Goal: Task Accomplishment & Management: Complete application form

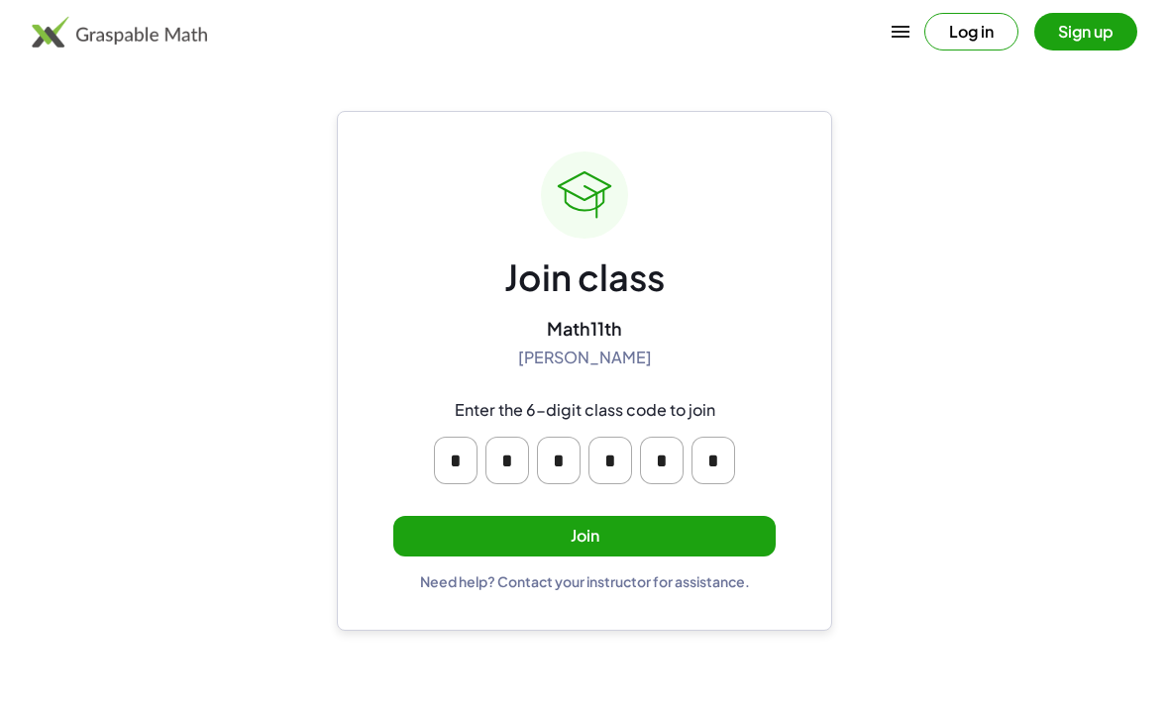
scroll to position [17, 0]
click at [627, 516] on button "Join" at bounding box center [584, 536] width 382 height 41
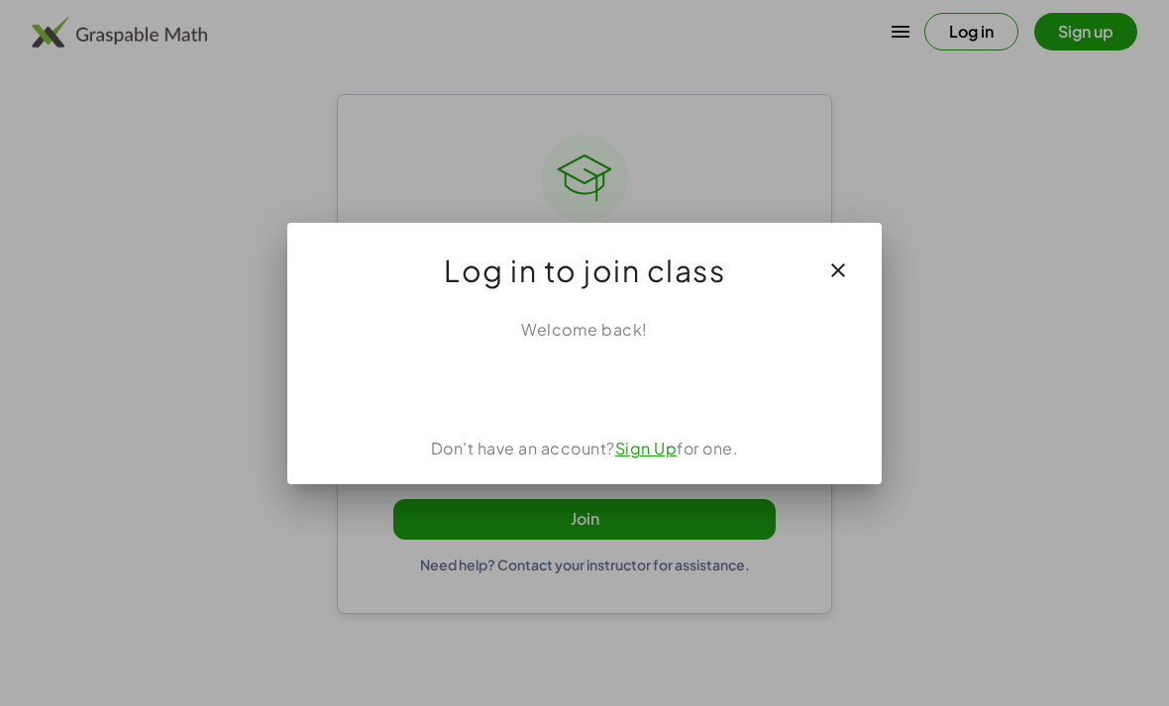
click at [605, 386] on div "Acceder con Google. Se abre en una pestaña nueva" at bounding box center [584, 386] width 189 height 44
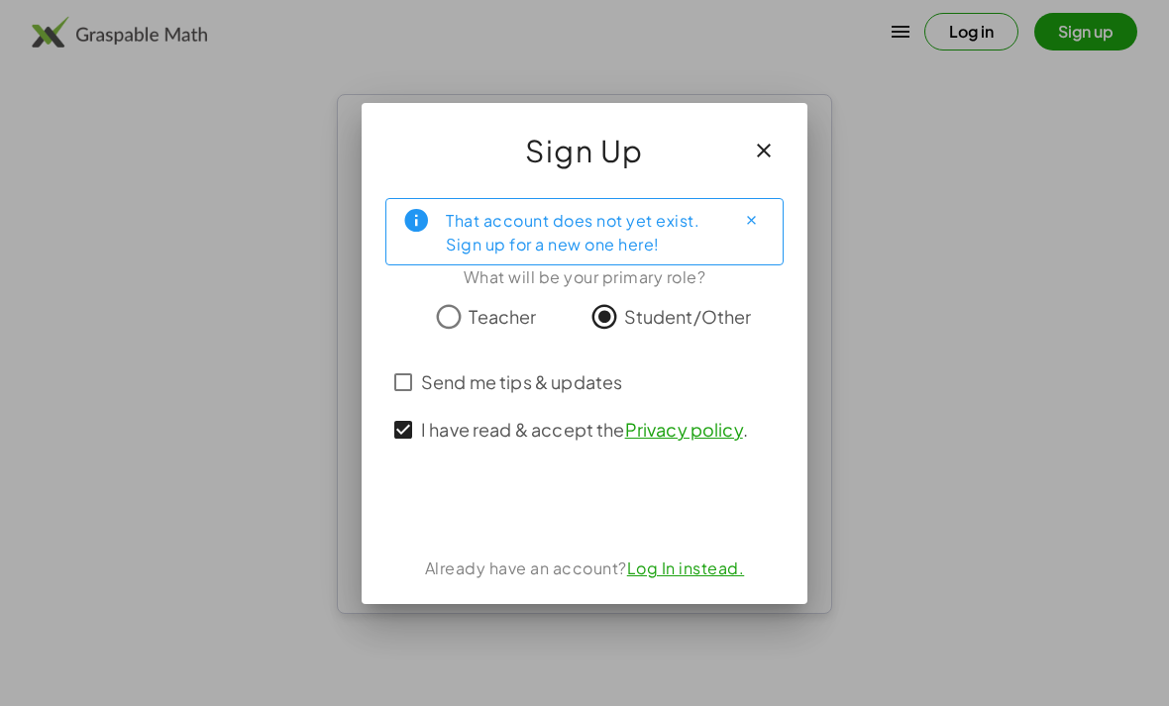
click at [441, 373] on span "Send me tips & updates" at bounding box center [521, 382] width 201 height 27
click at [756, 220] on icon "Close" at bounding box center [751, 220] width 15 height 15
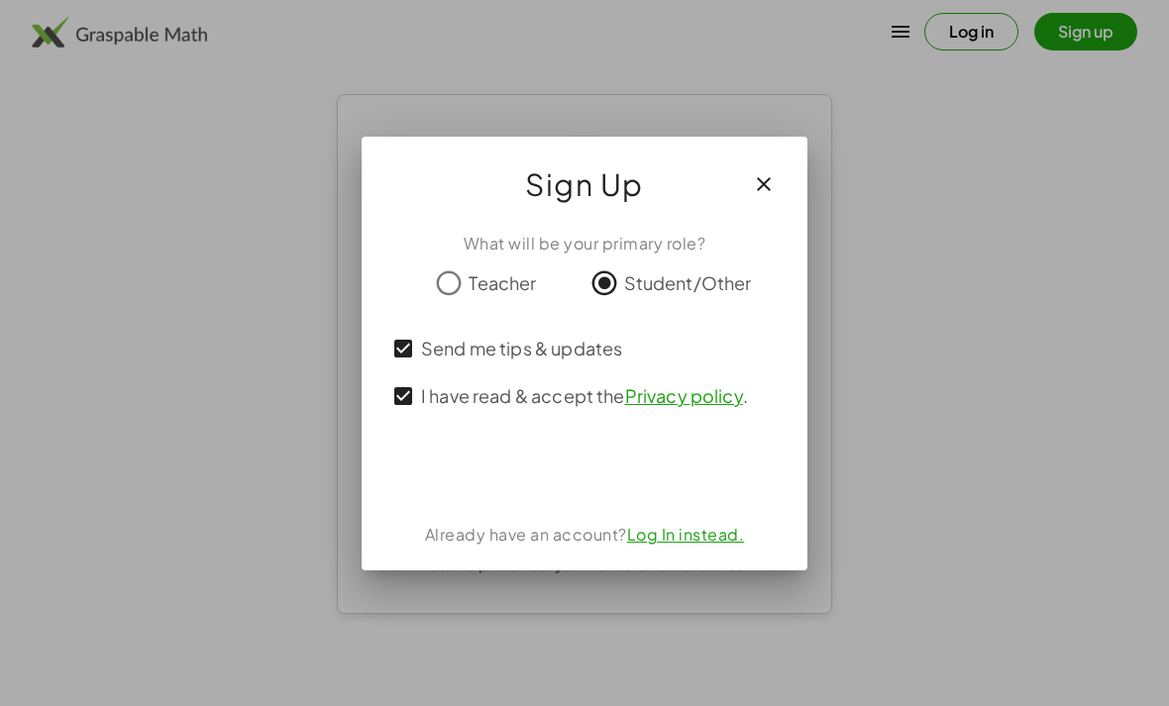
click at [623, 471] on div "Acceder con Google. Se abre en una pestaña nueva" at bounding box center [585, 472] width 262 height 44
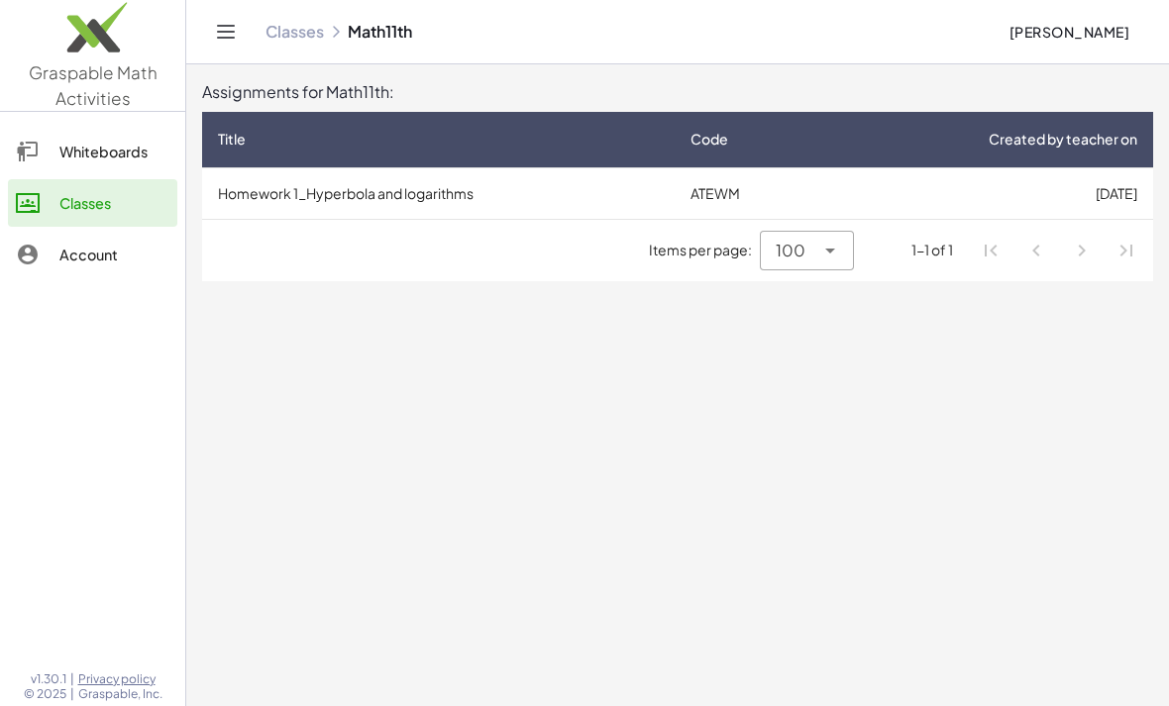
click at [726, 260] on span "Items per page:" at bounding box center [704, 250] width 111 height 21
click at [841, 255] on icon at bounding box center [830, 251] width 24 height 24
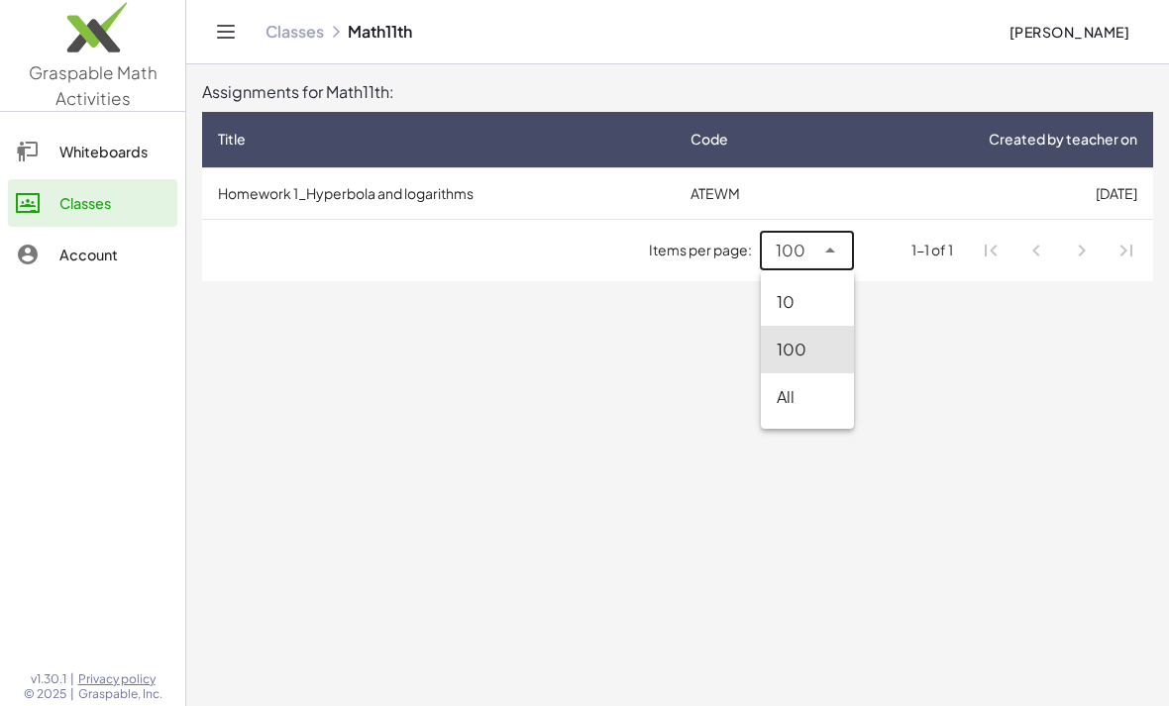
click at [831, 246] on icon at bounding box center [830, 251] width 24 height 24
click at [853, 238] on div "100 ***" at bounding box center [806, 251] width 93 height 40
click at [830, 243] on icon at bounding box center [830, 251] width 24 height 24
click at [945, 244] on div "1-1 of 1" at bounding box center [933, 250] width 42 height 21
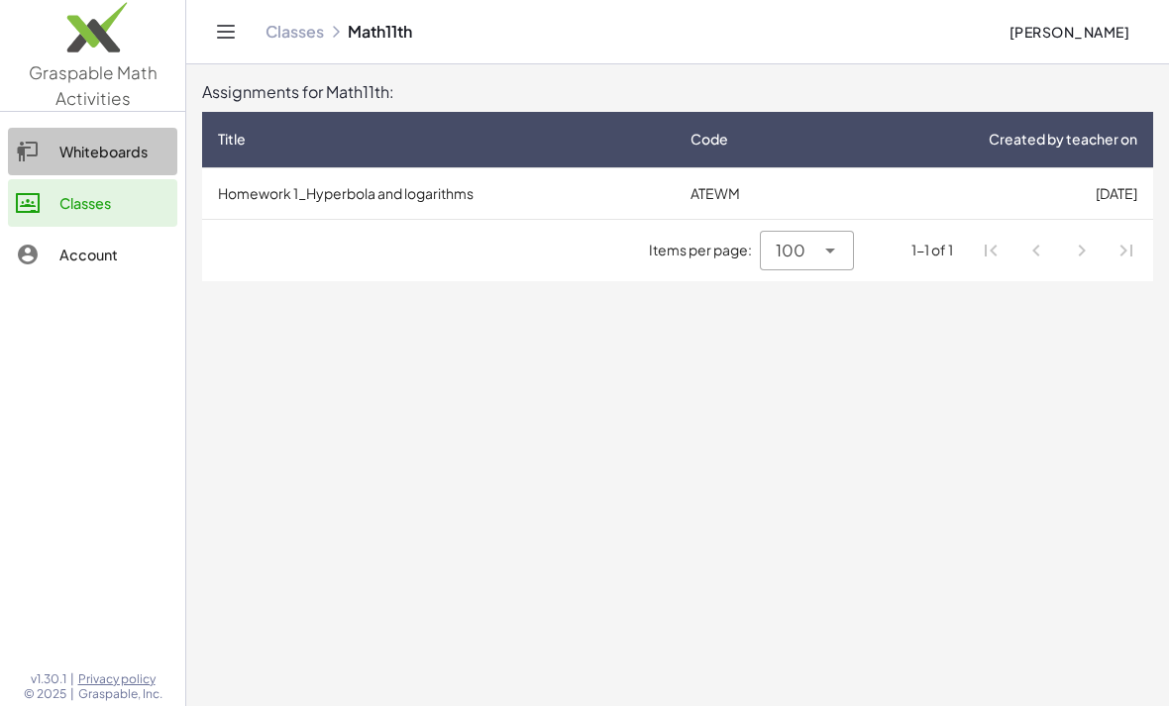
click at [124, 182] on link "Classes" at bounding box center [92, 203] width 169 height 48
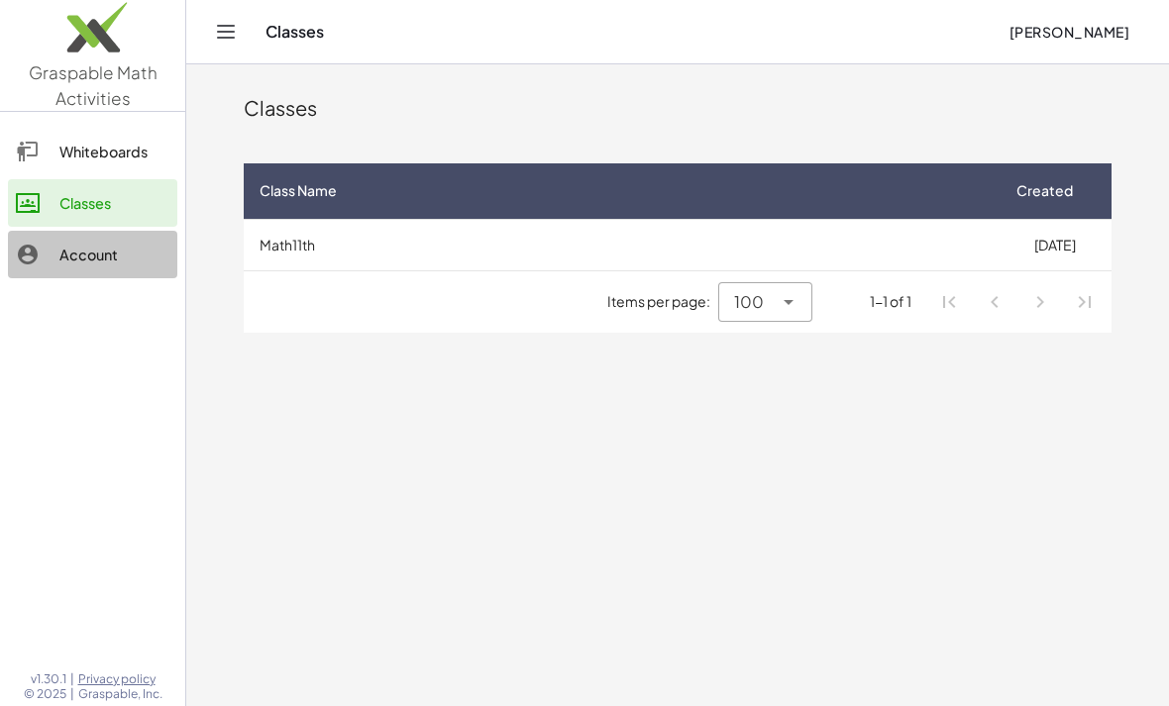
click at [82, 276] on link "Account" at bounding box center [92, 255] width 169 height 48
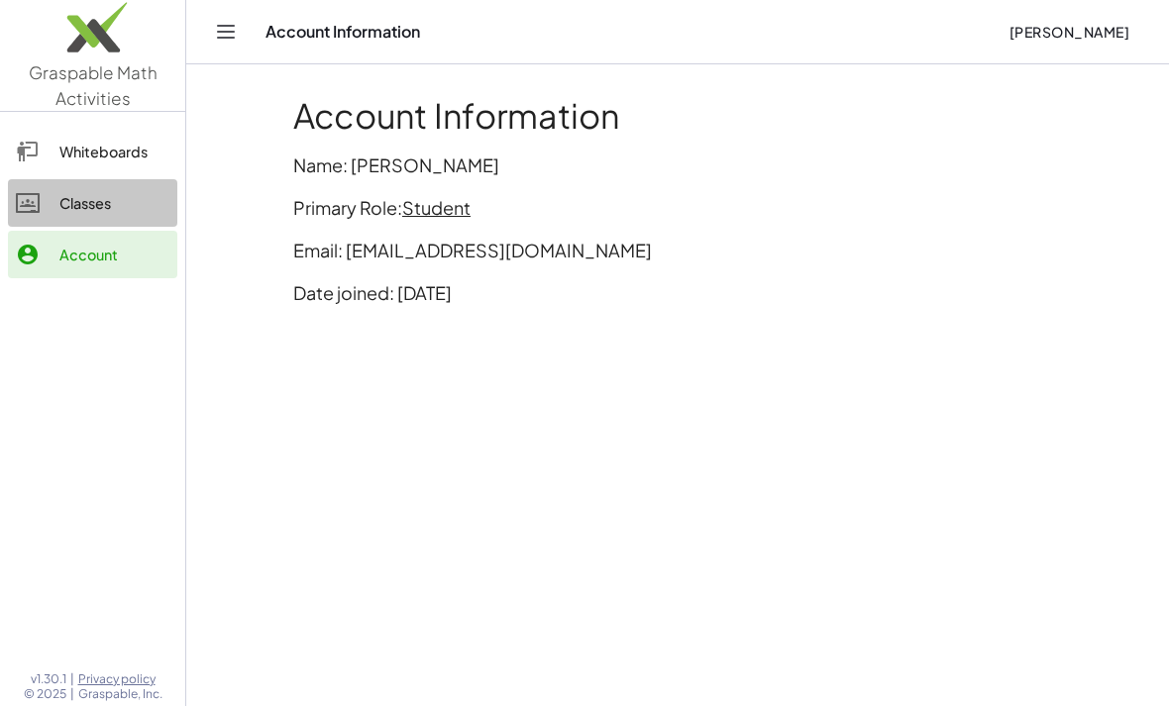
click at [127, 233] on link "Account" at bounding box center [92, 255] width 169 height 48
click at [142, 161] on div "Whiteboards" at bounding box center [114, 152] width 110 height 24
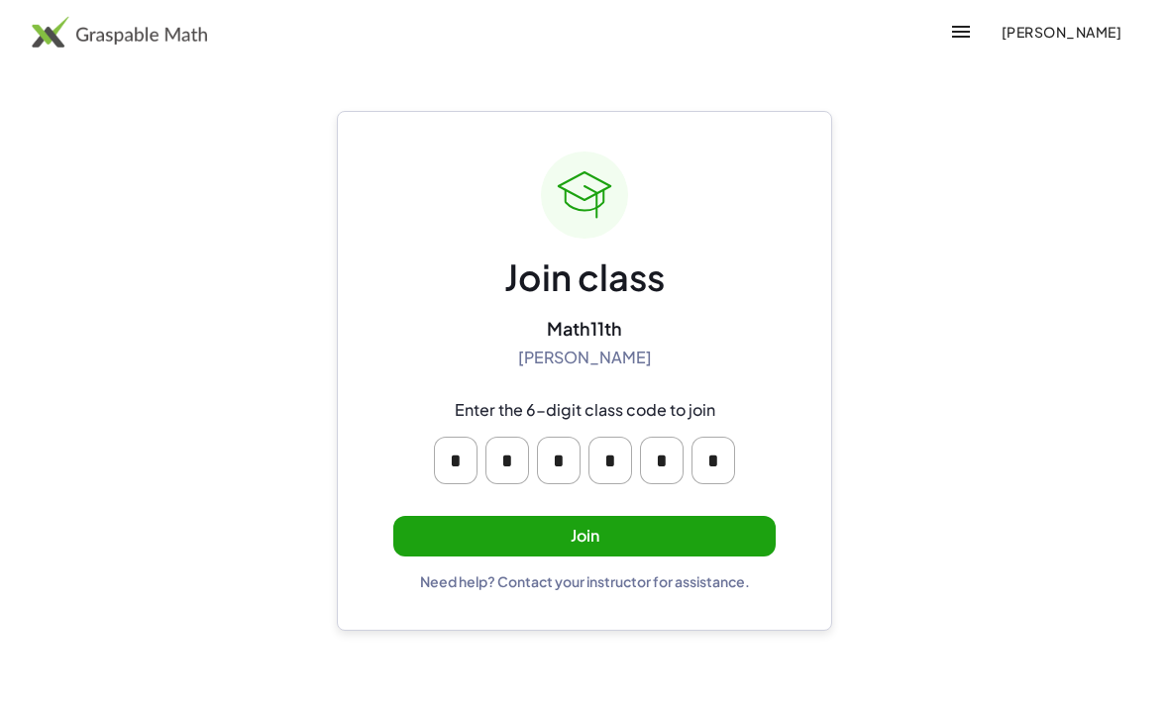
click at [684, 533] on button "Join" at bounding box center [584, 536] width 382 height 41
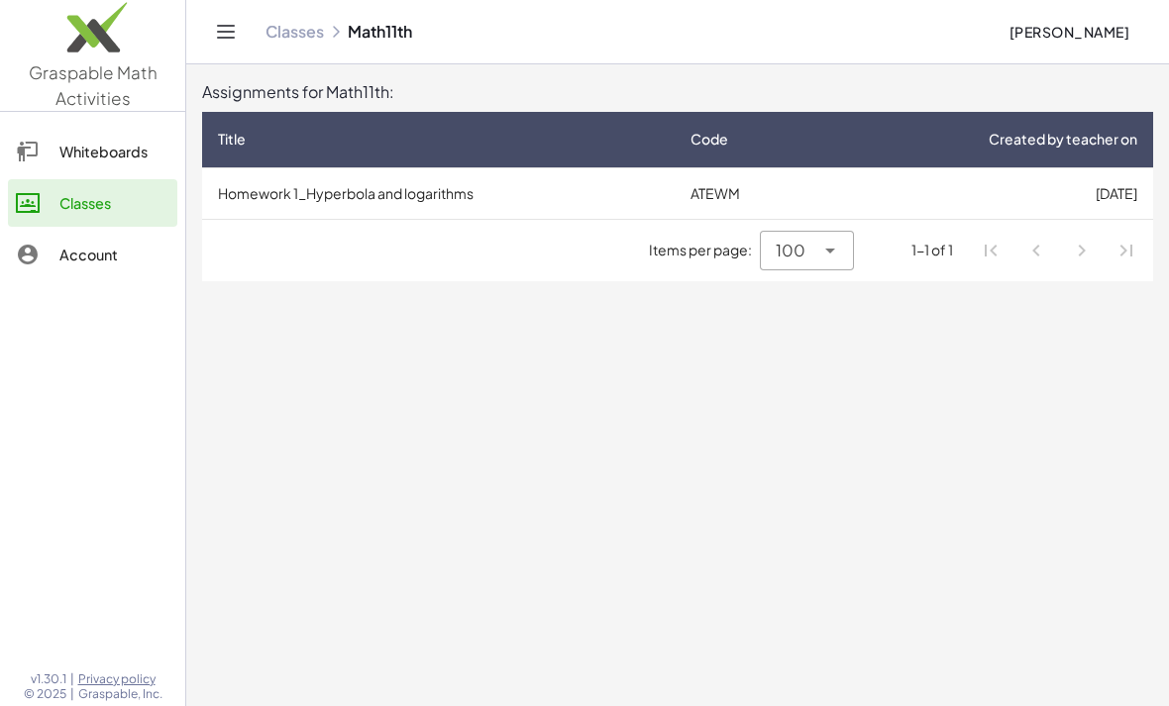
click at [359, 217] on td "Homework 1_Hyperbola and logarithms" at bounding box center [438, 193] width 473 height 52
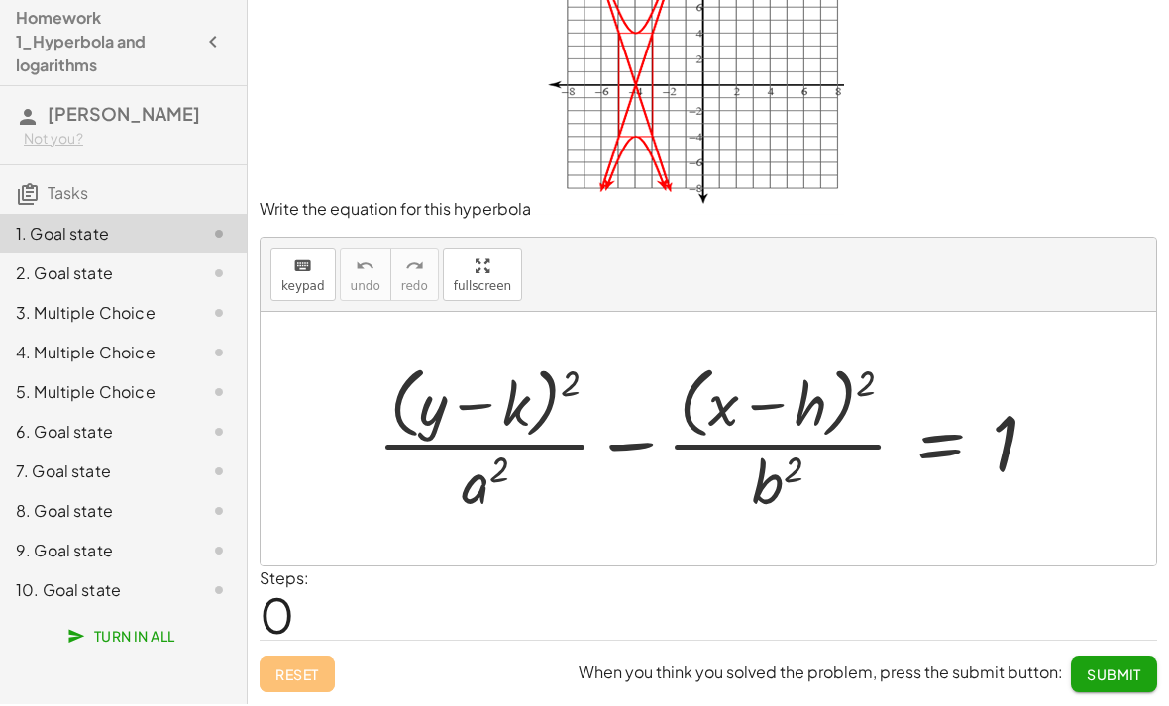
scroll to position [63, 0]
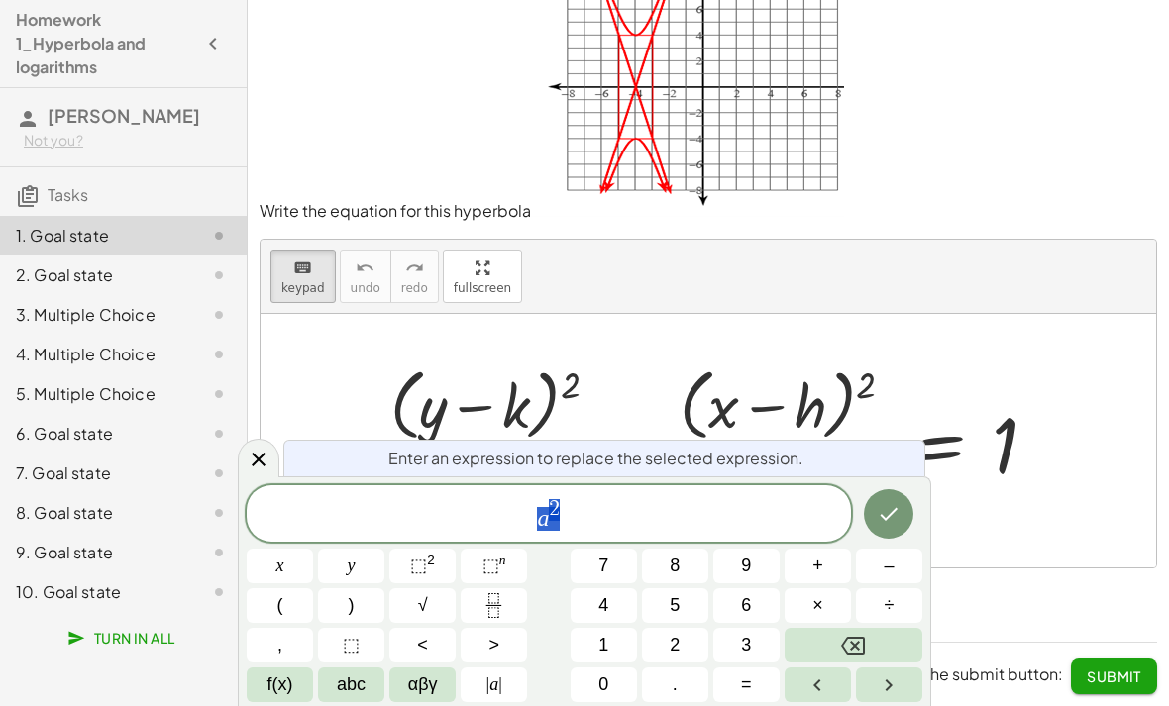
click at [865, 641] on icon "Backspace" at bounding box center [853, 646] width 24 height 18
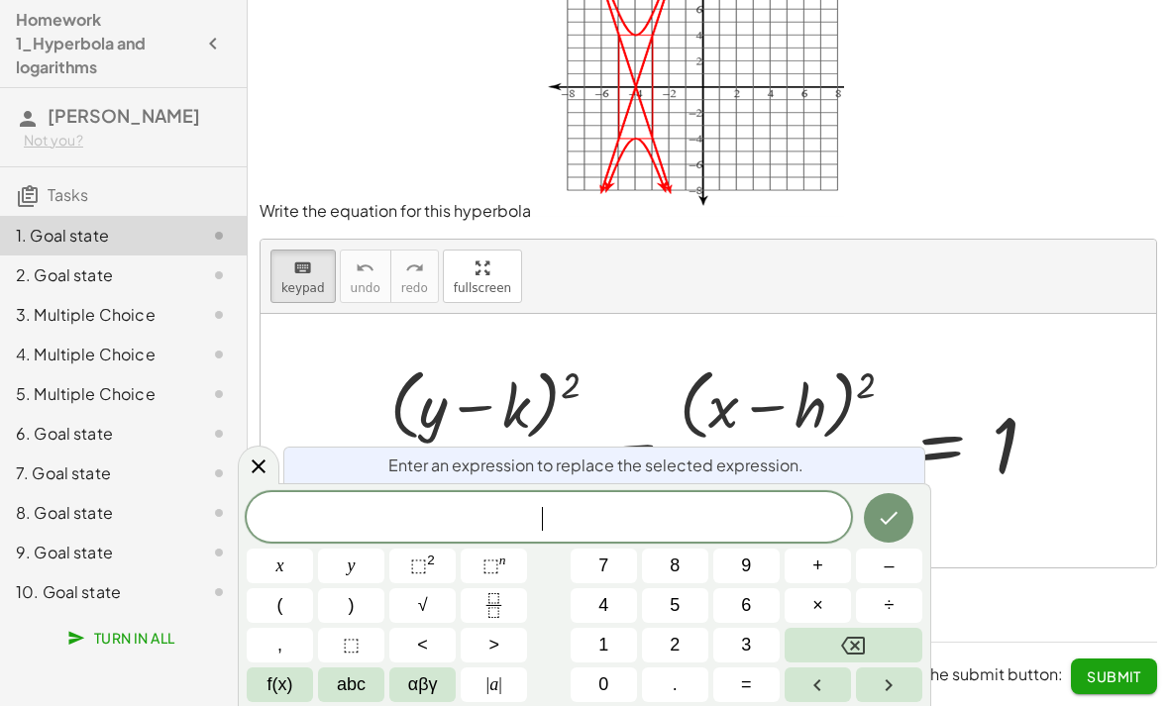
click at [611, 617] on button "4" at bounding box center [604, 606] width 66 height 35
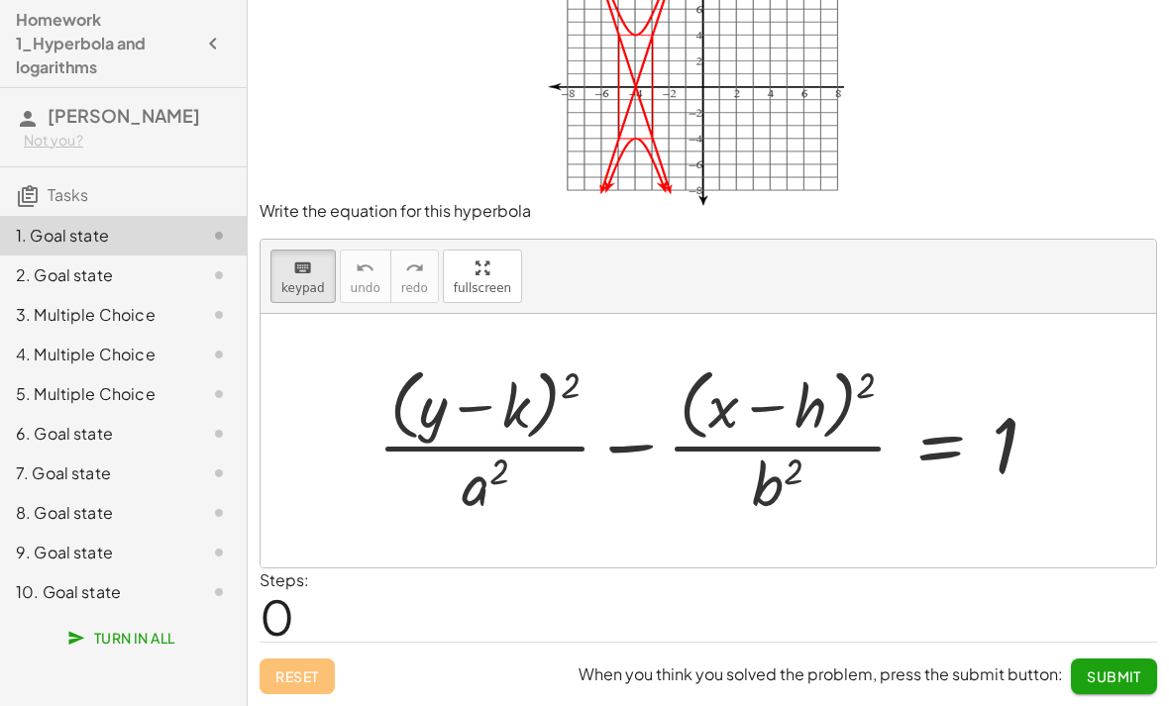
click at [476, 487] on div at bounding box center [716, 441] width 697 height 162
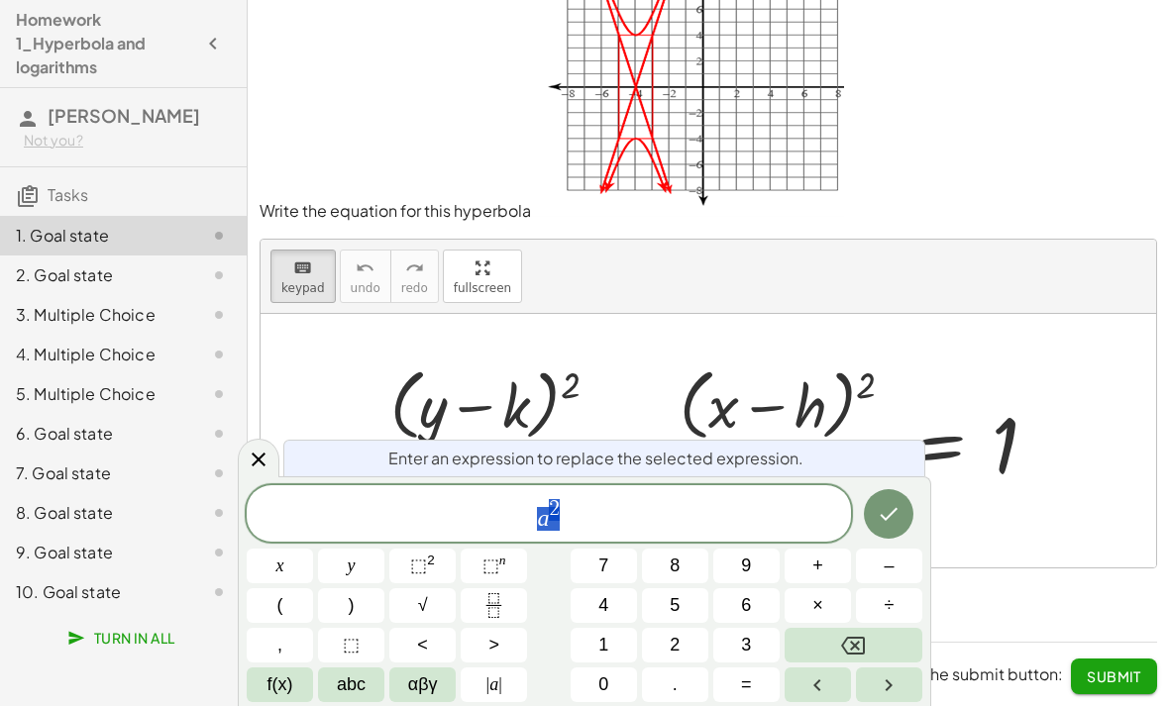
click at [635, 597] on button "4" at bounding box center [604, 606] width 66 height 35
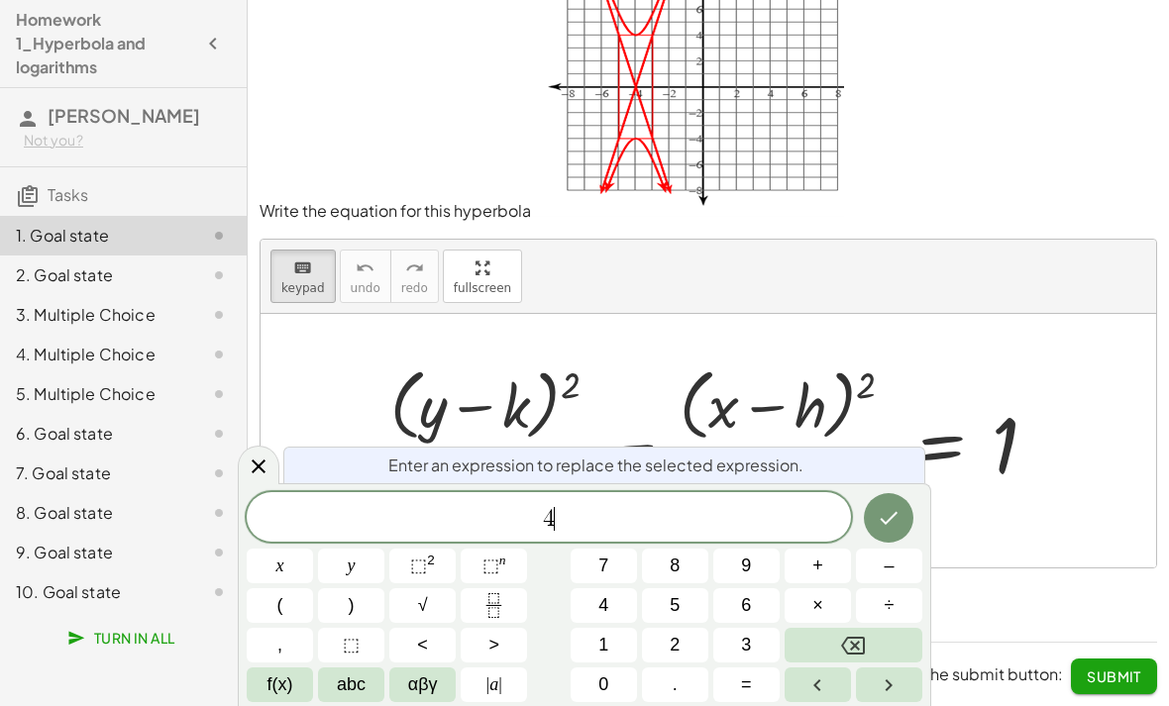
click at [897, 524] on icon "Done" at bounding box center [889, 518] width 24 height 24
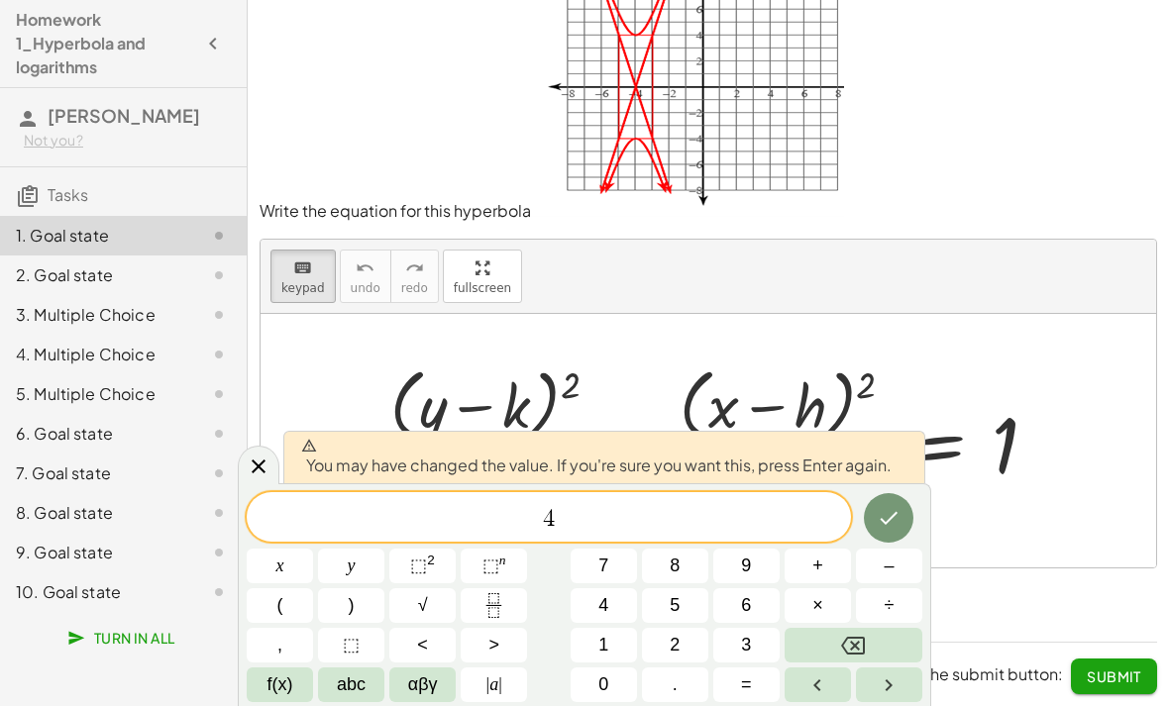
click at [895, 519] on icon "Done" at bounding box center [889, 518] width 24 height 24
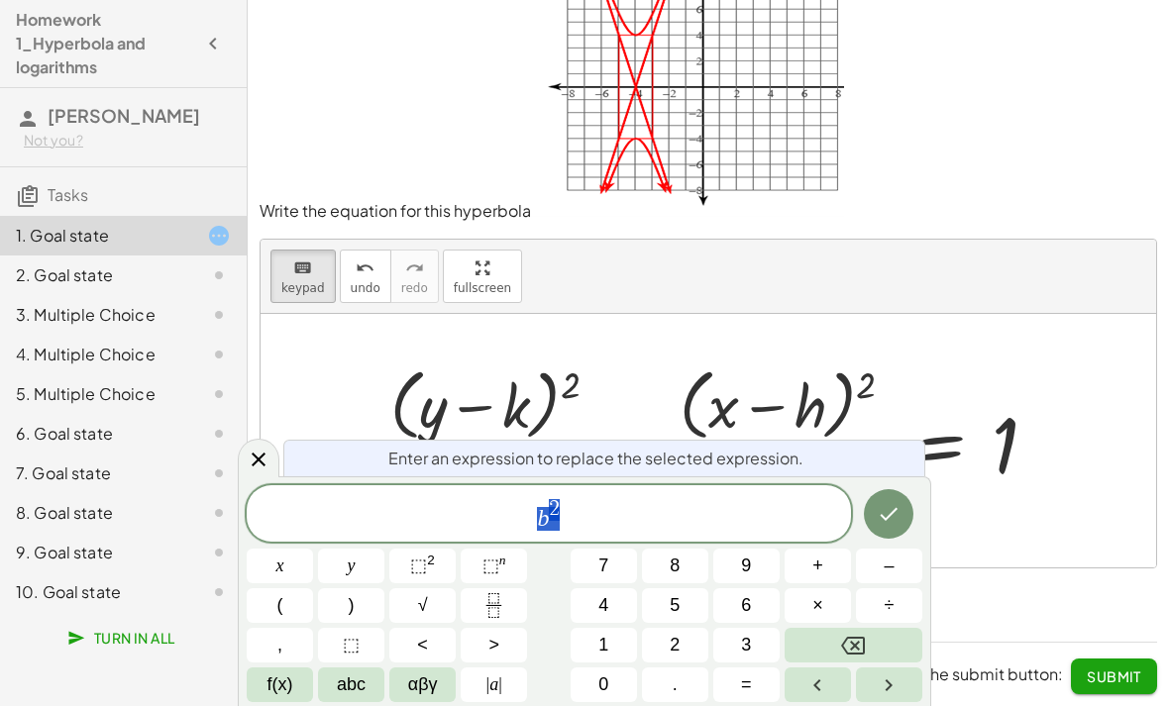
click at [603, 643] on span "1" at bounding box center [603, 645] width 10 height 27
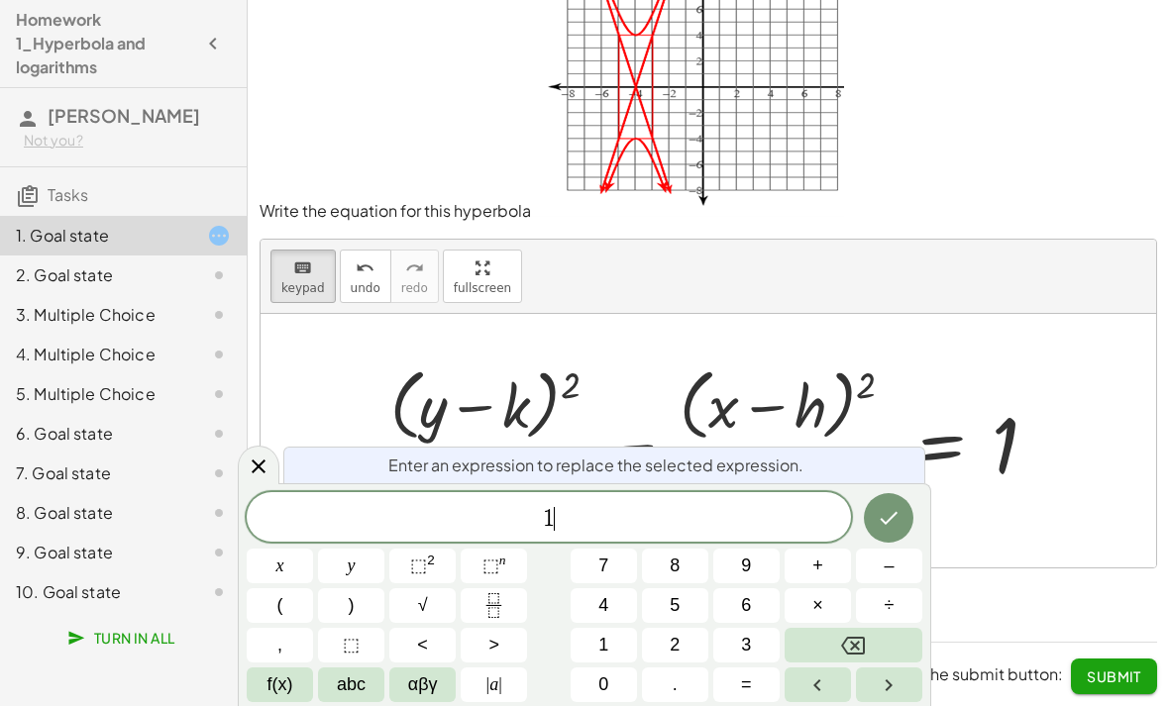
click at [889, 523] on icon "Done" at bounding box center [889, 518] width 24 height 24
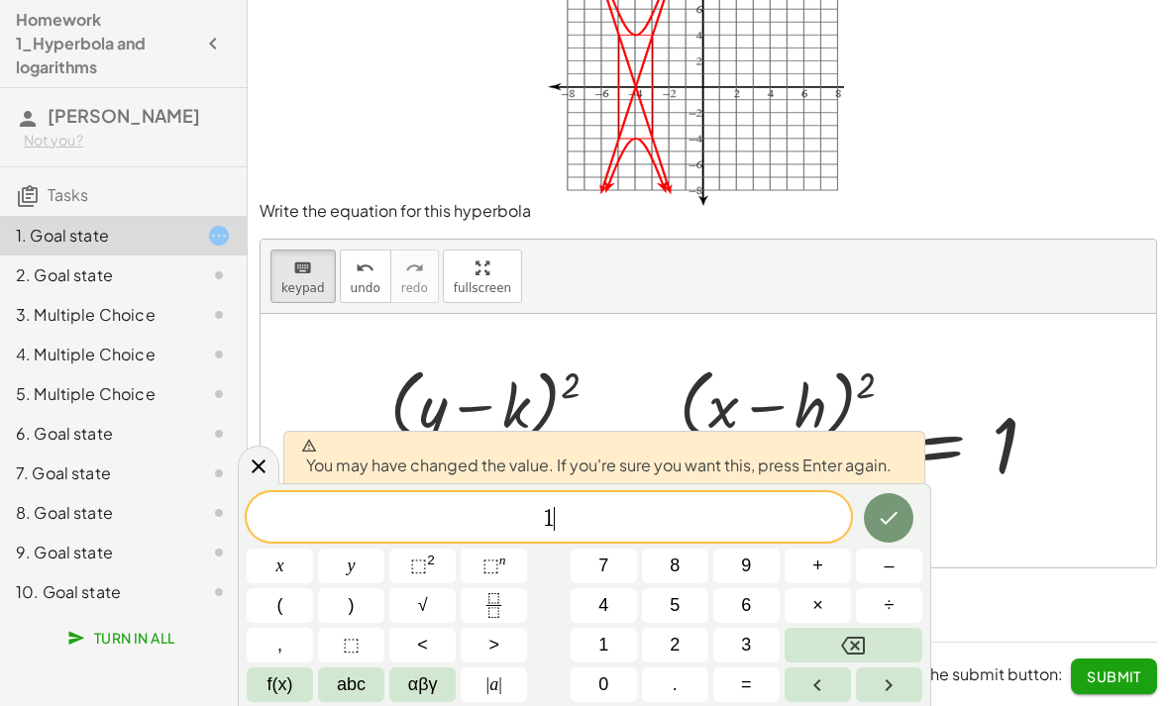
click at [889, 524] on icon "Done" at bounding box center [889, 518] width 24 height 24
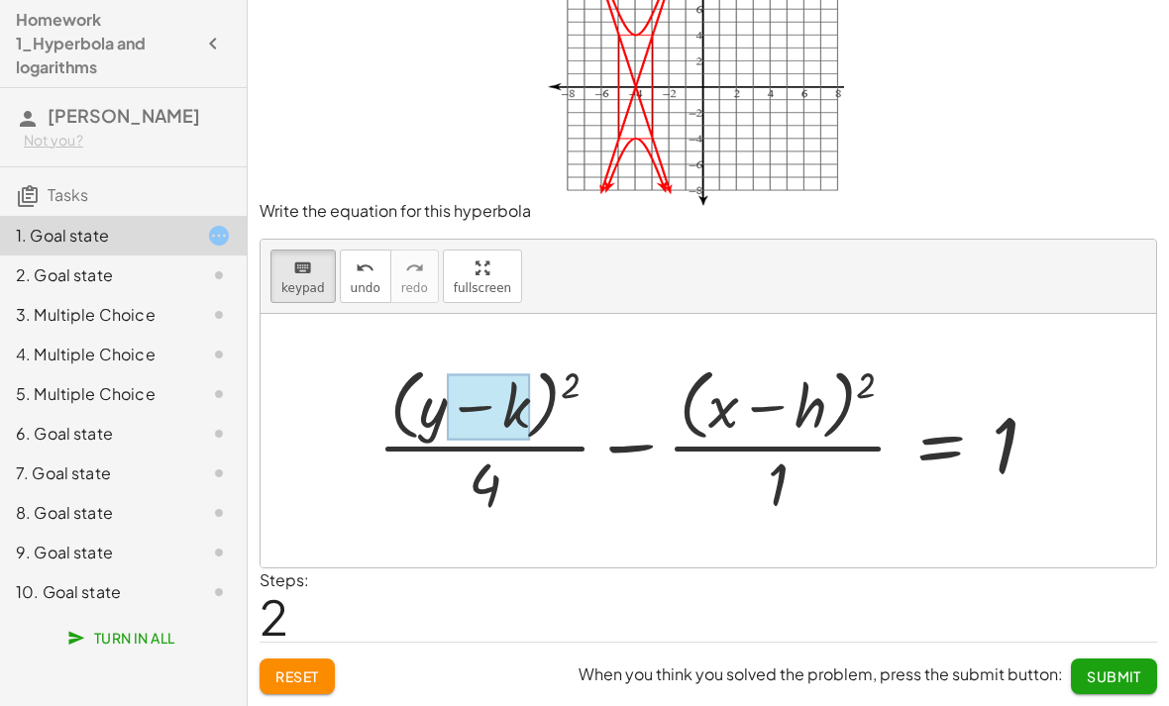
click at [517, 405] on div at bounding box center [488, 408] width 83 height 66
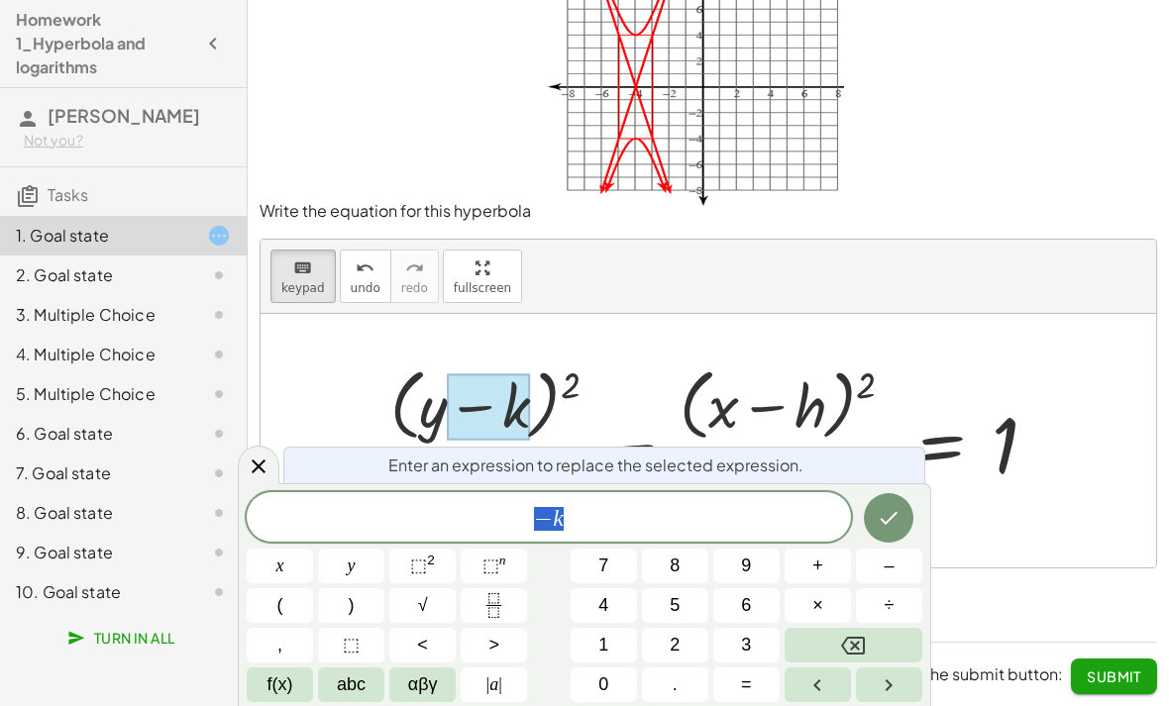
click at [510, 393] on div at bounding box center [488, 408] width 83 height 66
click at [887, 563] on span "–" at bounding box center [889, 566] width 10 height 27
click at [596, 669] on button "0" at bounding box center [604, 685] width 66 height 35
click at [885, 517] on icon "Done" at bounding box center [889, 518] width 24 height 24
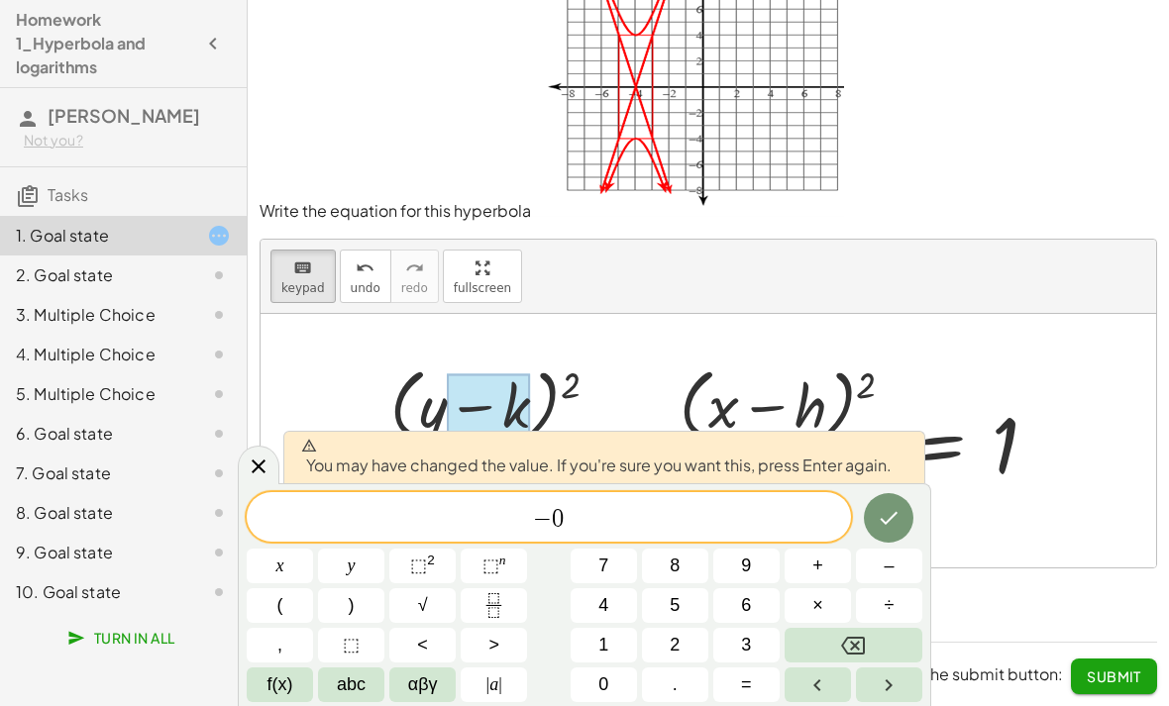
click at [881, 521] on icon "Done" at bounding box center [889, 518] width 24 height 24
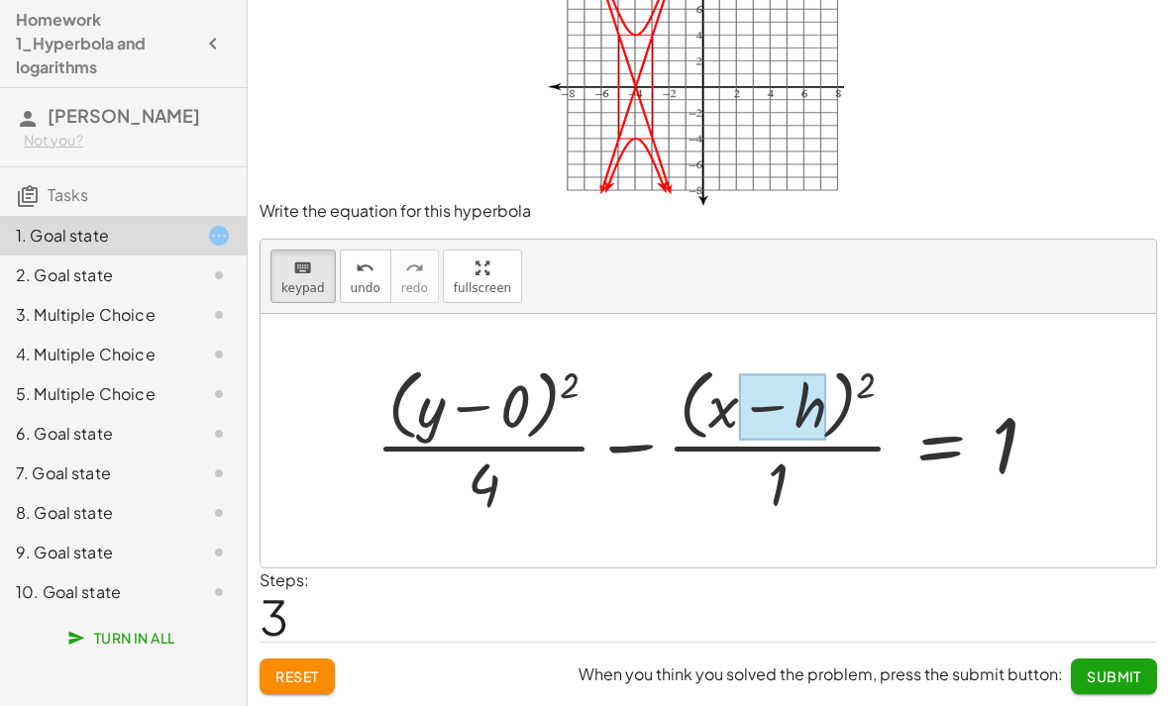
click at [825, 417] on div at bounding box center [782, 408] width 87 height 66
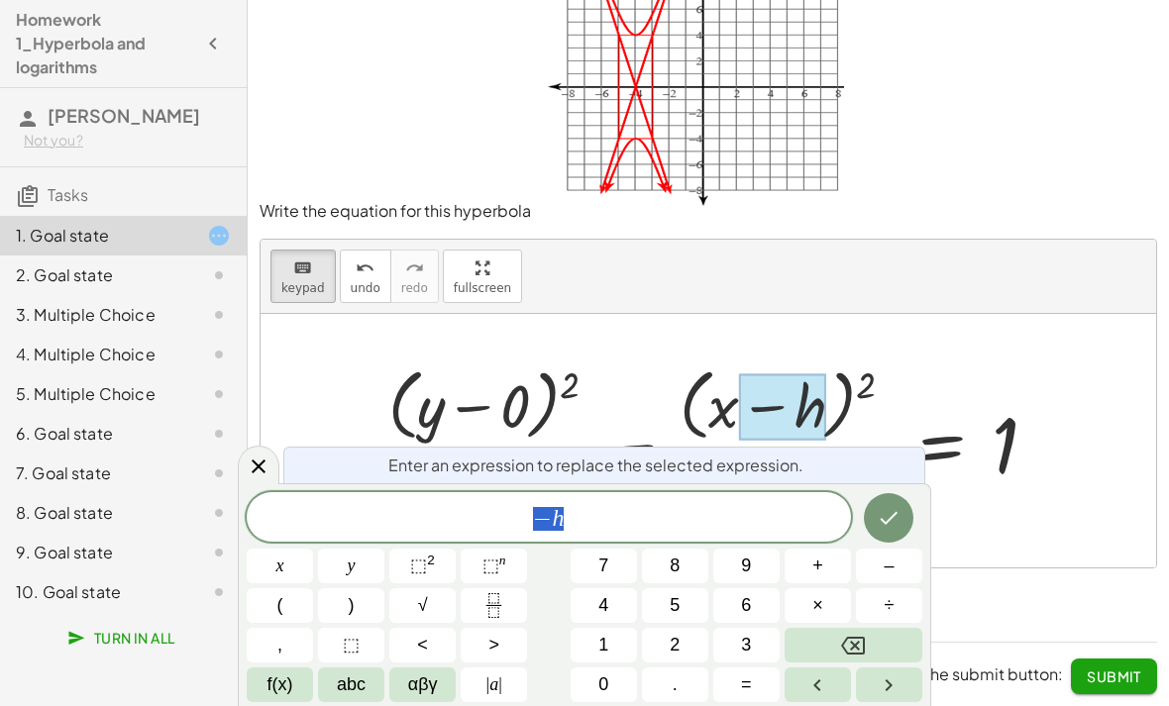
click at [812, 403] on div at bounding box center [782, 408] width 87 height 66
click at [858, 646] on icon "Backspace" at bounding box center [853, 646] width 24 height 24
click at [883, 567] on button "–" at bounding box center [889, 566] width 66 height 35
click at [614, 605] on button "4" at bounding box center [604, 606] width 66 height 35
click at [887, 517] on icon "Done" at bounding box center [889, 518] width 24 height 24
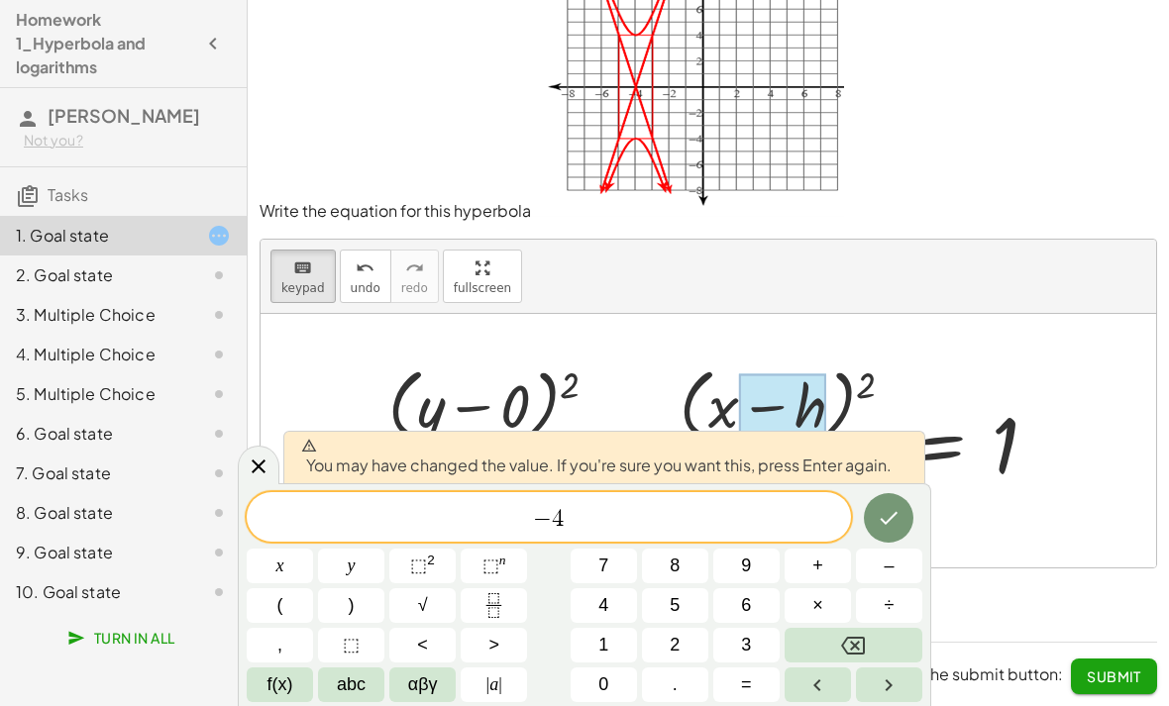
click at [884, 519] on icon "Done" at bounding box center [889, 518] width 24 height 24
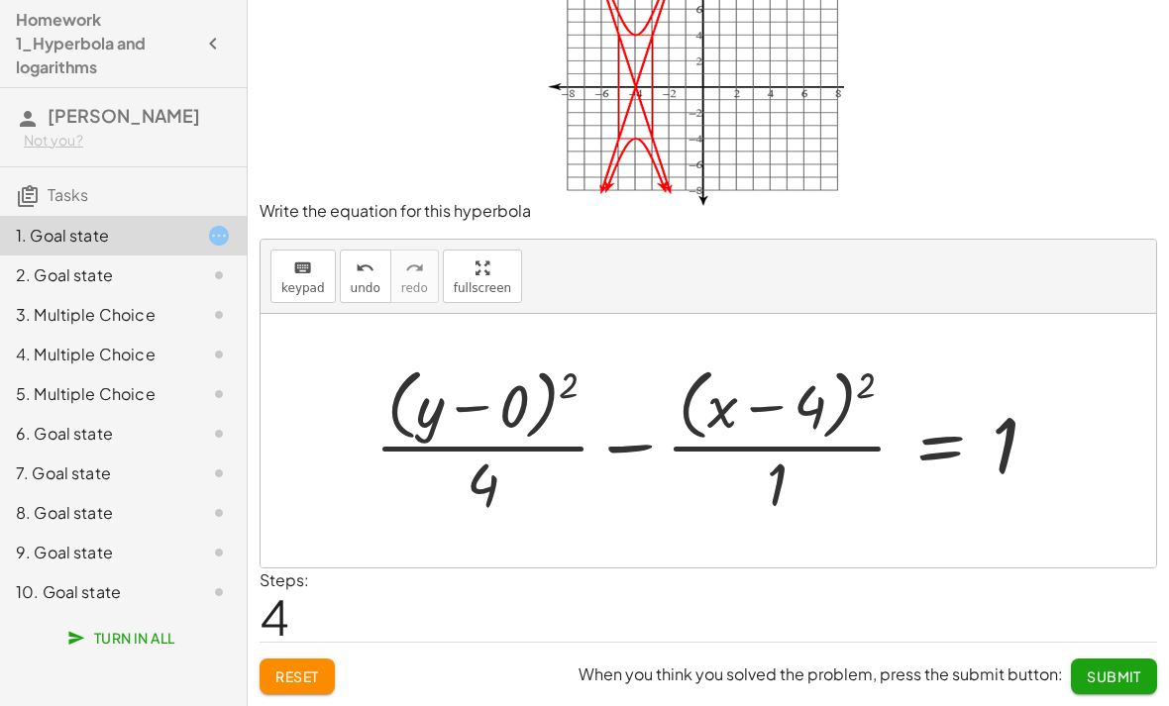
click at [1113, 677] on span "Submit" at bounding box center [1114, 677] width 54 height 18
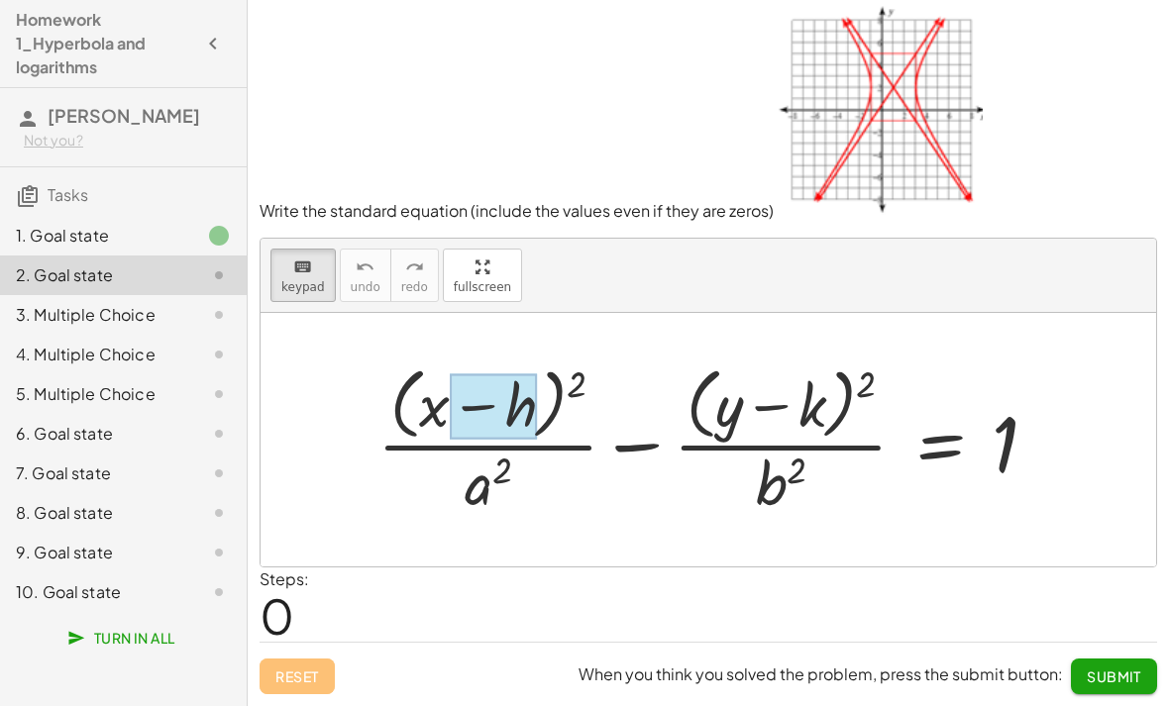
click at [529, 386] on div at bounding box center [493, 407] width 87 height 66
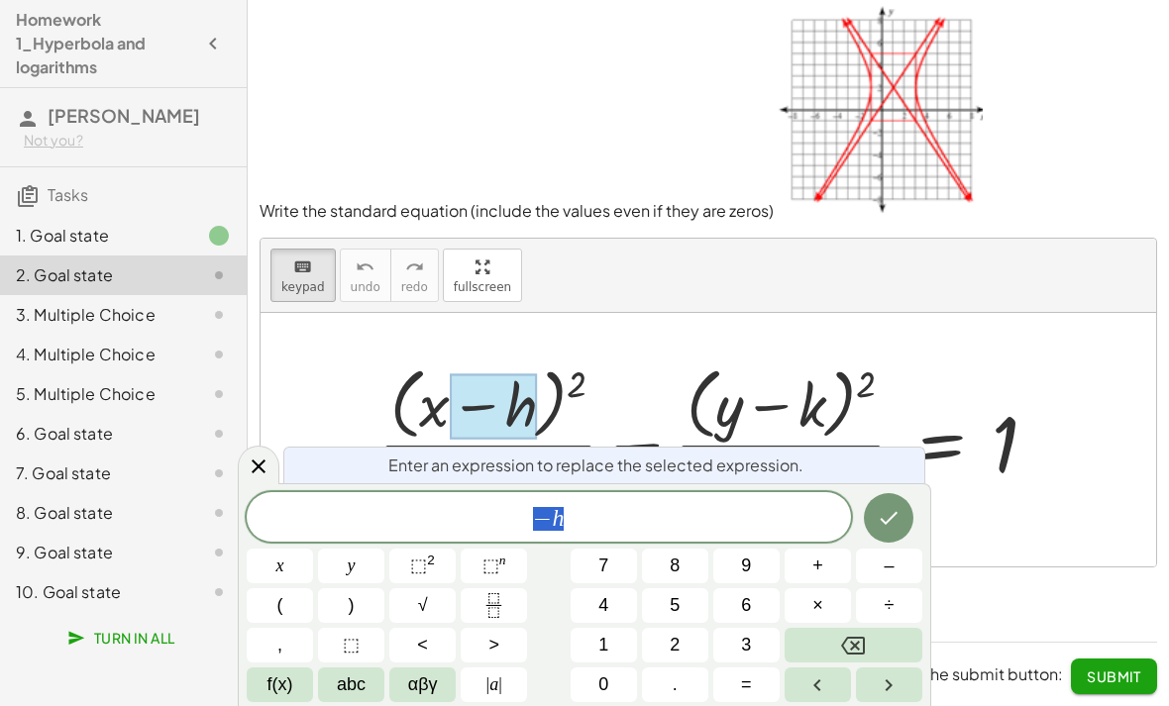
click at [508, 374] on div at bounding box center [493, 407] width 87 height 66
click at [894, 564] on button "–" at bounding box center [889, 566] width 66 height 35
click at [668, 647] on button "2" at bounding box center [675, 645] width 66 height 35
click at [907, 500] on button "Done" at bounding box center [889, 518] width 50 height 50
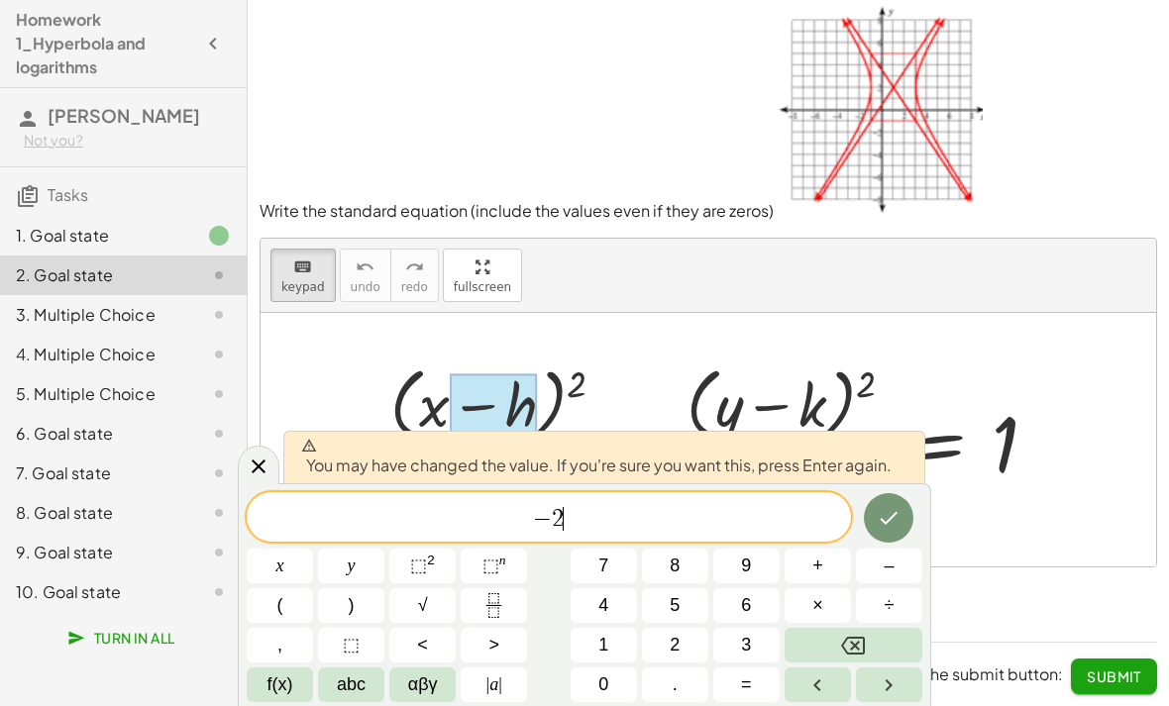
click at [890, 521] on icon "Done" at bounding box center [890, 518] width 18 height 13
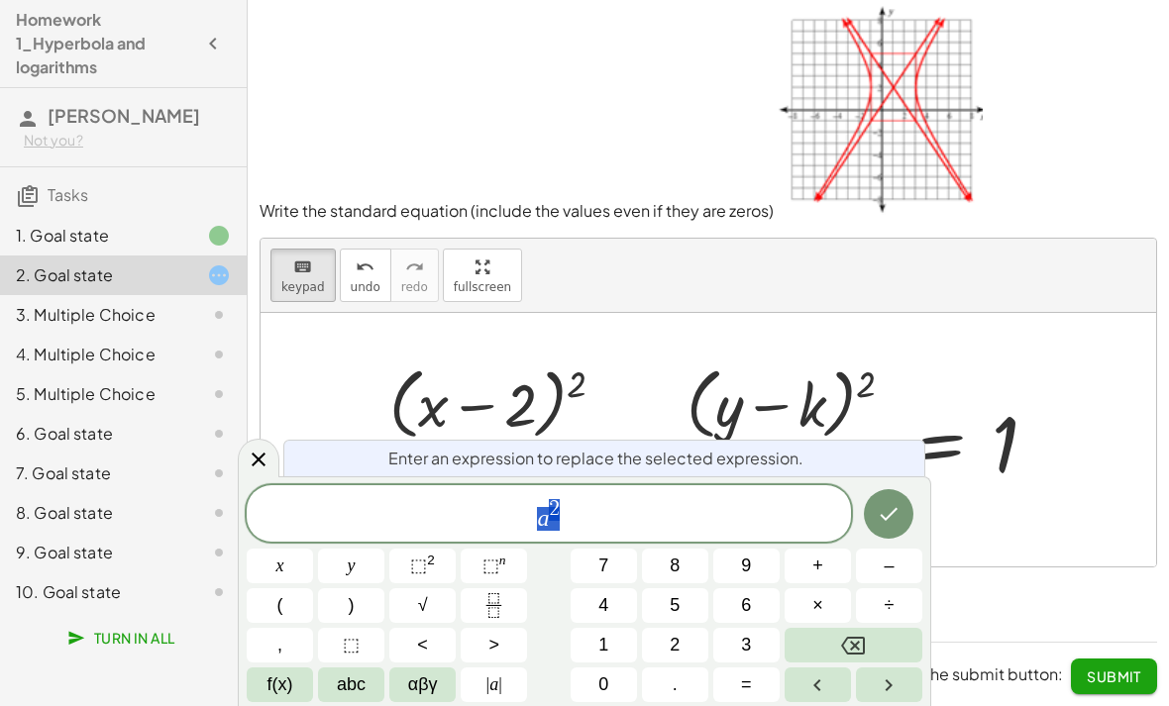
click at [759, 561] on button "9" at bounding box center [746, 566] width 66 height 35
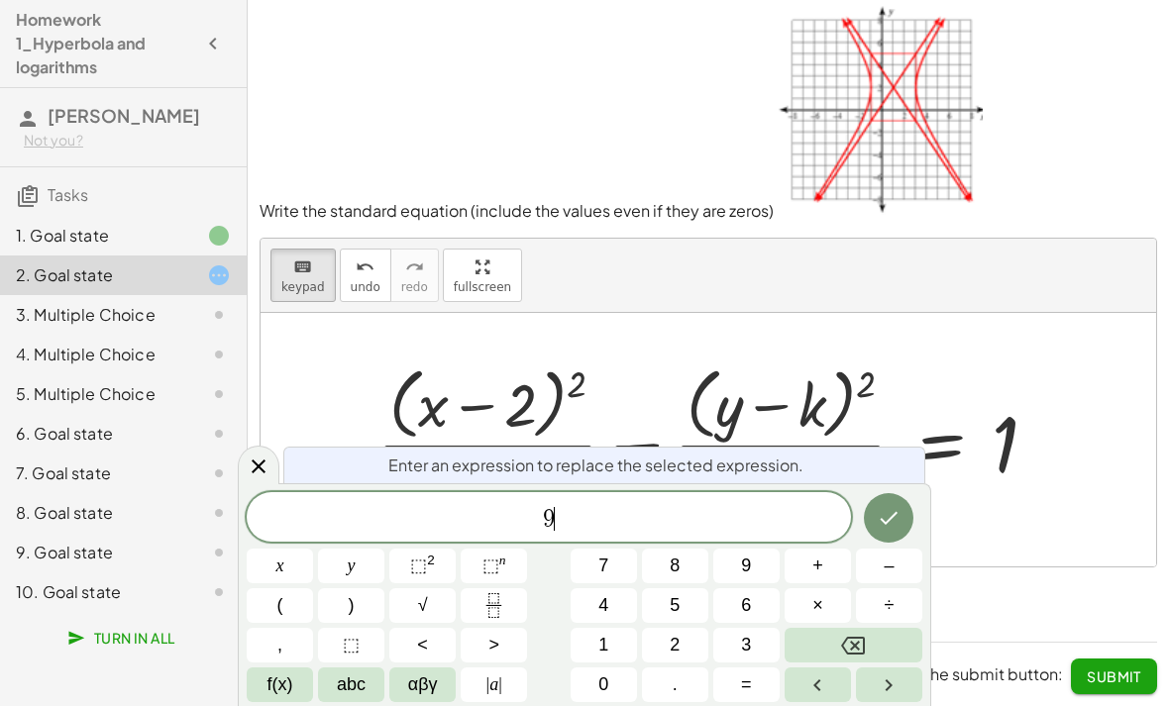
click at [888, 521] on icon "Done" at bounding box center [890, 518] width 18 height 13
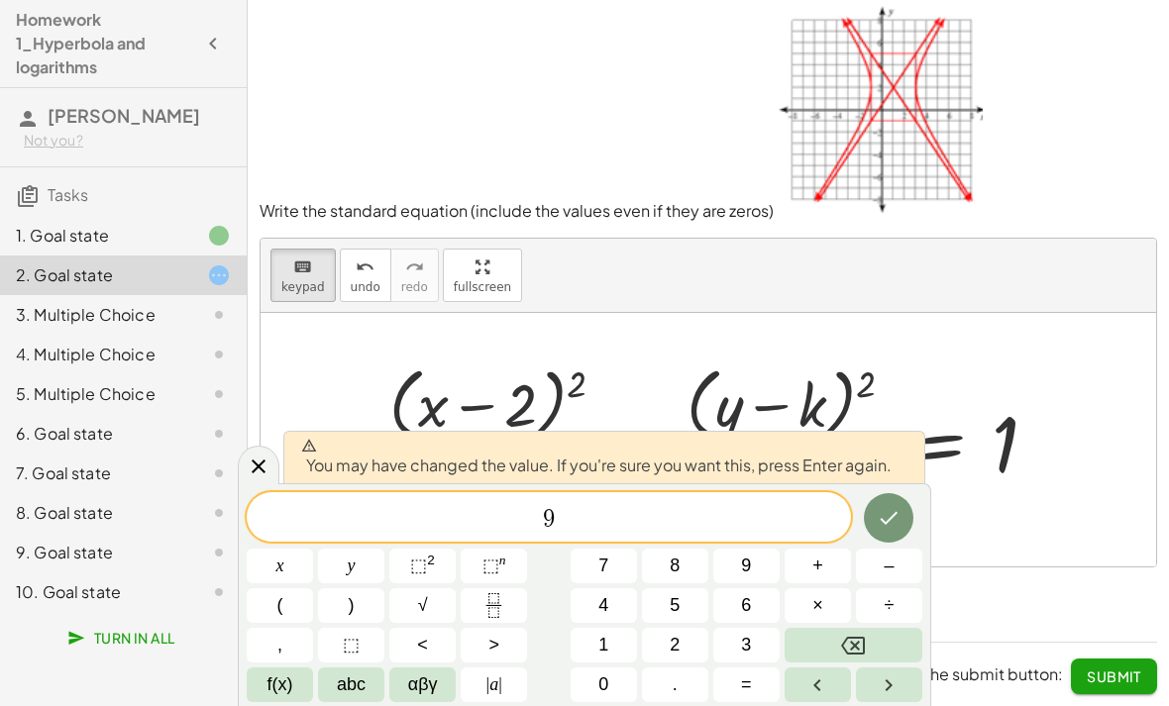
click at [889, 518] on icon "Done" at bounding box center [889, 518] width 24 height 24
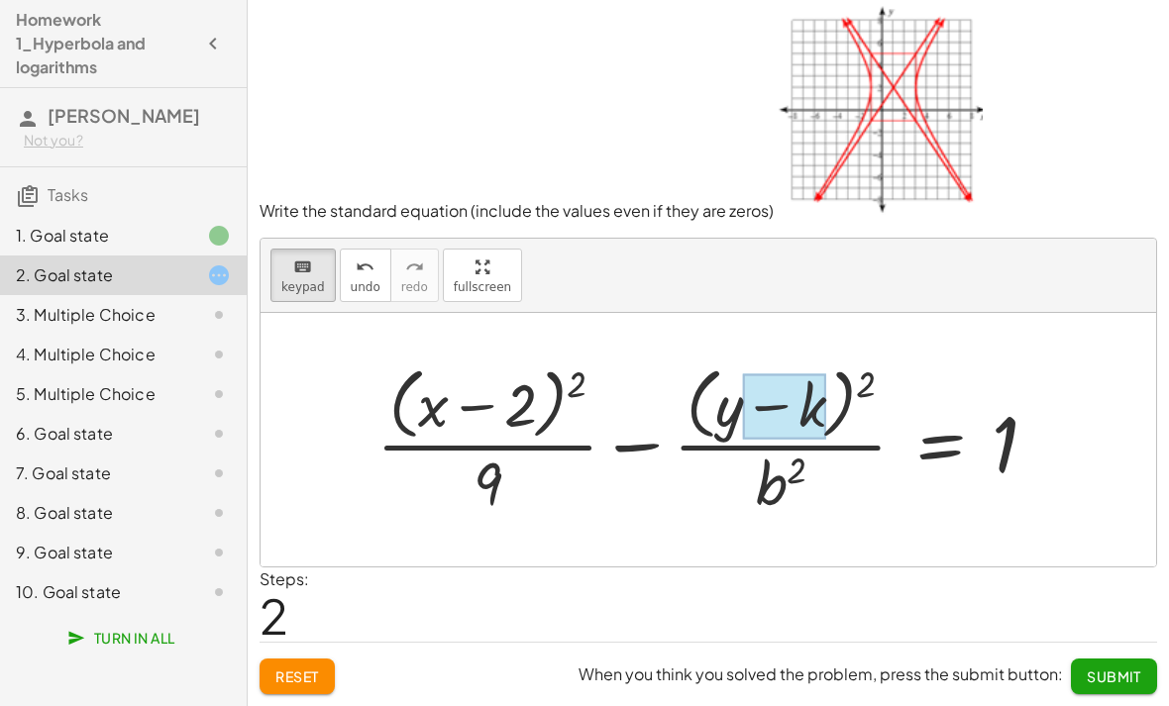
click at [799, 386] on div at bounding box center [784, 407] width 83 height 66
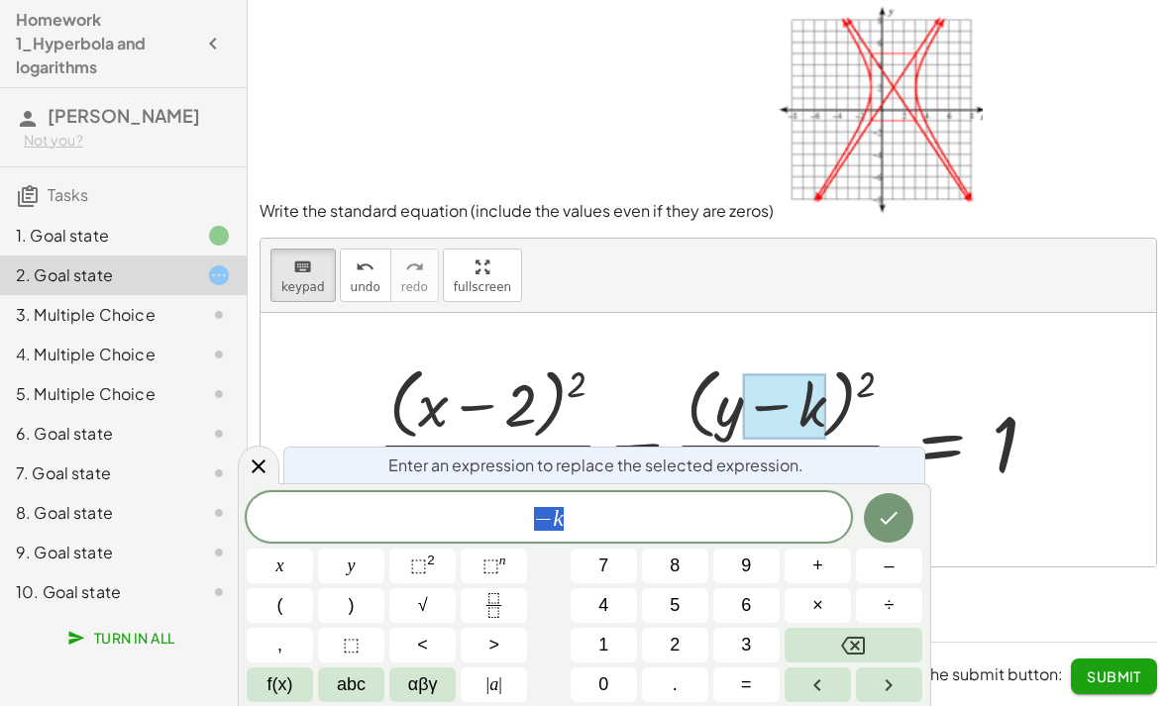
click at [889, 576] on span "–" at bounding box center [889, 566] width 10 height 27
click at [604, 652] on span "1" at bounding box center [603, 645] width 10 height 27
click at [868, 516] on button "Done" at bounding box center [889, 518] width 50 height 50
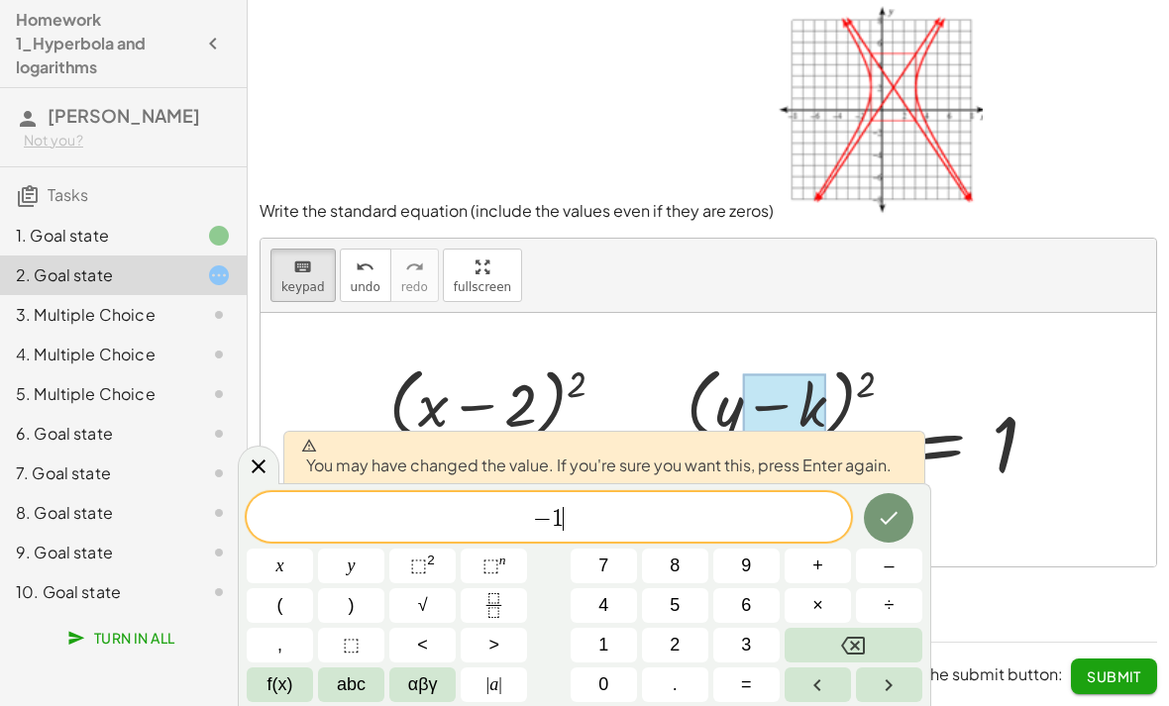
click at [893, 511] on icon "Done" at bounding box center [889, 518] width 24 height 24
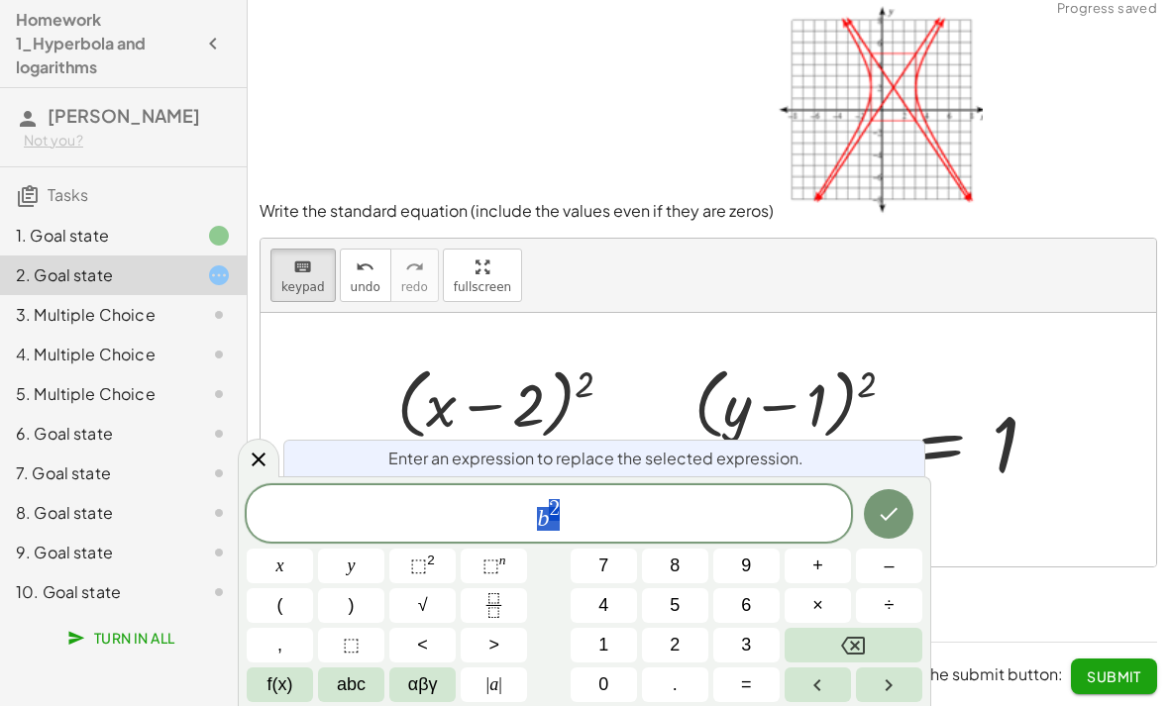
click at [793, 457] on span "Enter an expression to replace the selected expression." at bounding box center [595, 459] width 415 height 24
click at [611, 602] on button "4" at bounding box center [604, 606] width 66 height 35
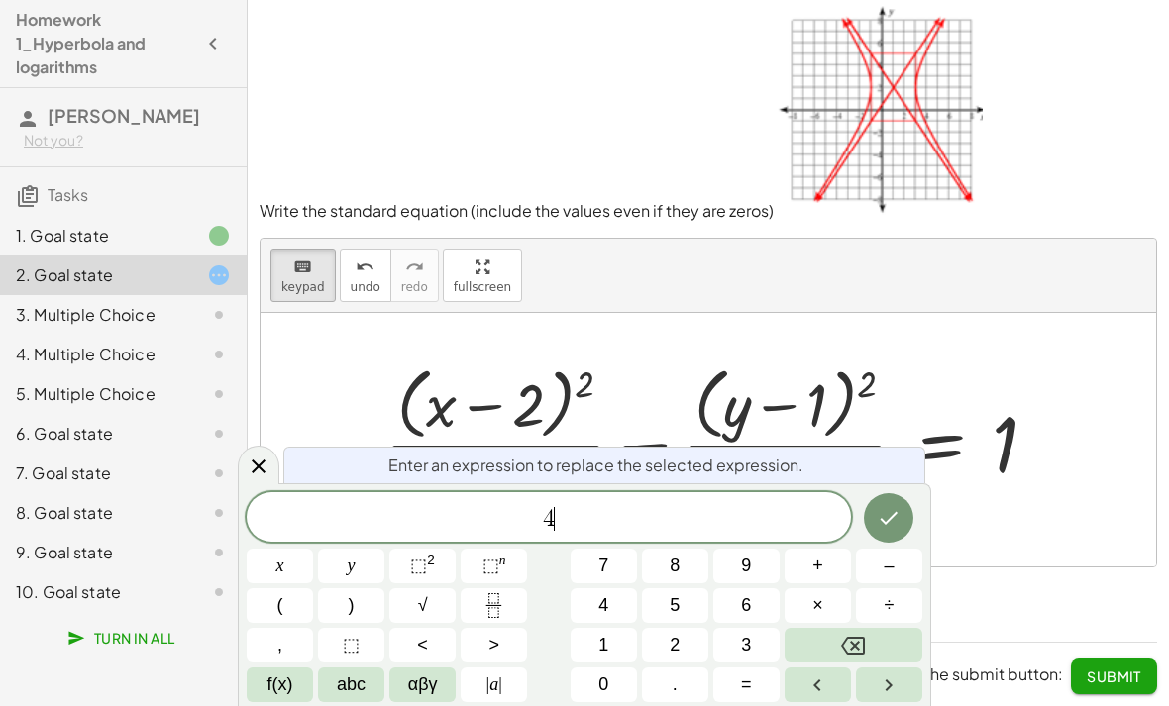
click at [892, 514] on icon "Done" at bounding box center [889, 518] width 24 height 24
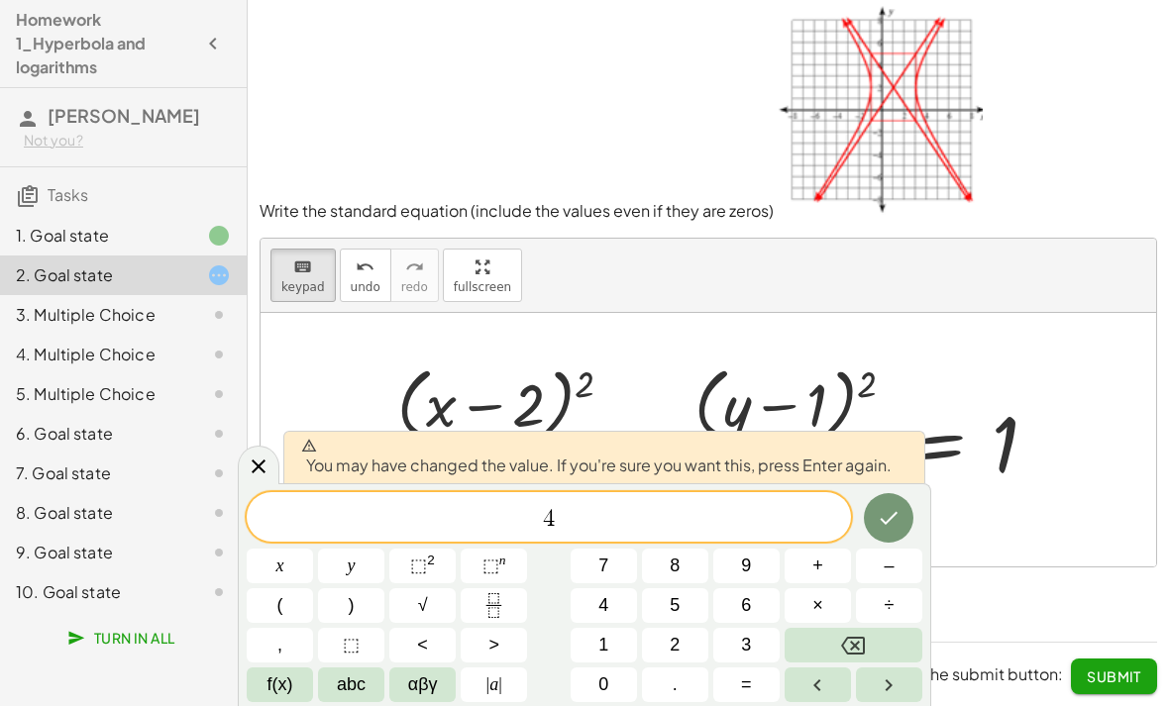
click at [887, 524] on icon "Done" at bounding box center [890, 518] width 18 height 13
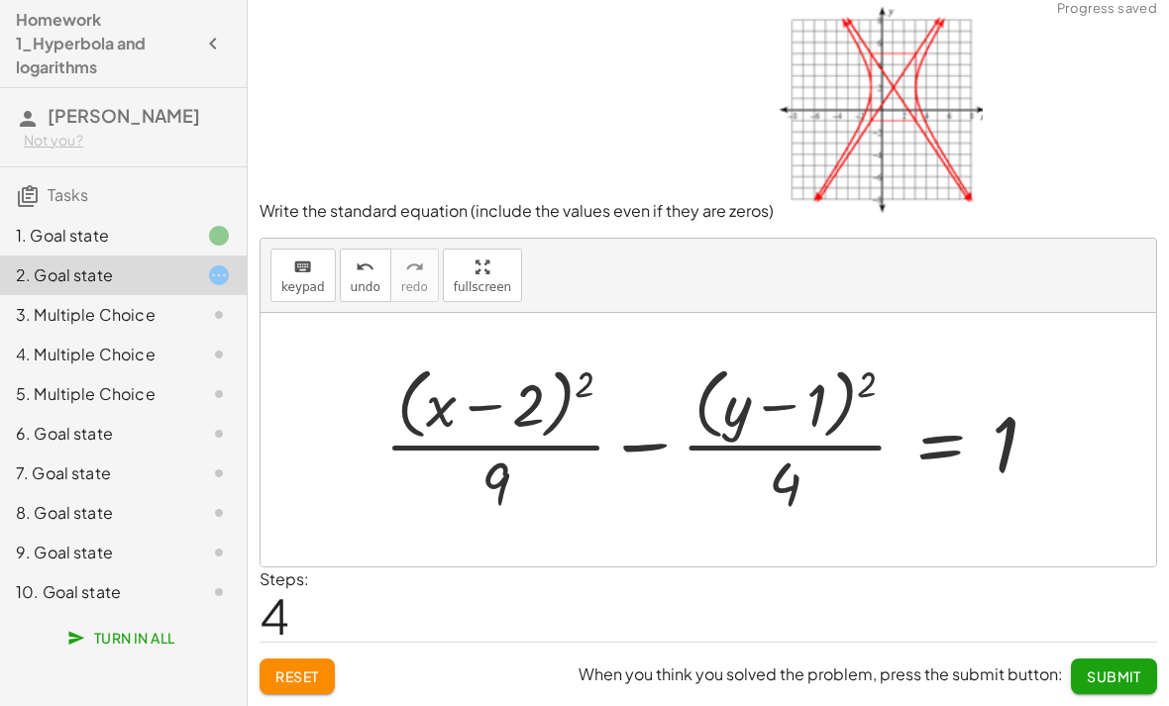
click at [1109, 668] on span "Submit" at bounding box center [1114, 677] width 54 height 18
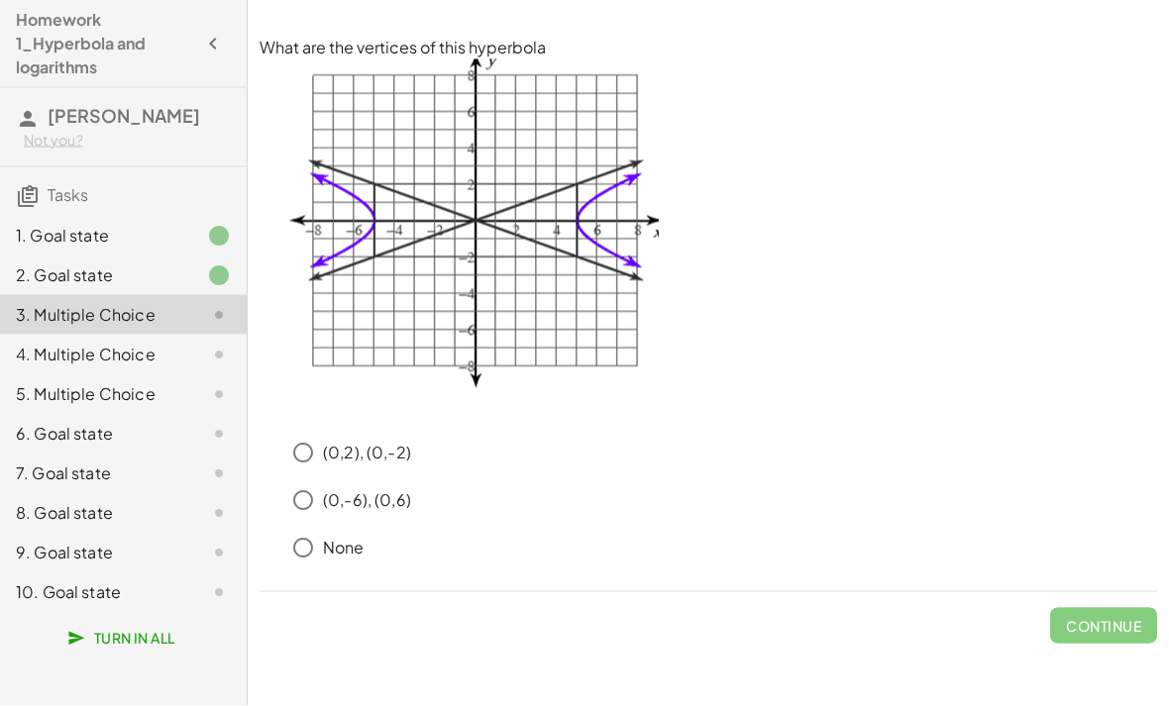
scroll to position [0, 0]
click at [1095, 626] on span "Continue" at bounding box center [1103, 626] width 75 height 18
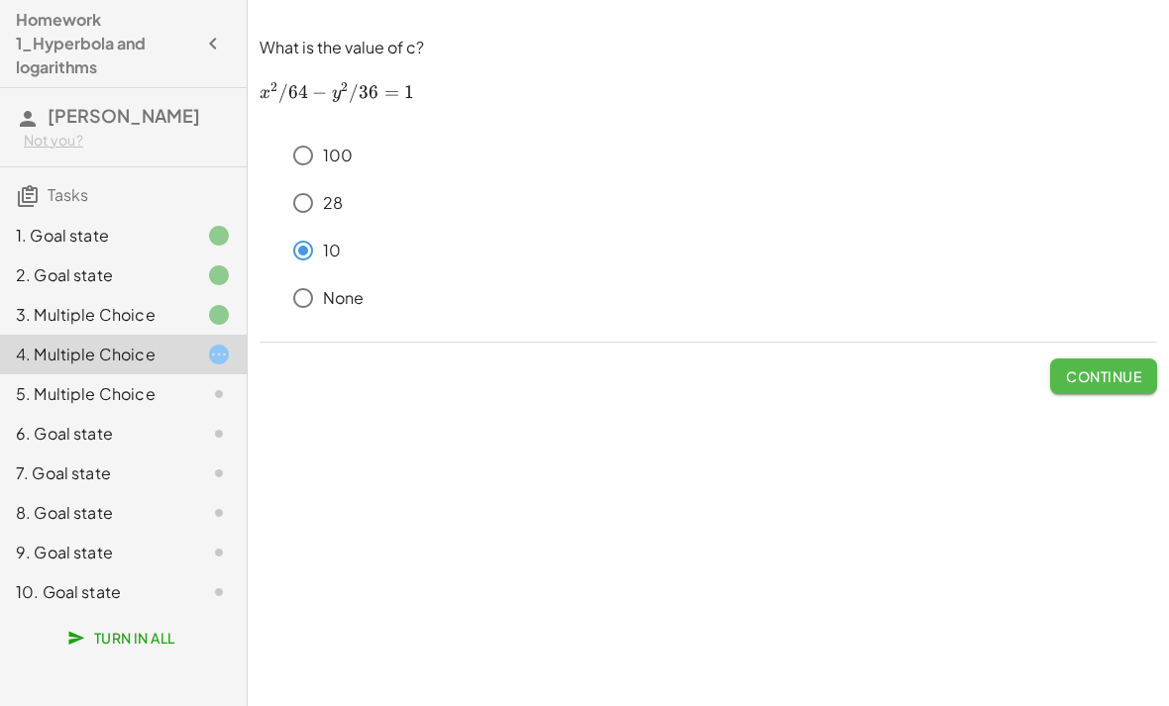
click at [1094, 368] on span "Continue" at bounding box center [1103, 377] width 75 height 18
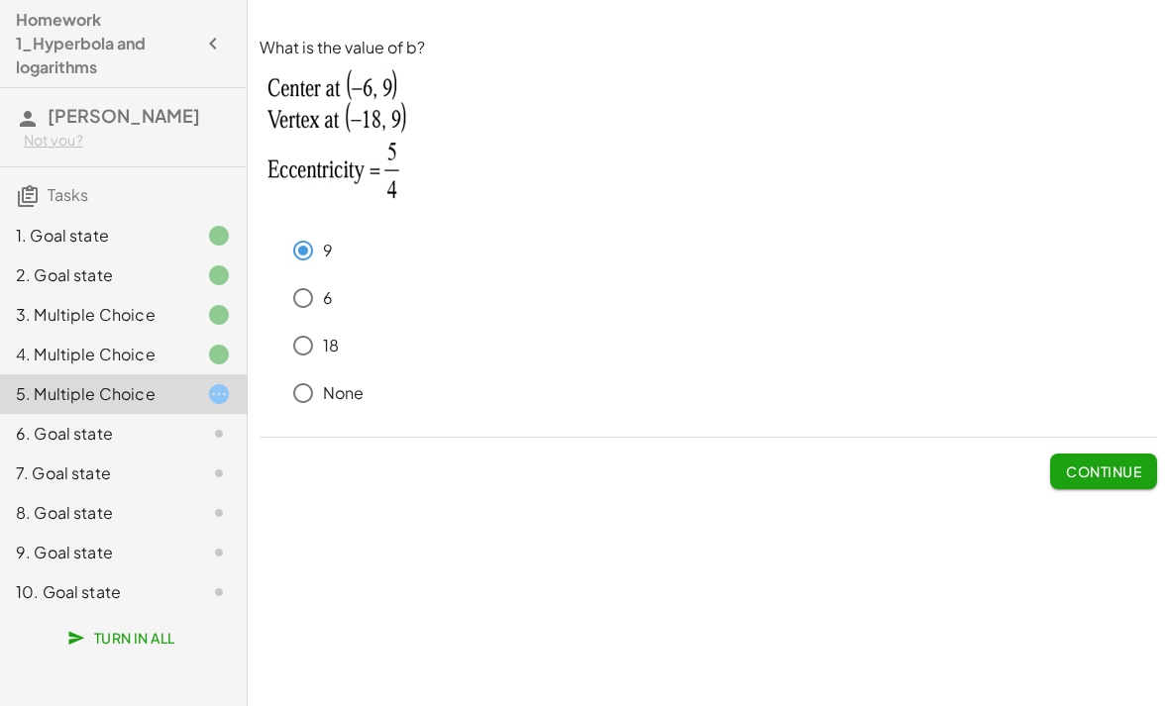
click at [1103, 475] on span "Continue" at bounding box center [1103, 472] width 75 height 18
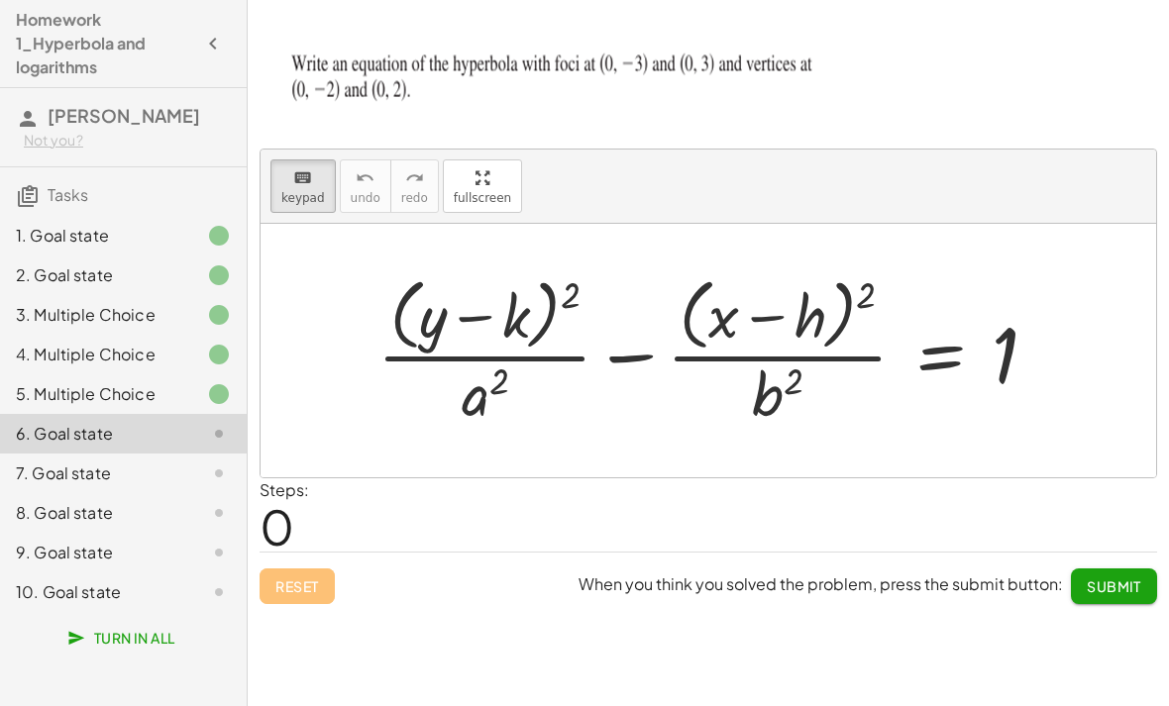
click at [552, 322] on div at bounding box center [716, 350] width 697 height 162
click at [539, 315] on div at bounding box center [716, 350] width 697 height 162
click at [518, 322] on div at bounding box center [488, 317] width 83 height 66
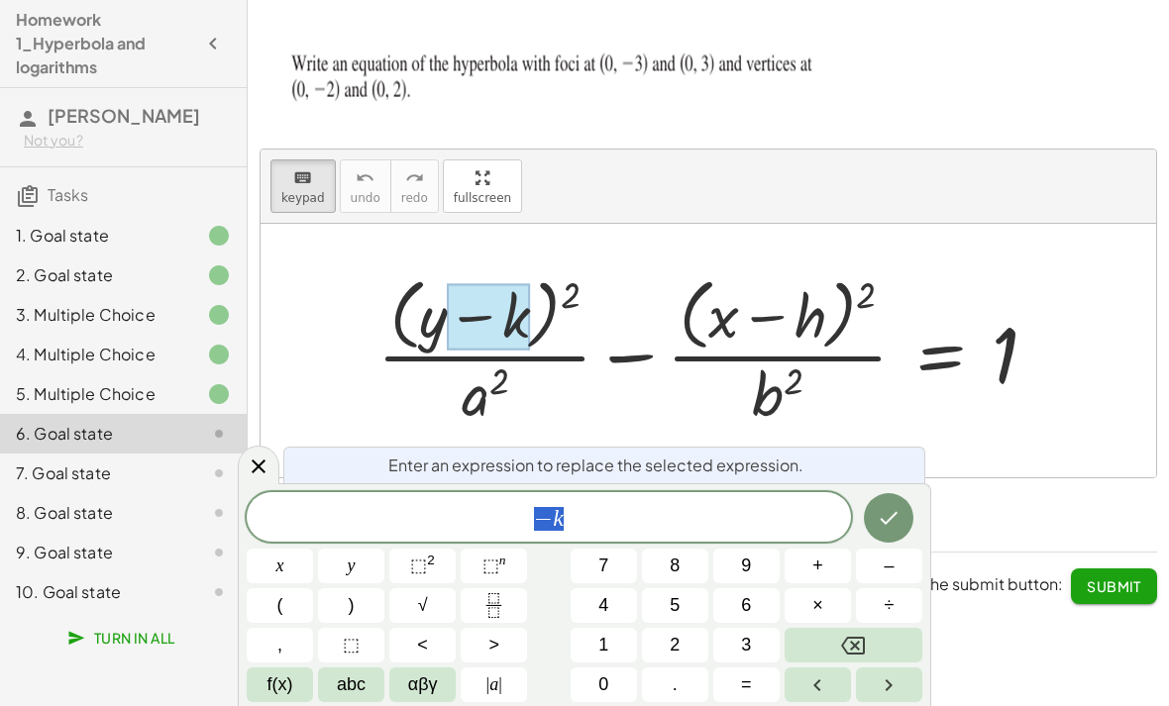
click at [867, 635] on button "Backspace" at bounding box center [854, 645] width 138 height 35
click at [888, 512] on icon "Done" at bounding box center [889, 518] width 24 height 24
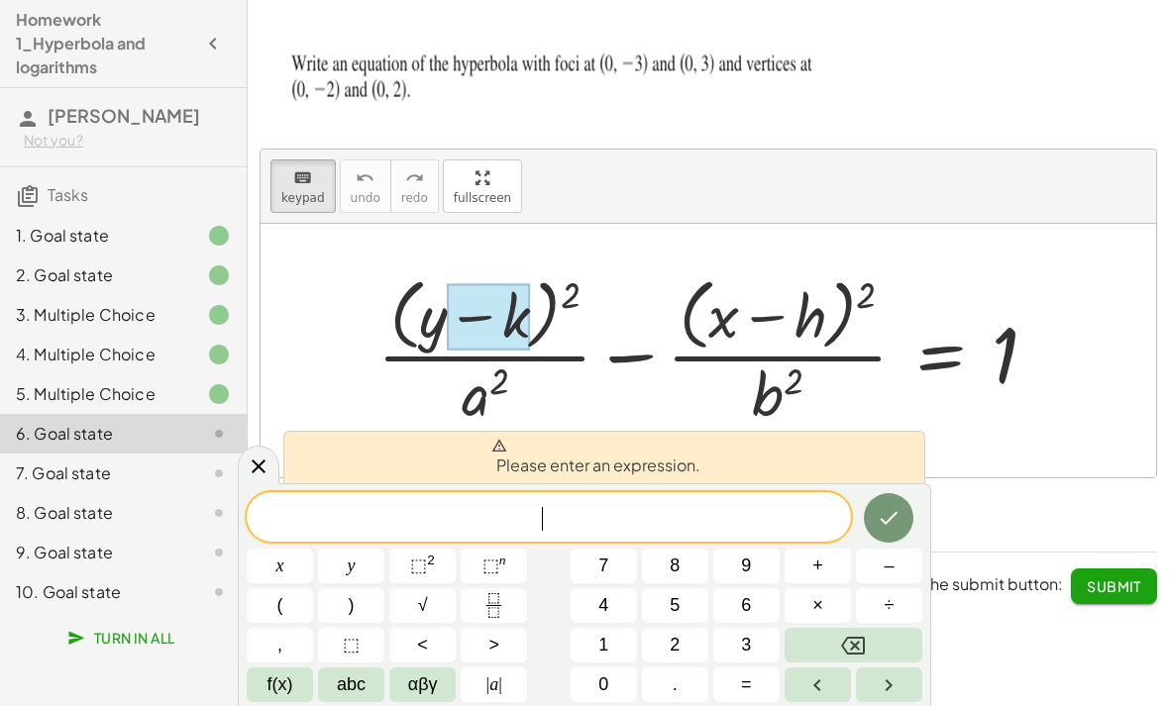
click at [898, 506] on icon "Done" at bounding box center [889, 518] width 24 height 24
click at [893, 514] on icon "Done" at bounding box center [889, 518] width 24 height 24
click at [893, 513] on icon "Done" at bounding box center [889, 518] width 24 height 24
click at [889, 512] on icon "Done" at bounding box center [889, 518] width 24 height 24
click at [846, 648] on icon "Backspace" at bounding box center [853, 646] width 24 height 24
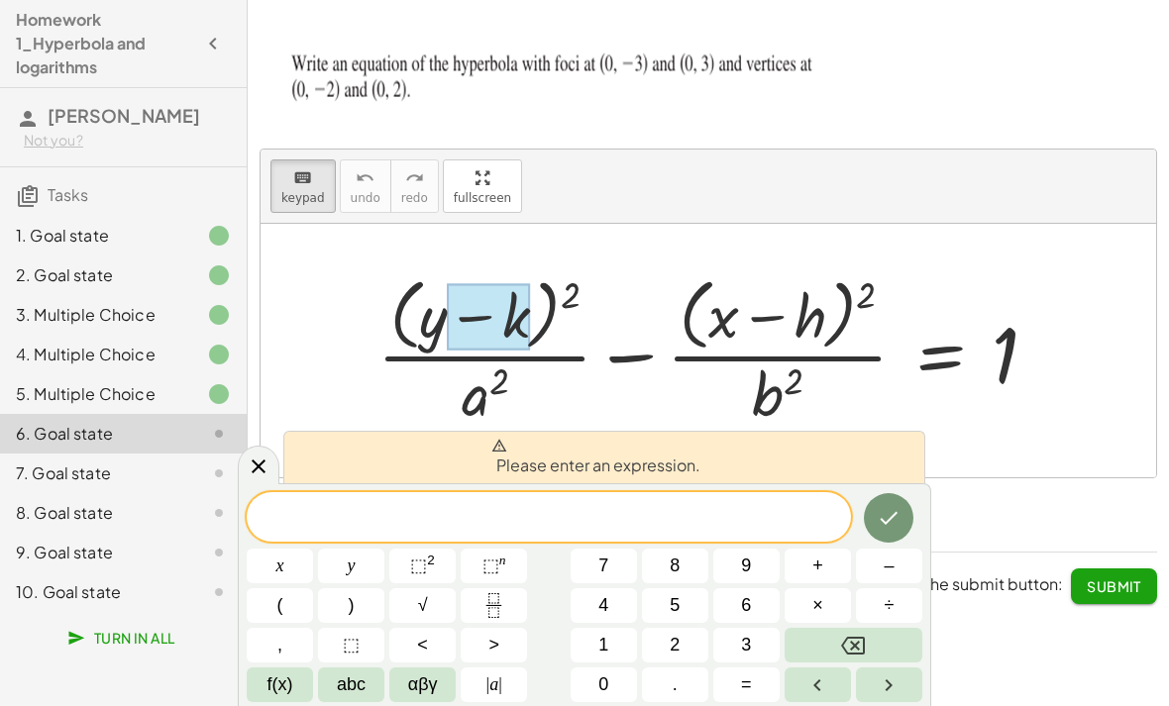
click at [845, 648] on icon "Backspace" at bounding box center [853, 646] width 24 height 18
click at [850, 642] on icon "Backspace" at bounding box center [853, 646] width 24 height 24
click at [765, 301] on div at bounding box center [716, 350] width 697 height 162
click at [505, 403] on div at bounding box center [716, 350] width 697 height 162
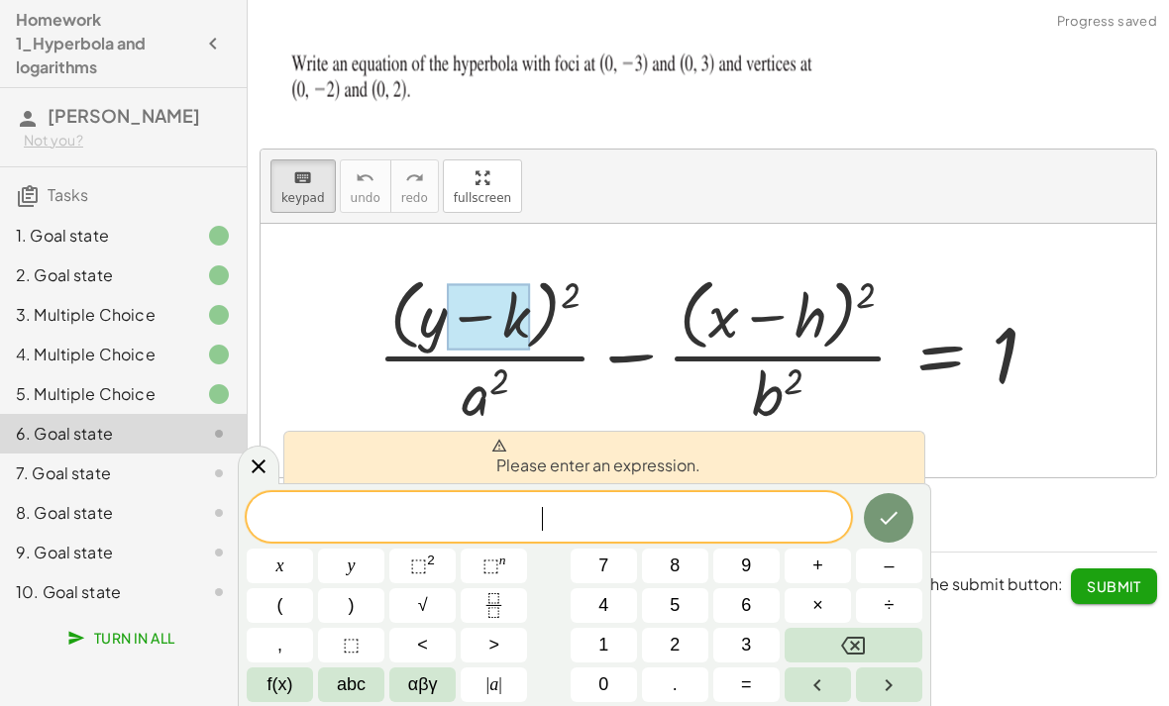
click at [894, 570] on button "–" at bounding box center [889, 566] width 66 height 35
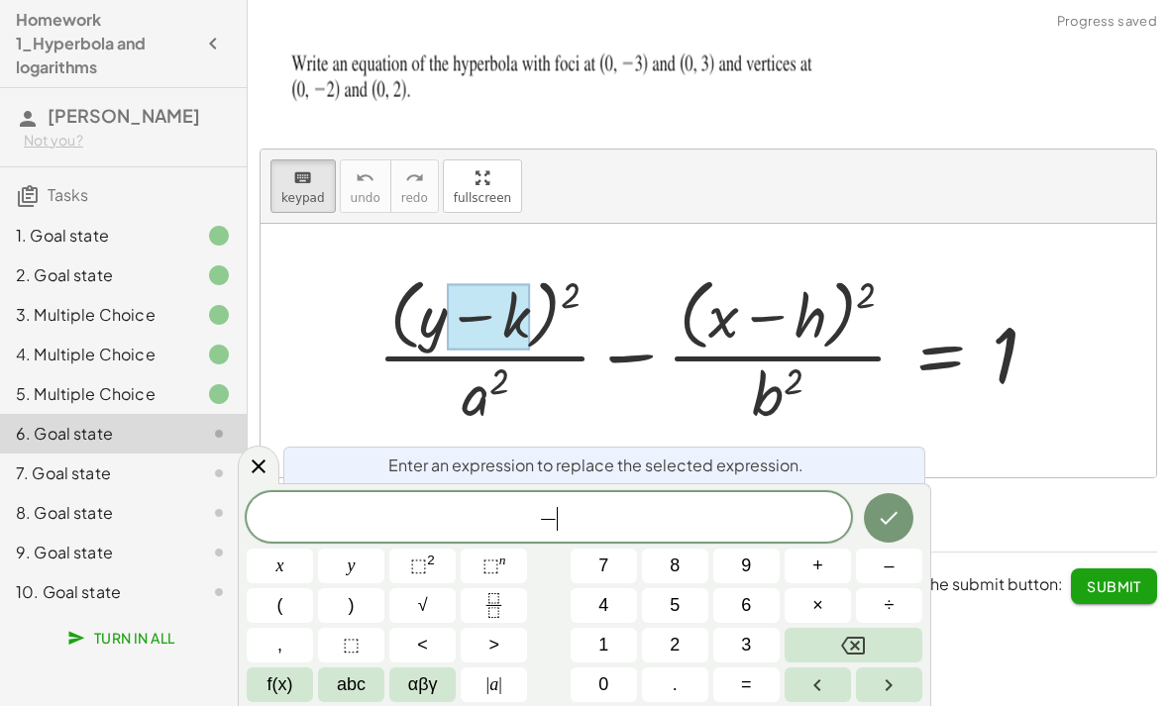
click at [868, 632] on button "Backspace" at bounding box center [854, 645] width 138 height 35
click at [867, 632] on button "Backspace" at bounding box center [854, 645] width 138 height 35
click at [888, 520] on icon "Done" at bounding box center [889, 518] width 24 height 24
click at [887, 519] on icon "Done" at bounding box center [889, 518] width 24 height 24
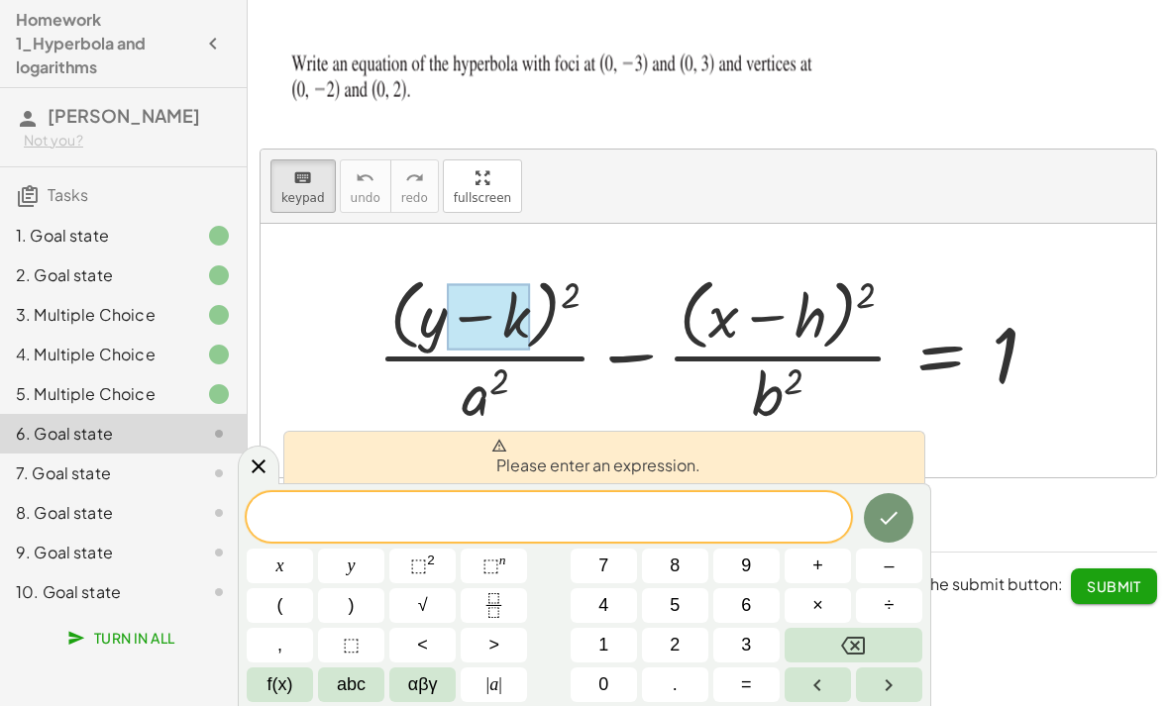
click at [897, 507] on icon "Done" at bounding box center [889, 518] width 24 height 24
click at [266, 457] on icon at bounding box center [259, 467] width 24 height 24
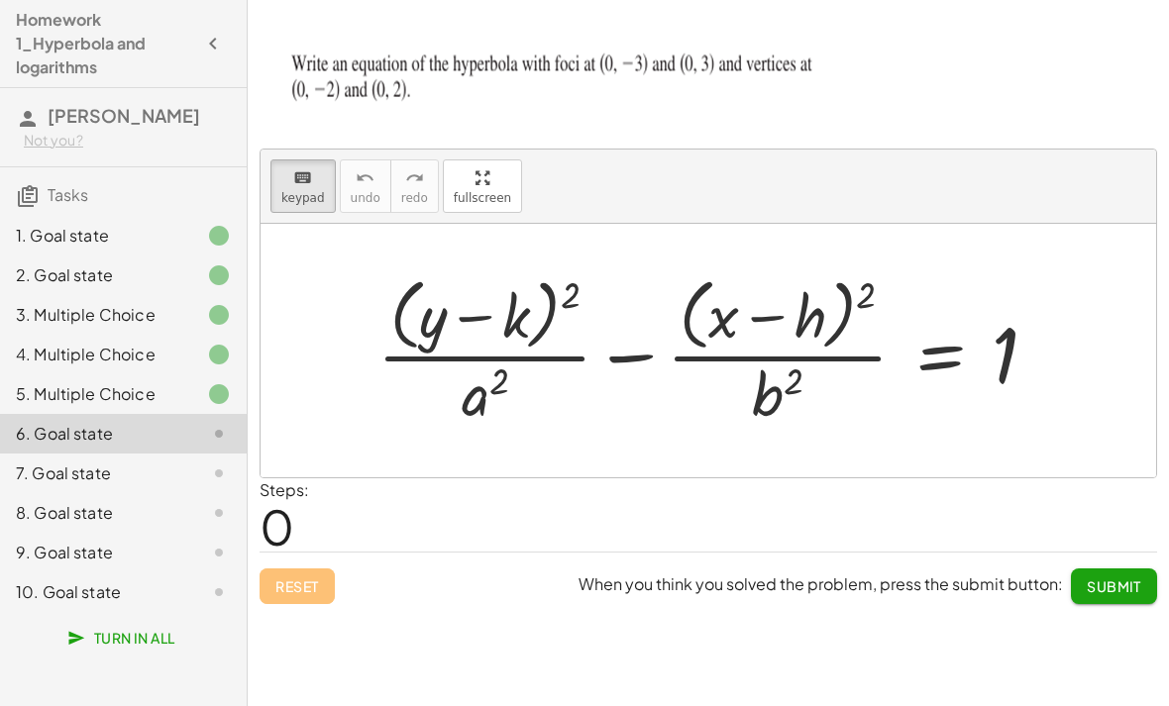
click at [488, 410] on div at bounding box center [716, 350] width 697 height 162
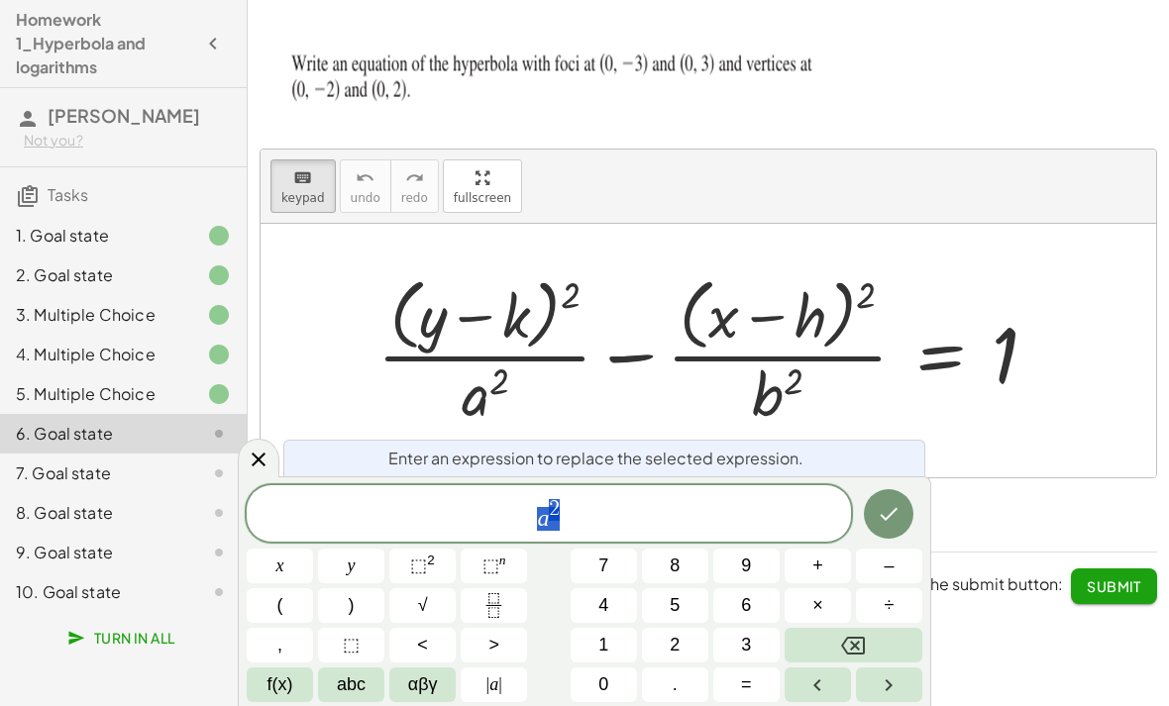
click at [606, 606] on span "4" at bounding box center [603, 606] width 10 height 27
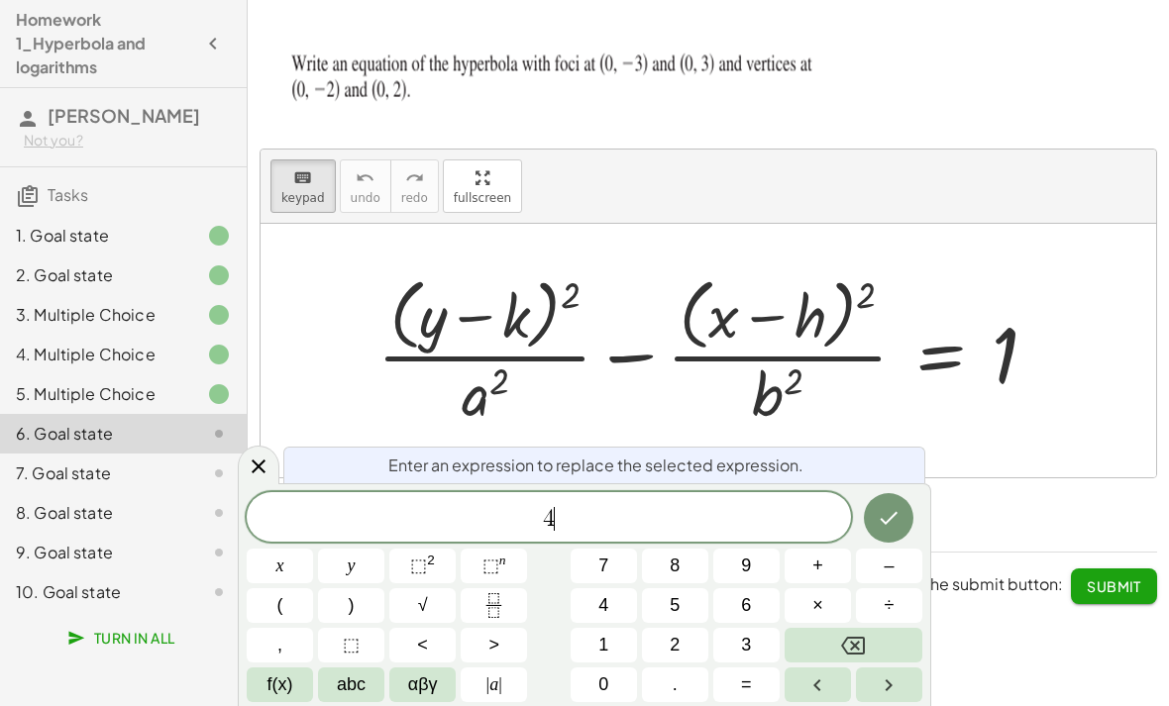
click at [884, 525] on icon "Done" at bounding box center [889, 518] width 24 height 24
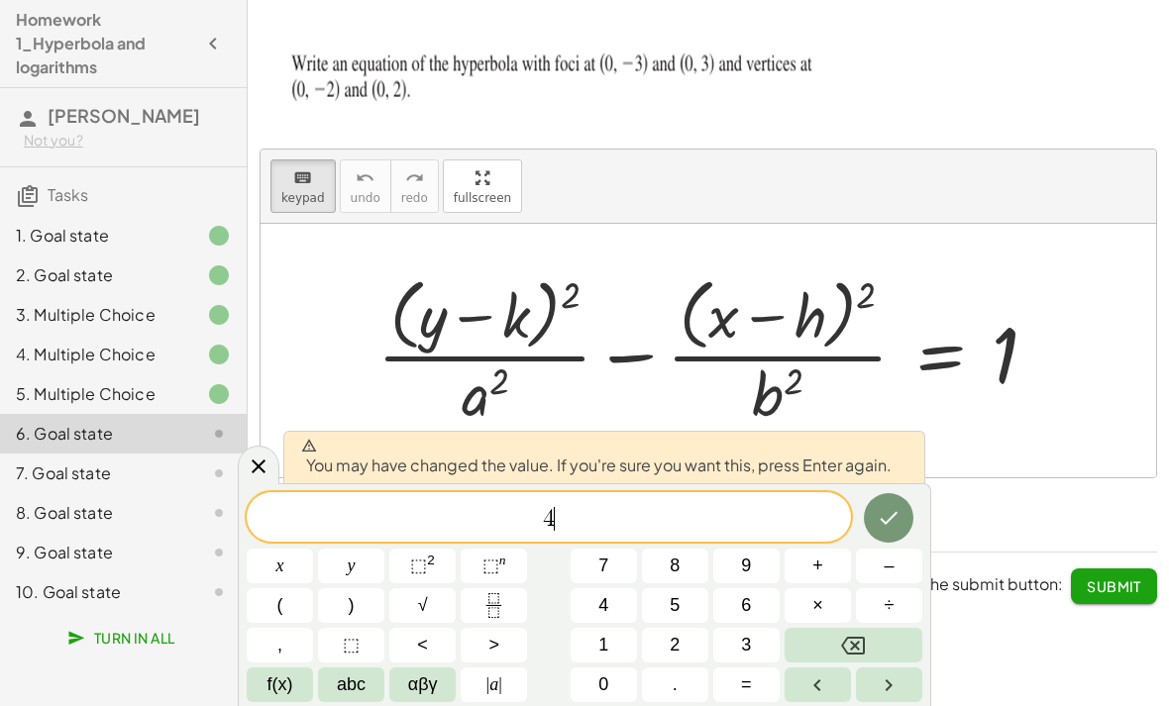
click at [885, 515] on icon "Done" at bounding box center [889, 518] width 24 height 24
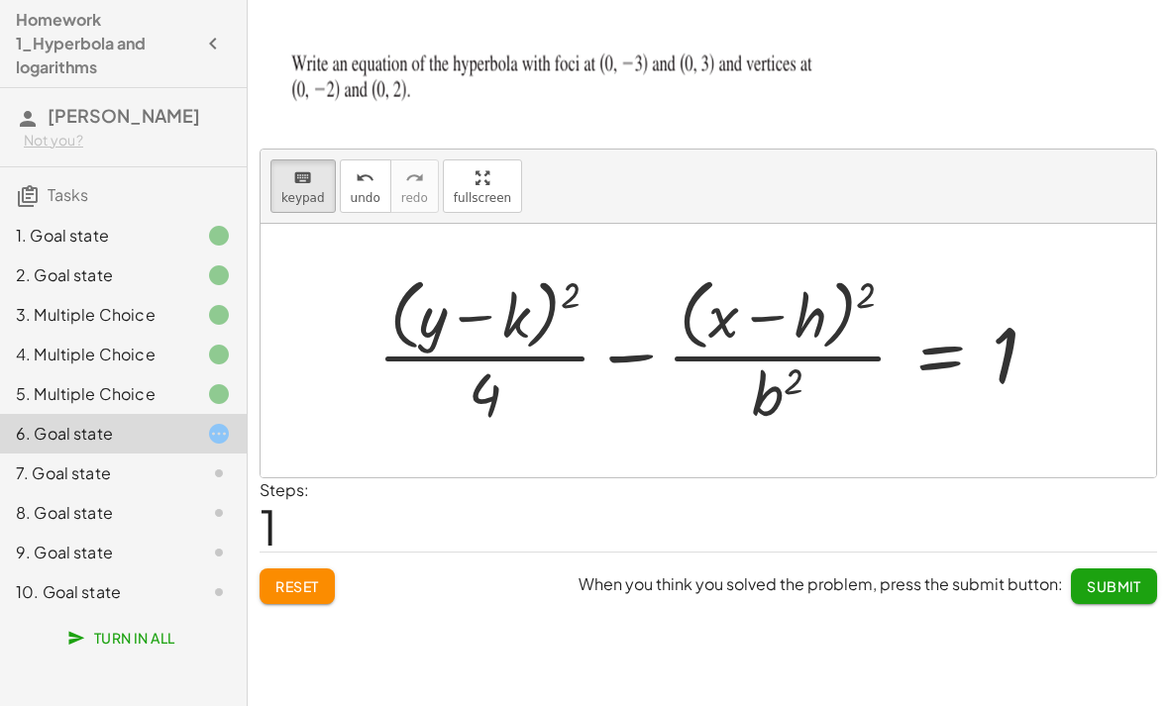
click at [578, 360] on div at bounding box center [716, 350] width 697 height 162
click at [568, 345] on div at bounding box center [716, 350] width 697 height 162
click at [490, 320] on div at bounding box center [488, 317] width 83 height 66
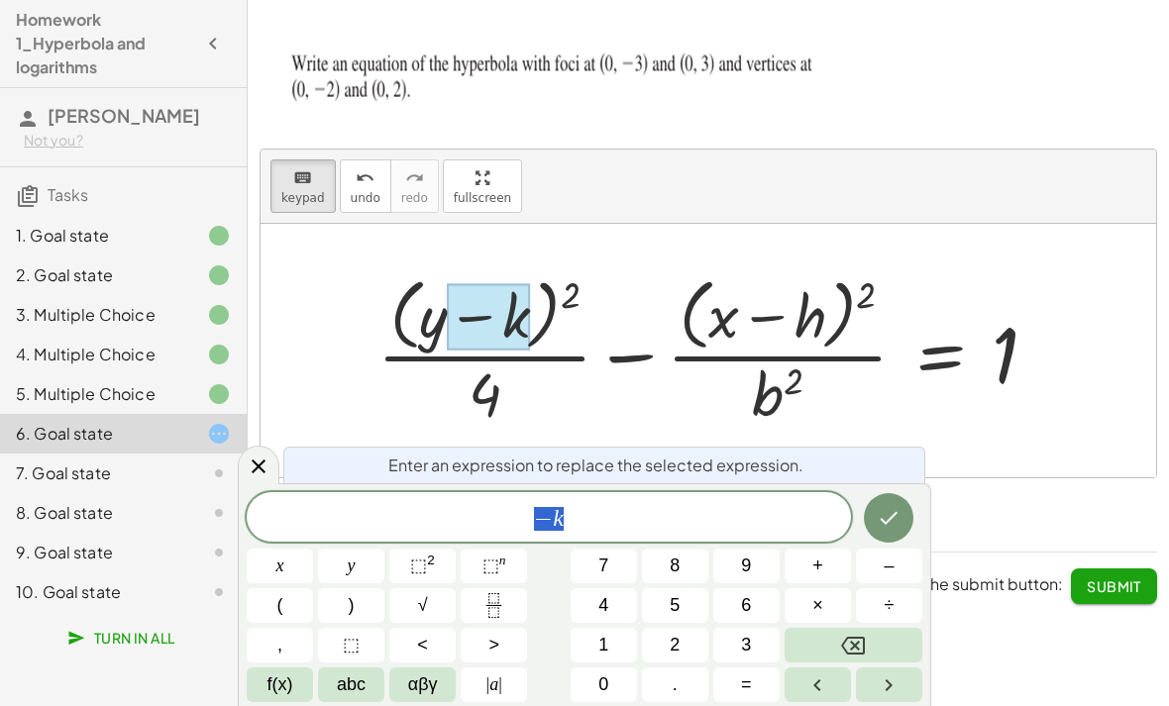
click at [579, 306] on div at bounding box center [716, 350] width 697 height 162
click at [256, 463] on icon at bounding box center [259, 467] width 14 height 14
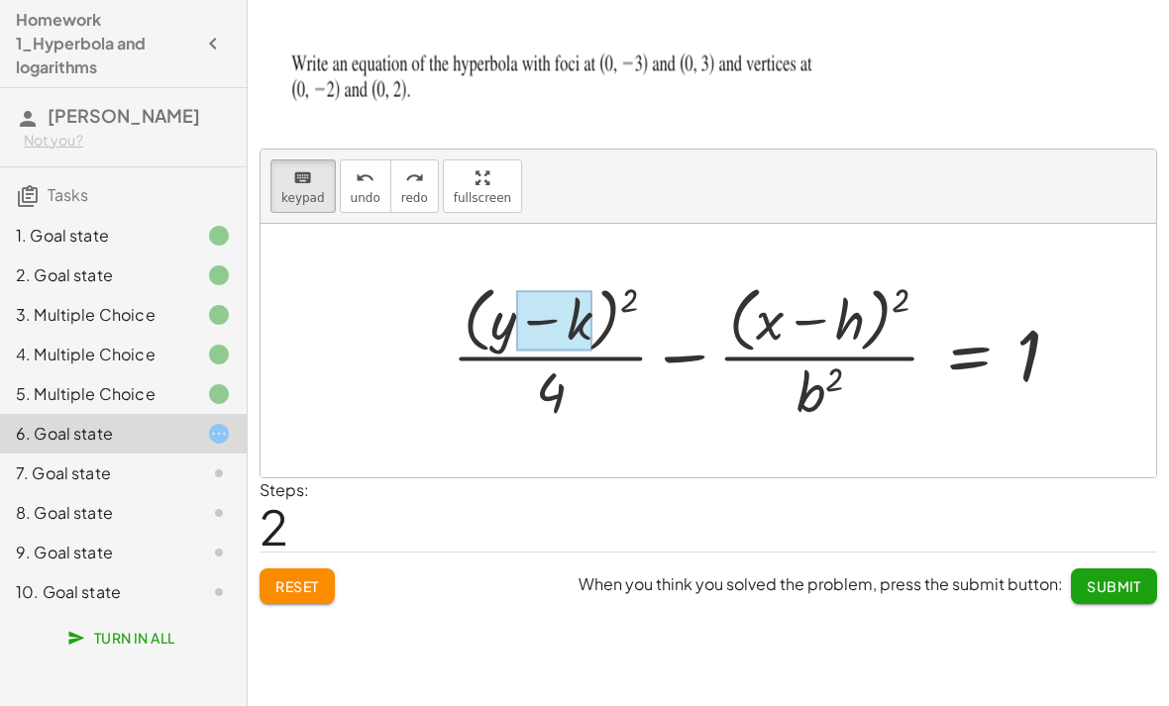
click at [581, 312] on div at bounding box center [554, 320] width 76 height 60
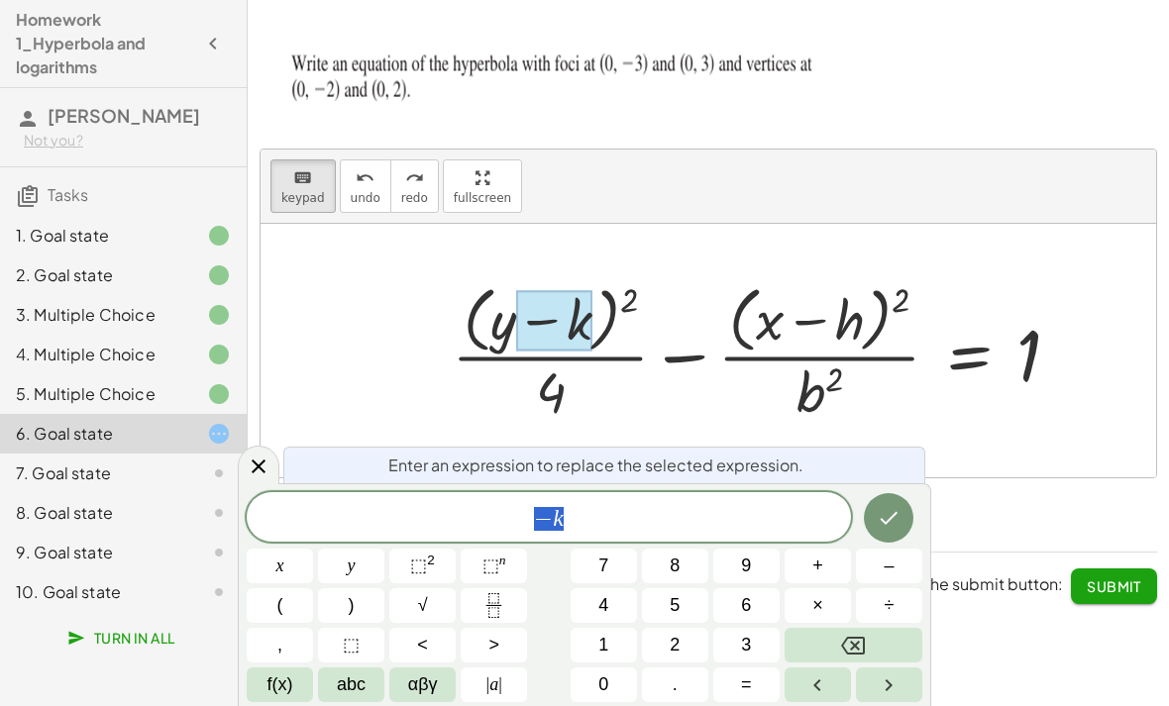
click at [899, 559] on button "–" at bounding box center [889, 566] width 66 height 35
click at [626, 671] on button "0" at bounding box center [604, 685] width 66 height 35
click at [893, 515] on icon "Done" at bounding box center [889, 518] width 24 height 24
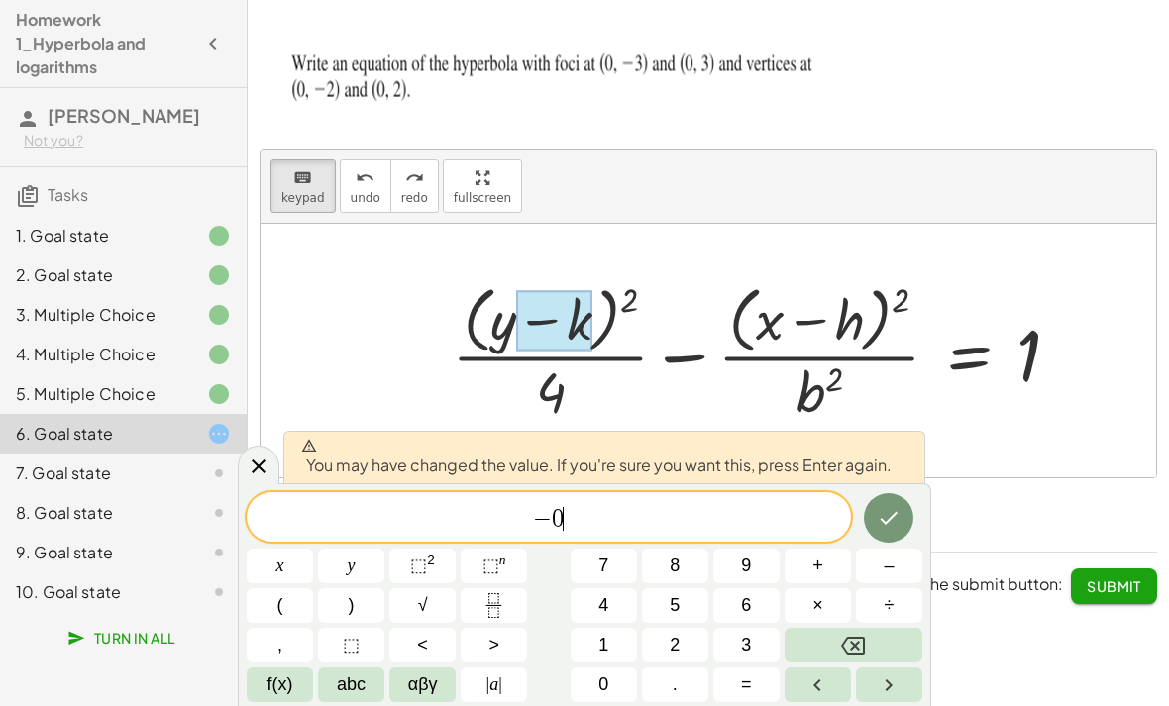
click at [890, 519] on icon "Done" at bounding box center [890, 518] width 18 height 13
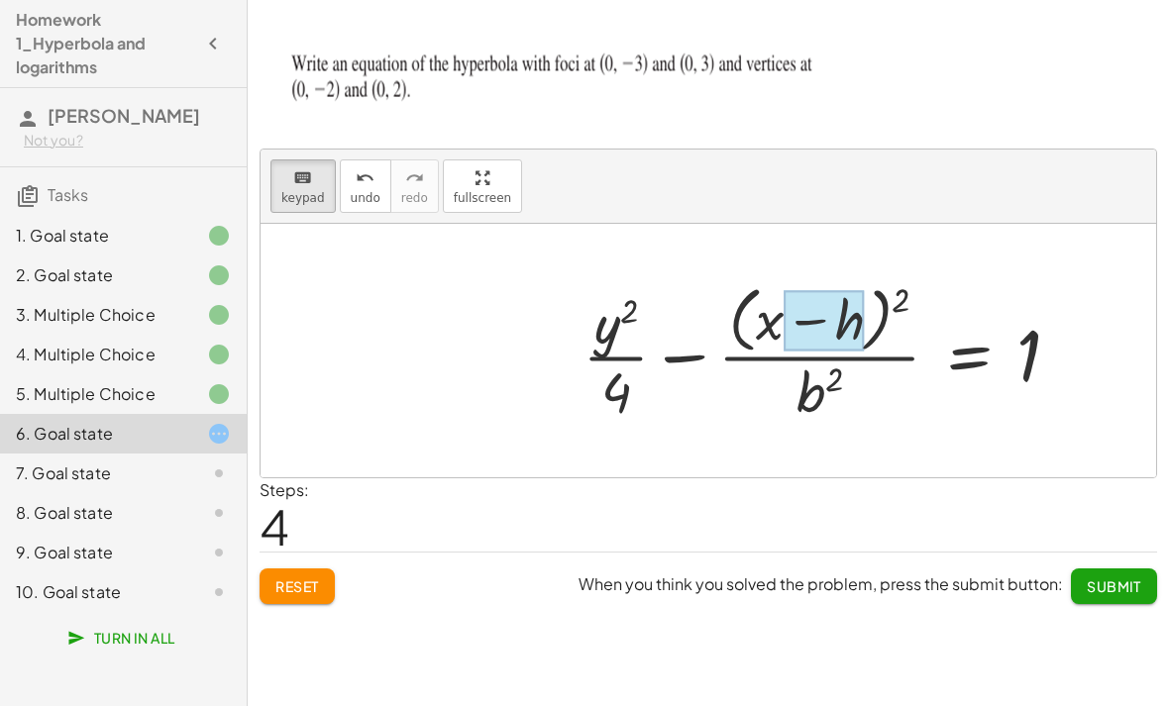
click at [853, 323] on div at bounding box center [825, 320] width 80 height 60
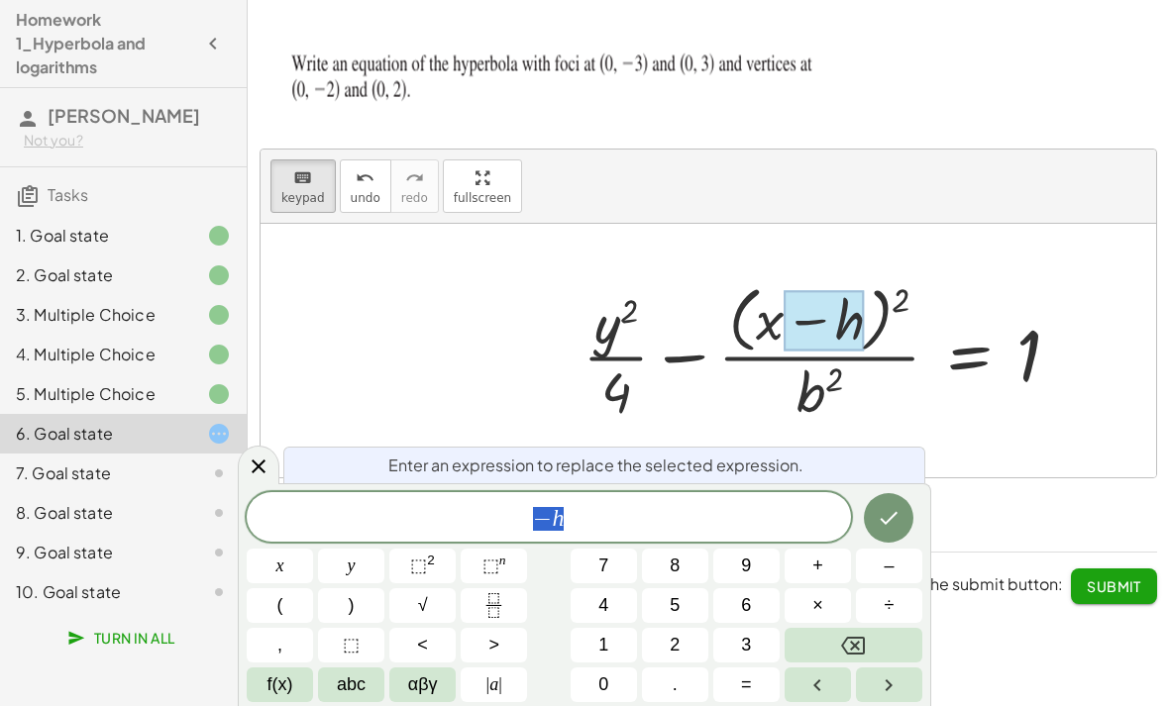
click at [901, 565] on button "–" at bounding box center [889, 566] width 66 height 35
click at [600, 676] on span "0" at bounding box center [603, 685] width 10 height 27
click at [889, 512] on icon "Done" at bounding box center [889, 518] width 24 height 24
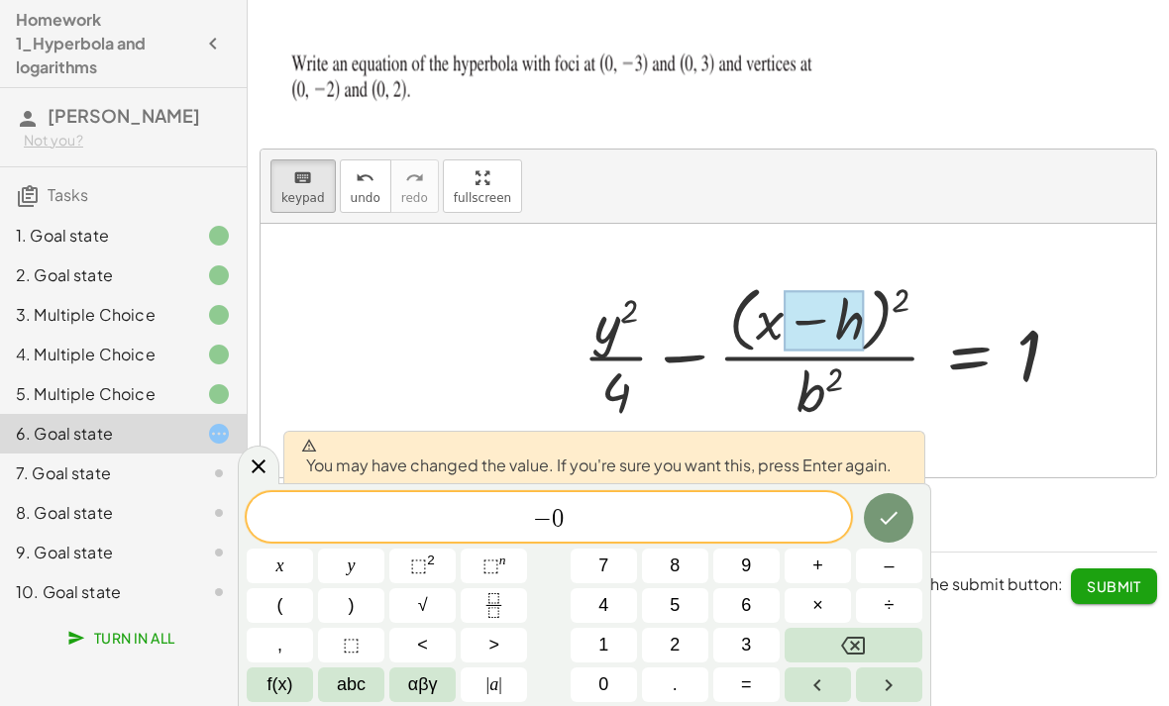
click at [884, 517] on icon "Done" at bounding box center [889, 518] width 24 height 24
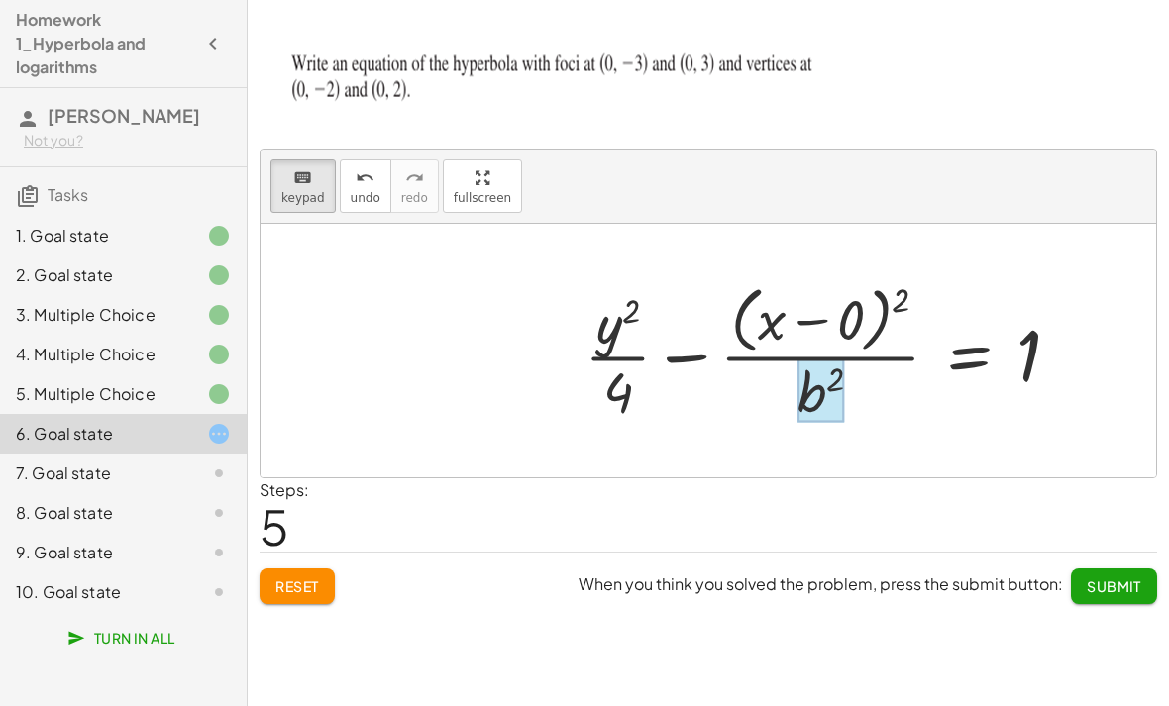
click at [823, 394] on div at bounding box center [821, 391] width 47 height 63
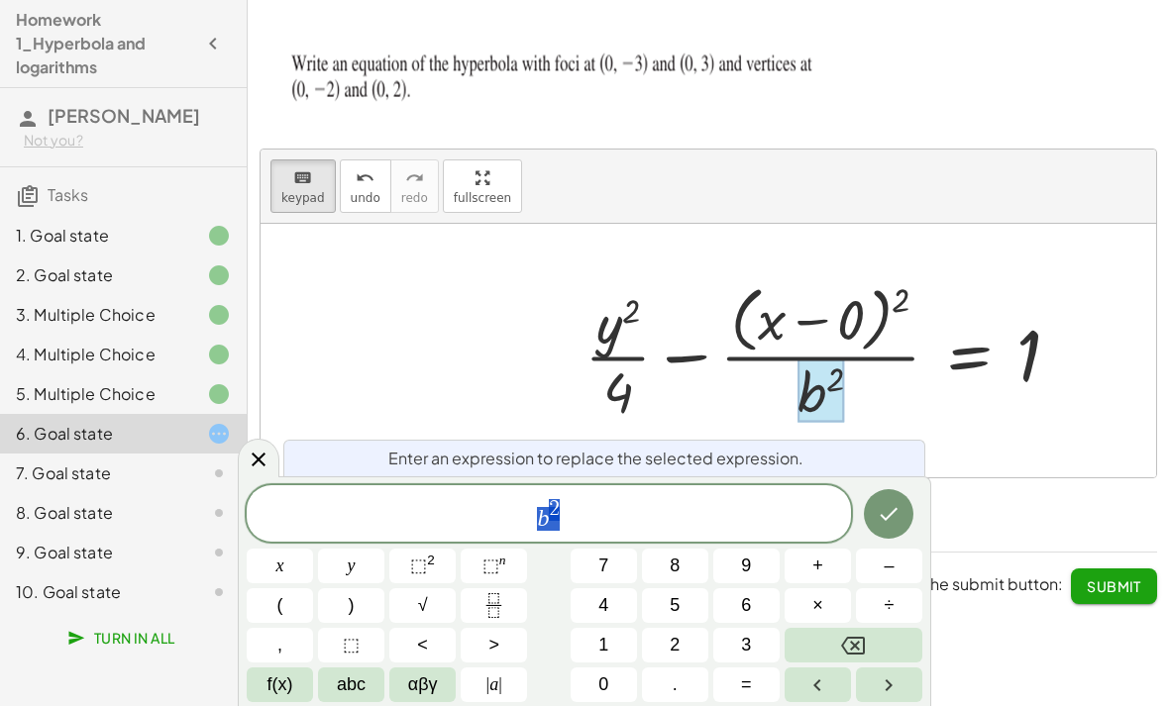
click at [686, 599] on button "5" at bounding box center [675, 606] width 66 height 35
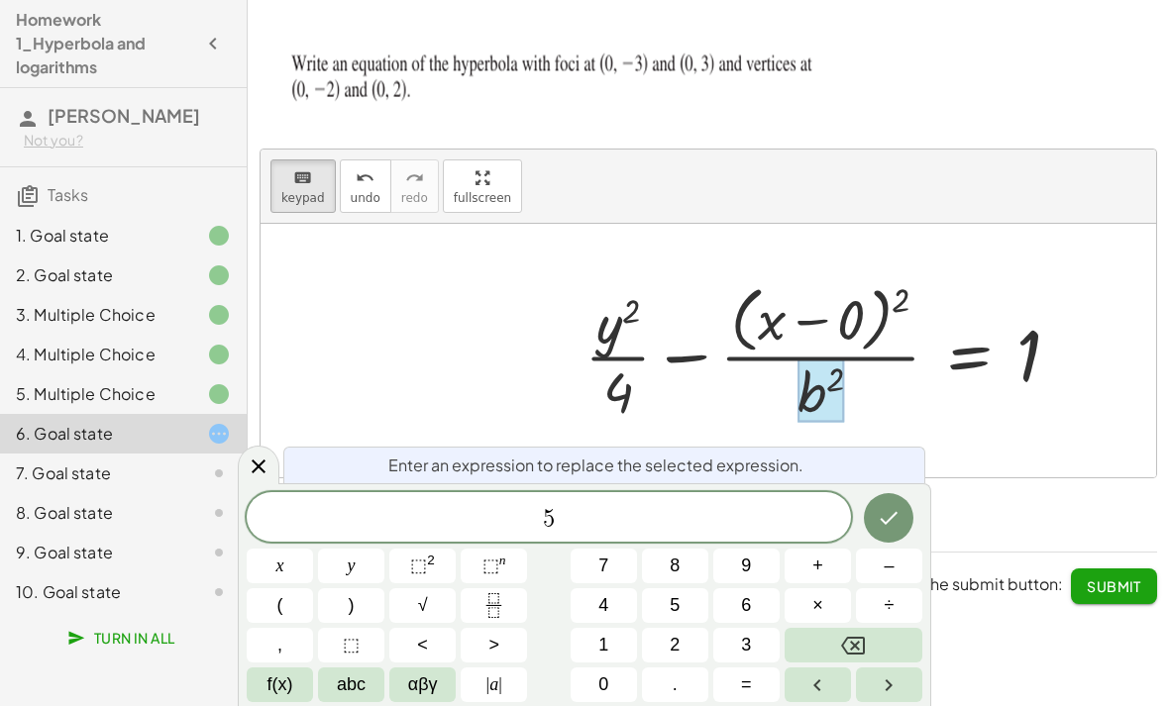
click at [896, 510] on icon "Done" at bounding box center [889, 518] width 24 height 24
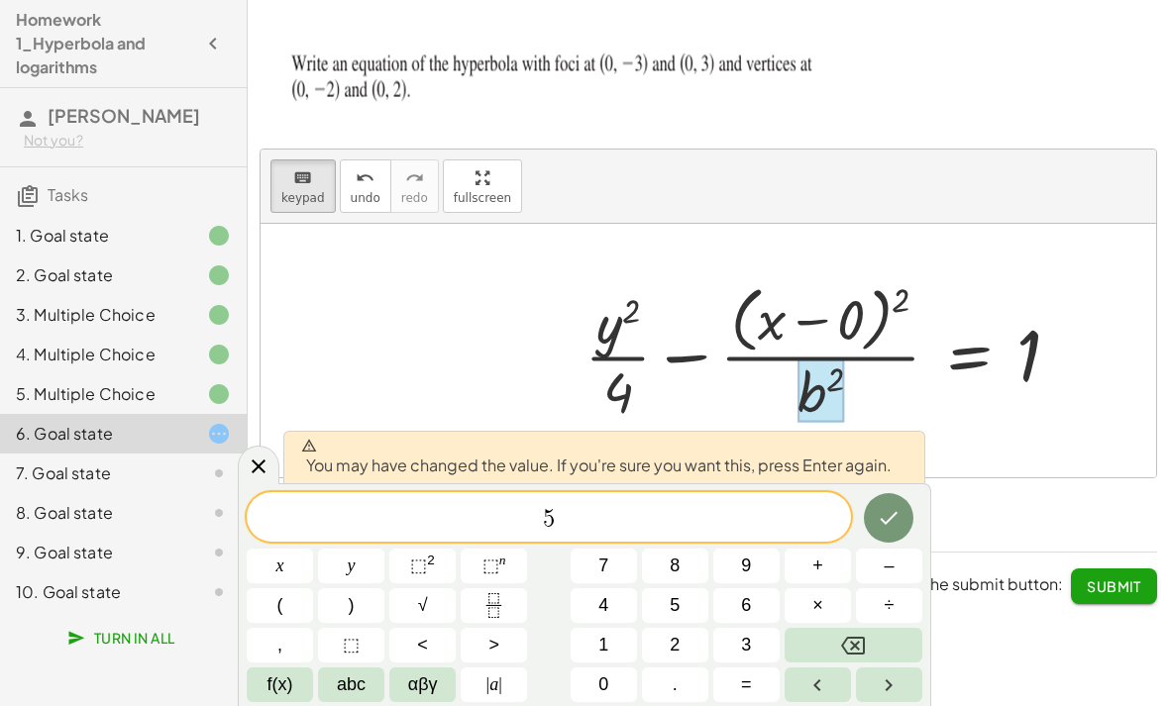
click at [889, 513] on icon "Done" at bounding box center [889, 518] width 24 height 24
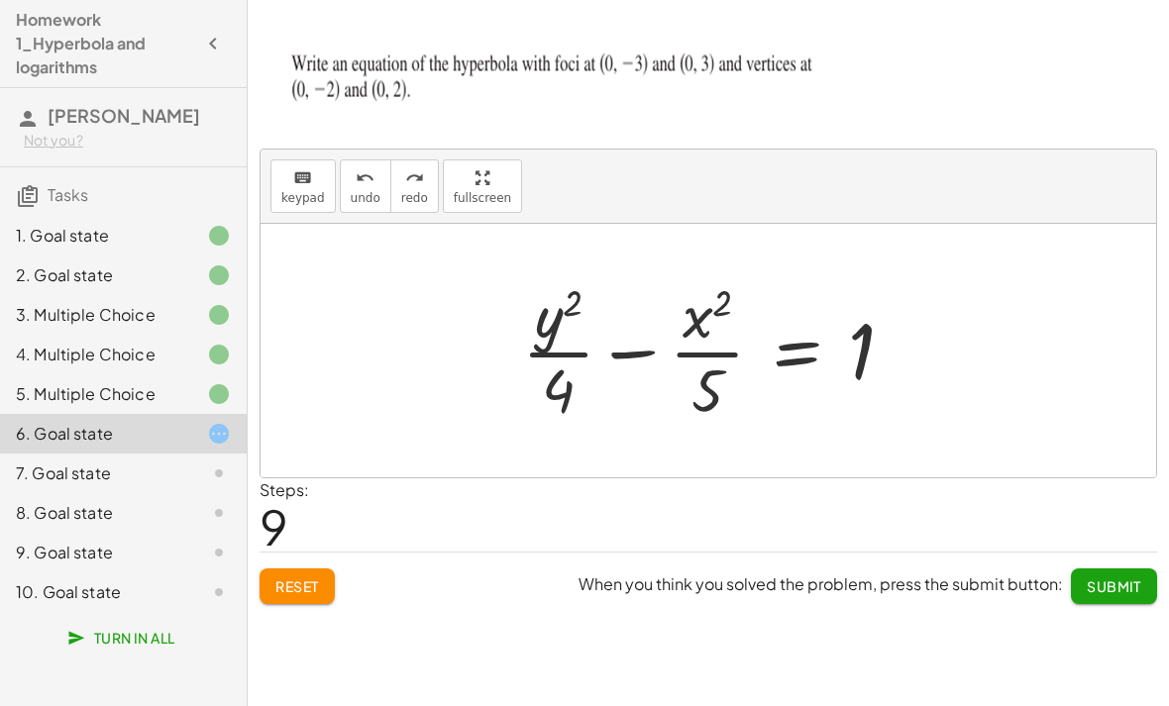
click at [1107, 585] on span "Submit" at bounding box center [1114, 587] width 54 height 18
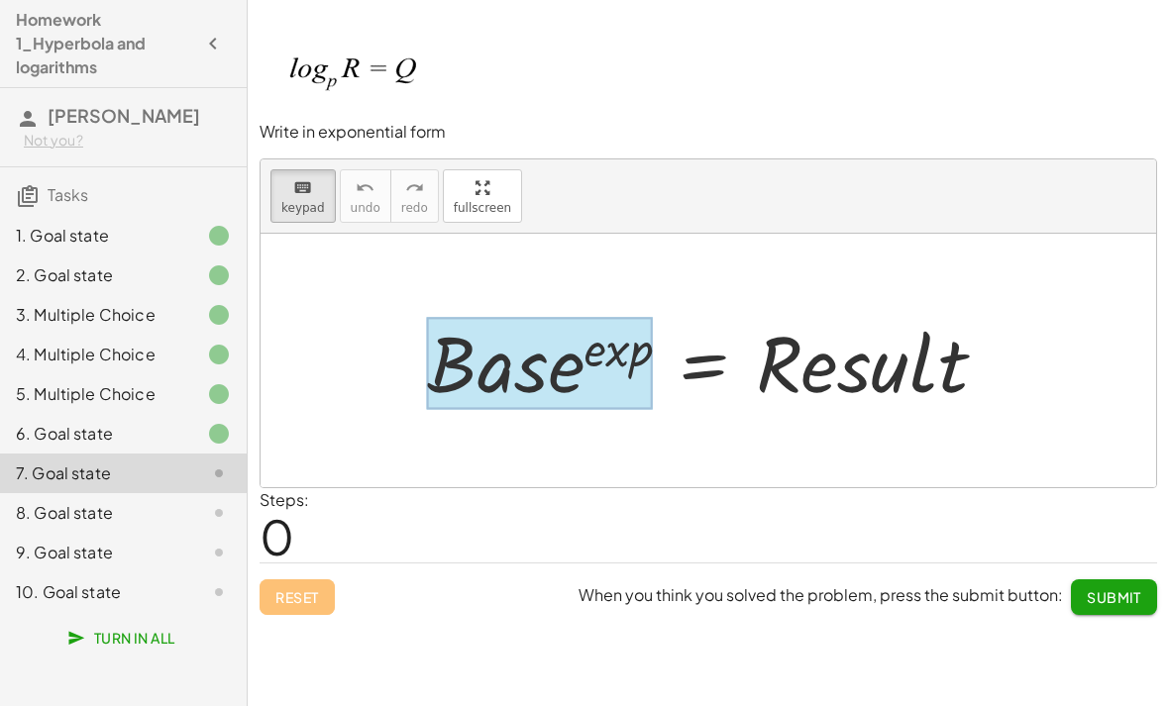
click at [514, 369] on div at bounding box center [540, 363] width 226 height 92
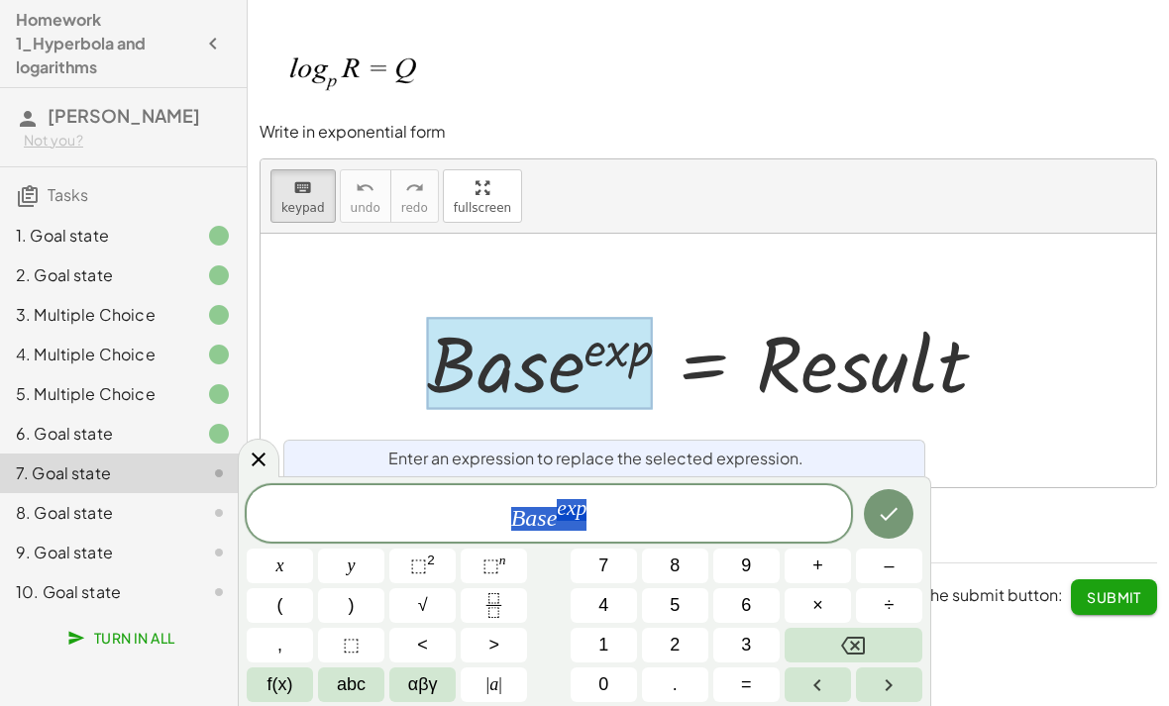
click at [354, 691] on span "abc" at bounding box center [351, 685] width 29 height 27
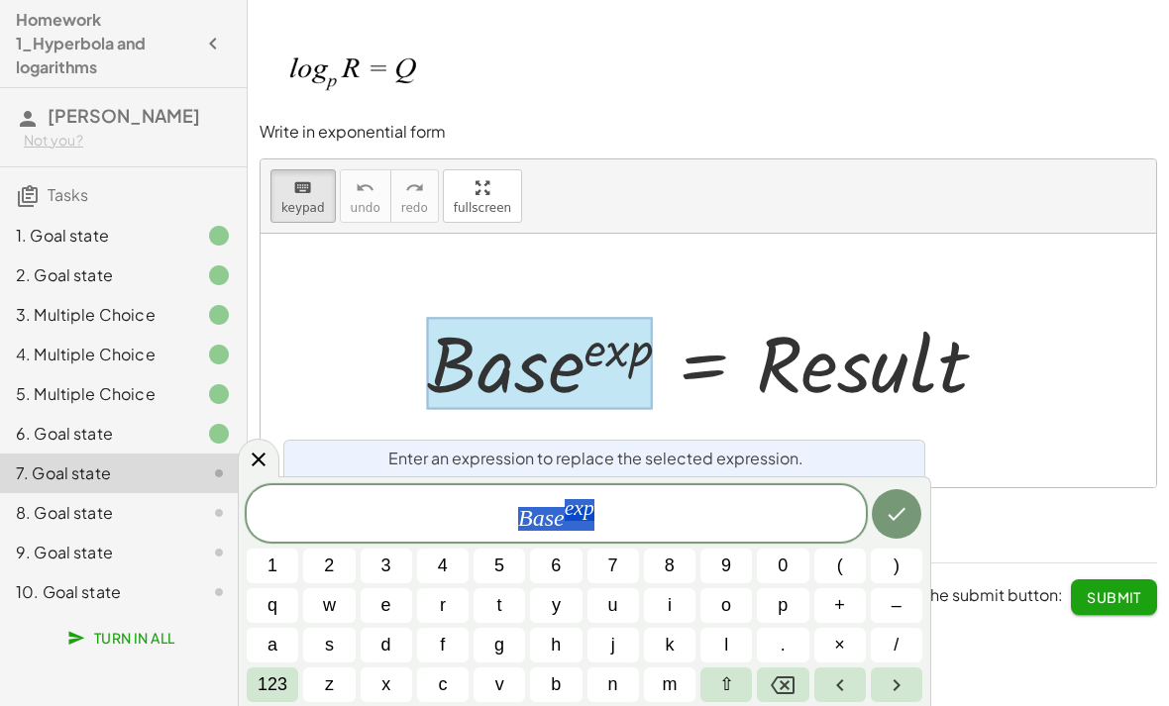
click at [791, 596] on button "p" at bounding box center [783, 606] width 52 height 35
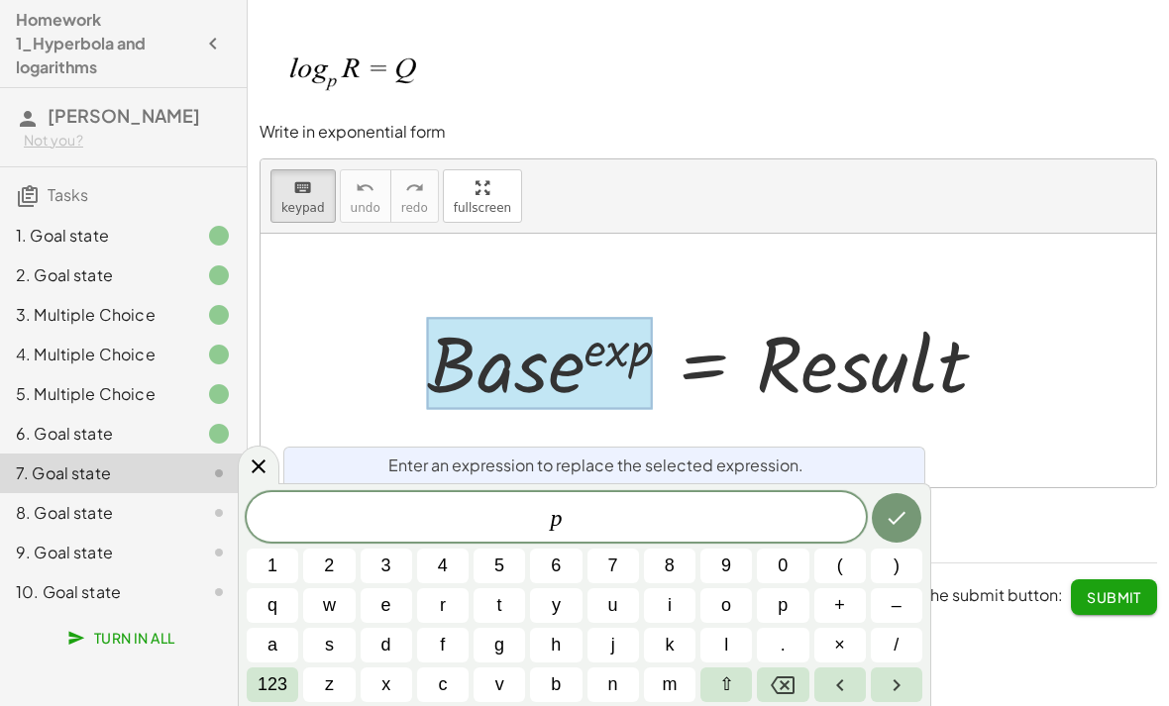
click at [272, 676] on span "123" at bounding box center [273, 685] width 30 height 27
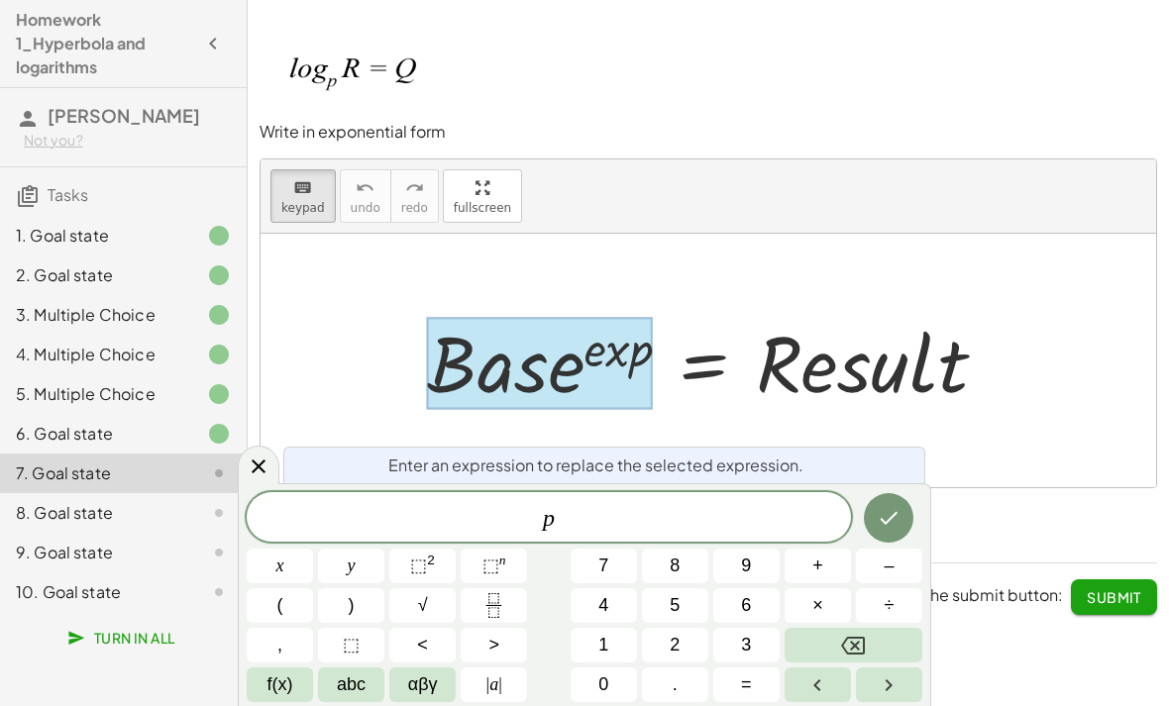
click at [418, 686] on span "αβγ" at bounding box center [423, 685] width 30 height 27
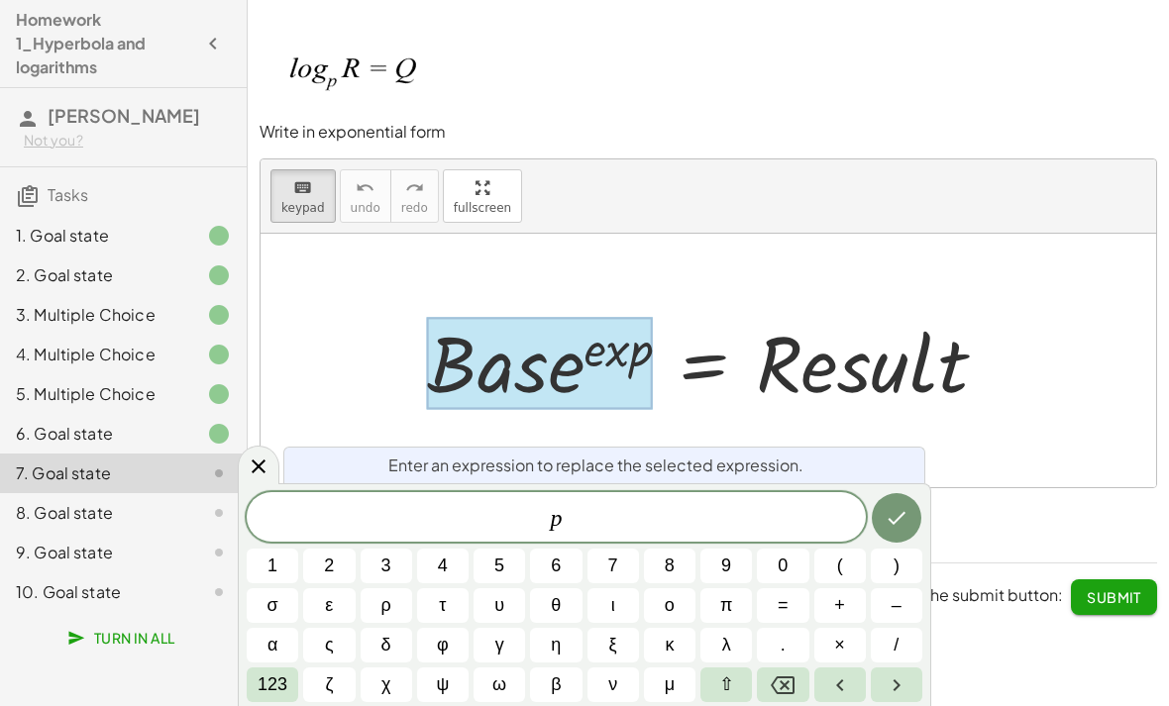
click at [450, 637] on button "φ" at bounding box center [443, 645] width 52 height 35
click at [798, 680] on button "Backspace" at bounding box center [783, 685] width 52 height 35
click at [283, 678] on span "123" at bounding box center [273, 685] width 30 height 27
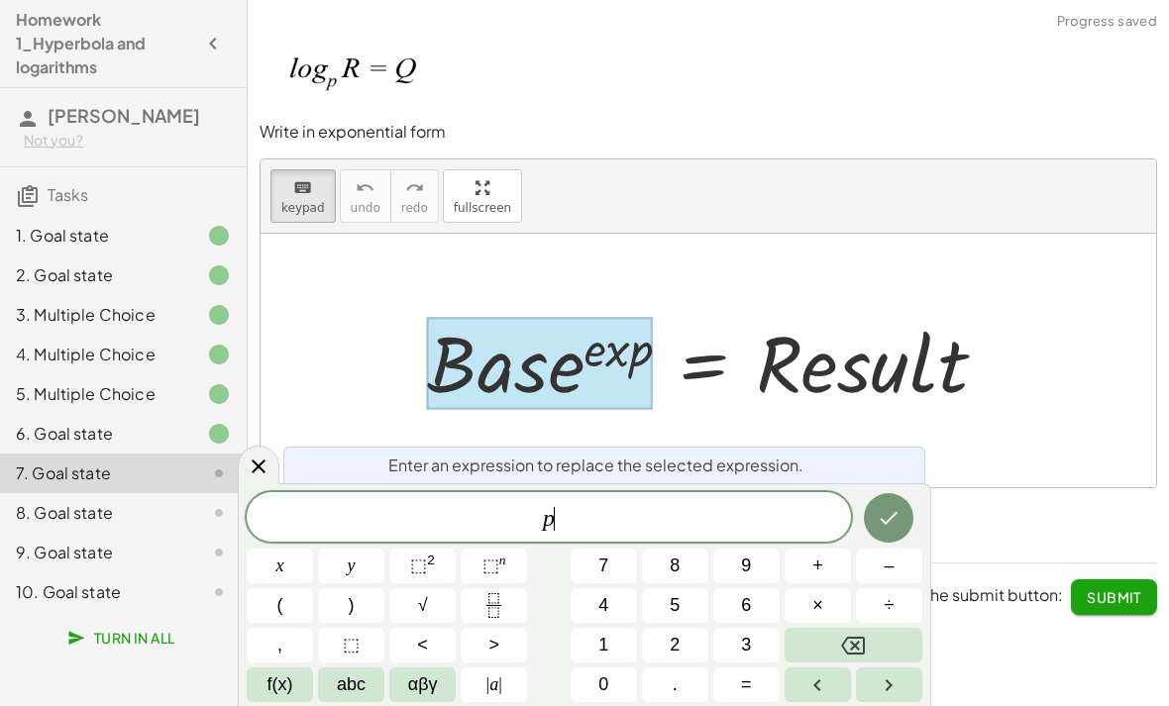
click at [292, 685] on span "f(x)" at bounding box center [281, 685] width 26 height 27
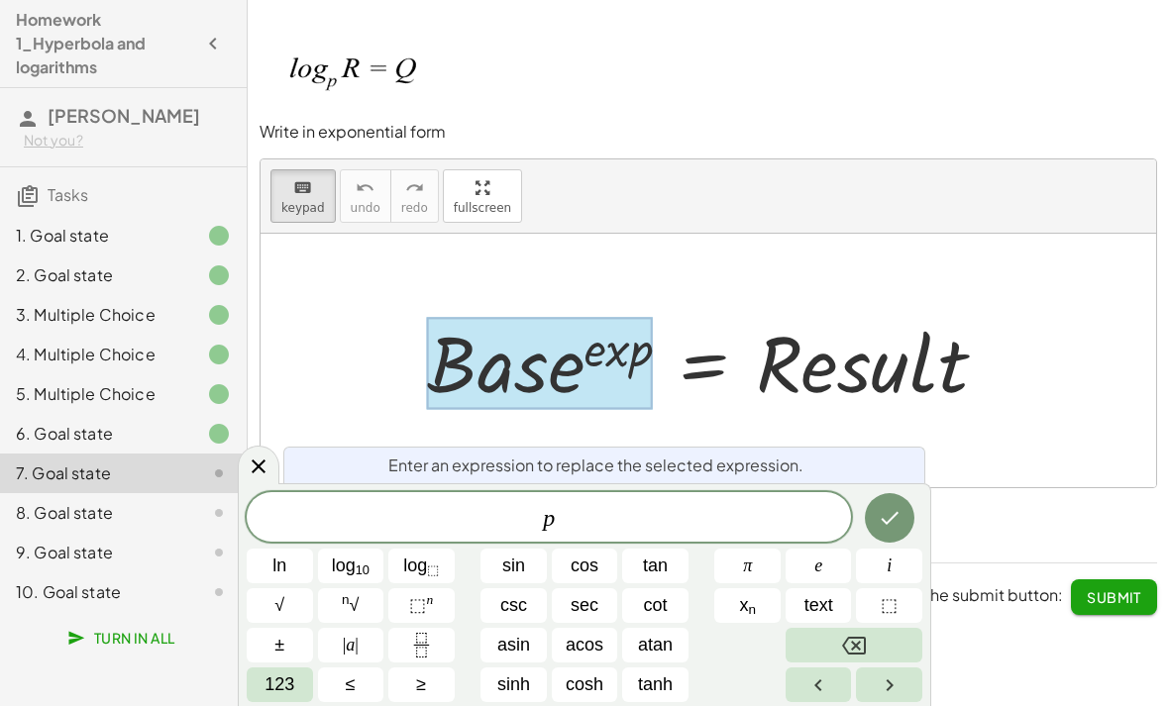
click at [432, 607] on sup "n" at bounding box center [429, 600] width 7 height 15
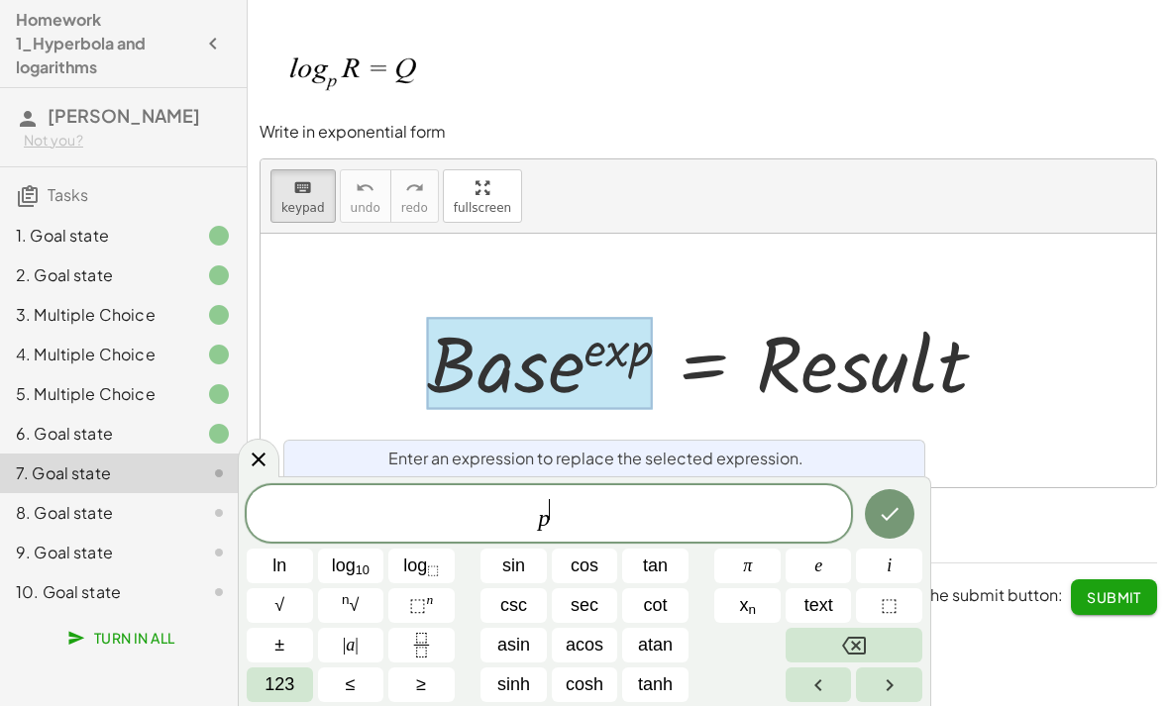
click at [264, 678] on button "123" at bounding box center [280, 685] width 66 height 35
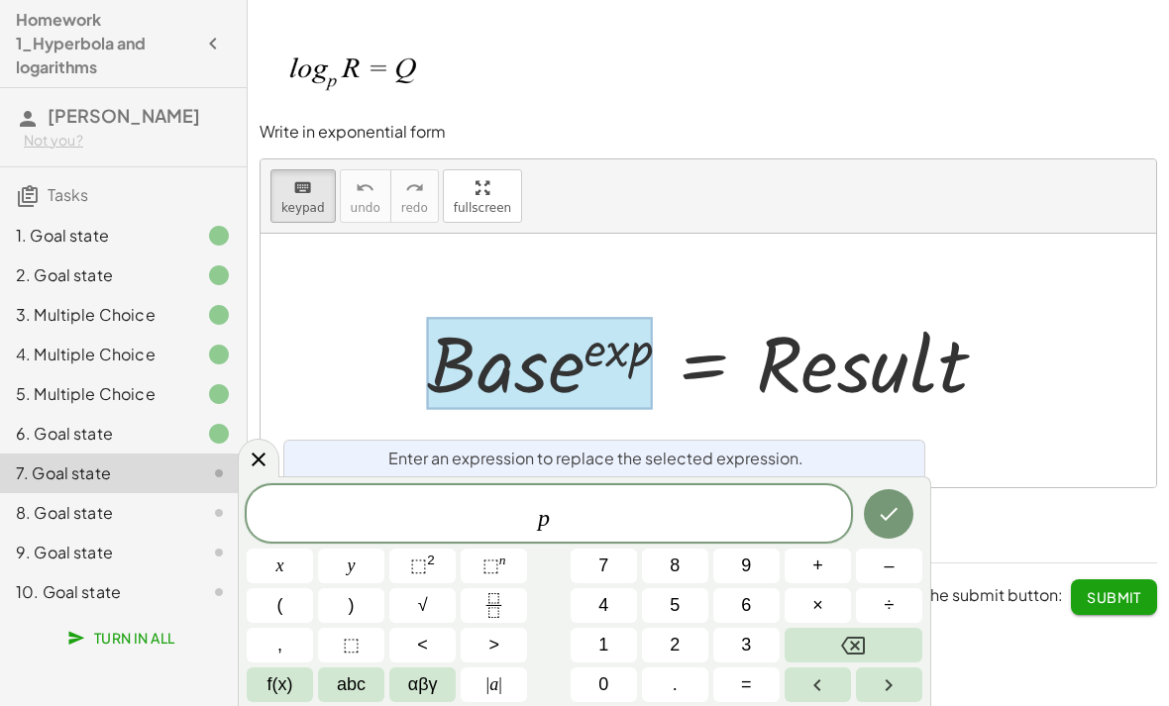
click at [359, 685] on span "abc" at bounding box center [351, 685] width 29 height 27
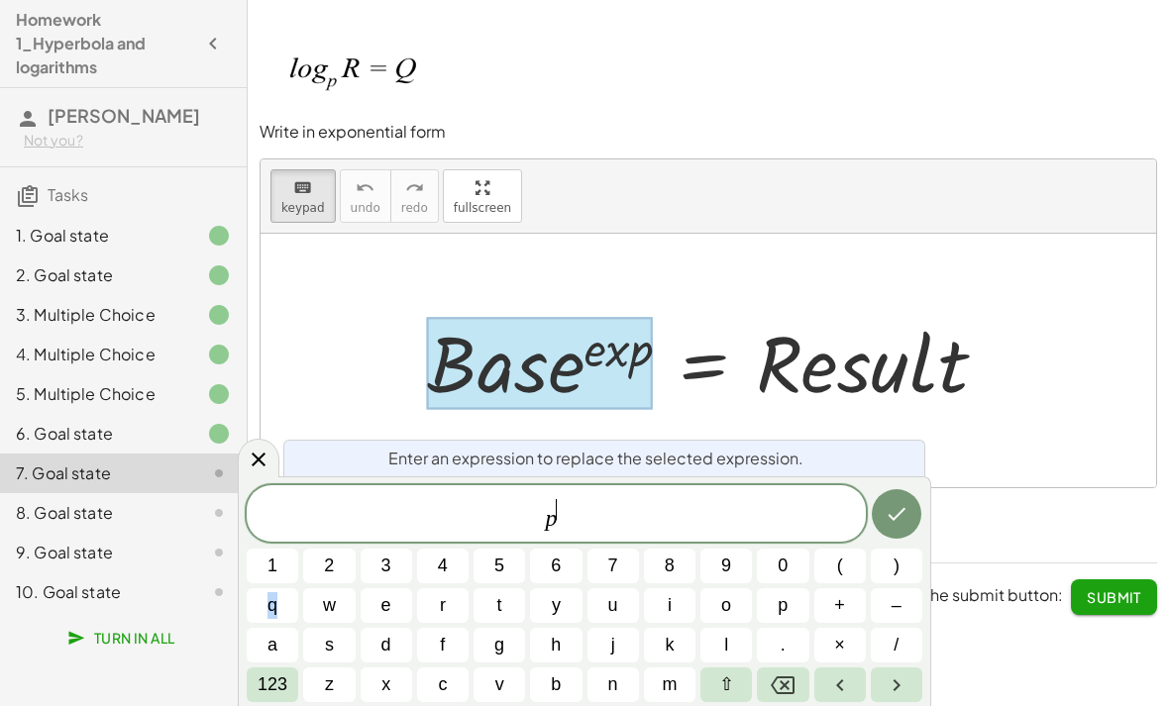
click at [737, 495] on div "p ​" at bounding box center [556, 513] width 619 height 56
click at [564, 646] on button "h" at bounding box center [556, 645] width 52 height 35
click at [793, 677] on icon "Backspace" at bounding box center [783, 686] width 24 height 18
click at [785, 689] on icon "Backspace" at bounding box center [783, 686] width 24 height 24
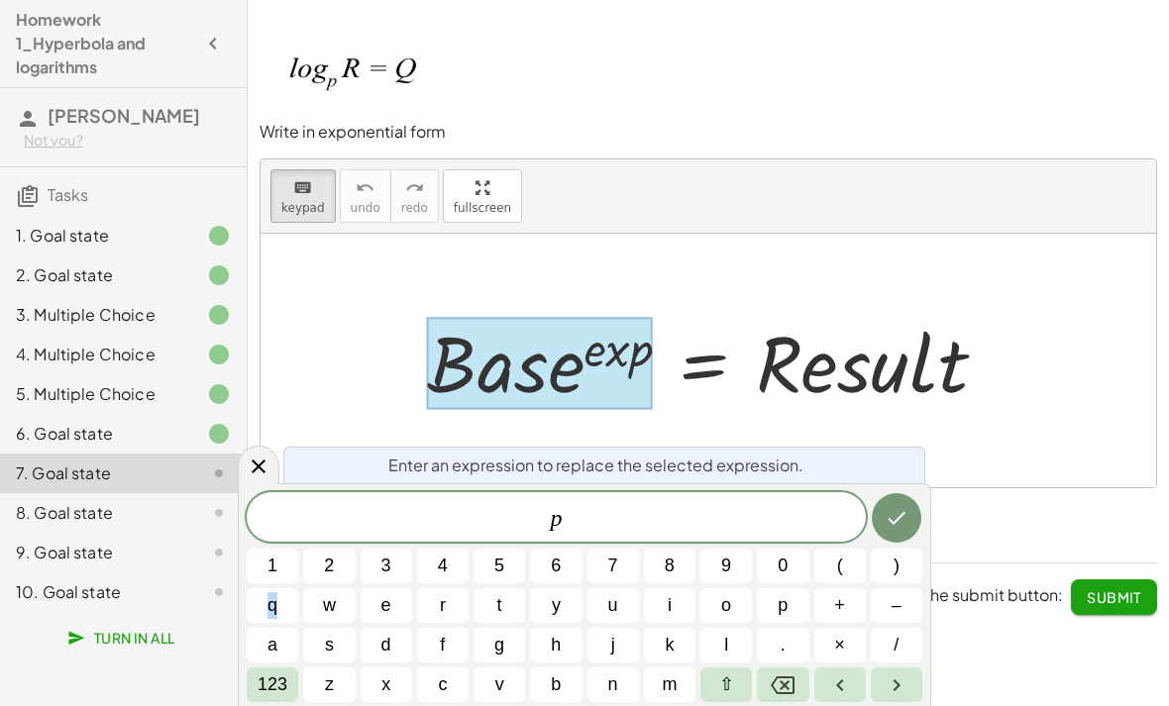
click at [282, 693] on span "123" at bounding box center [273, 685] width 30 height 27
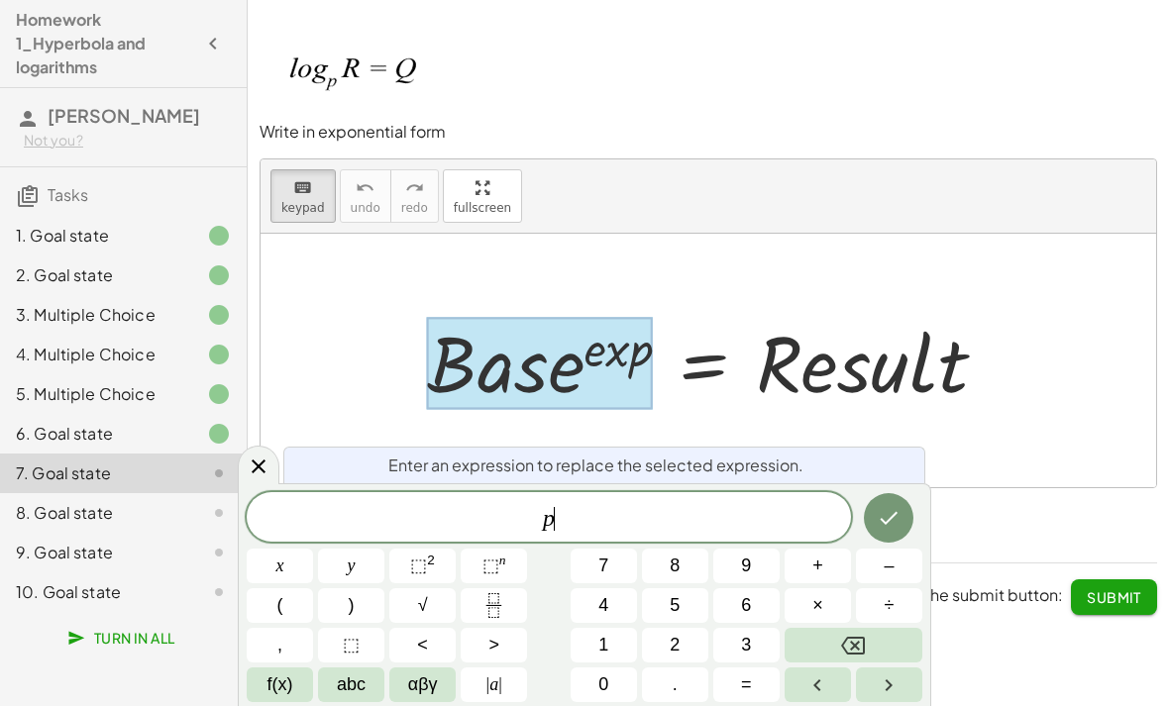
click at [495, 570] on span "⬚" at bounding box center [491, 566] width 17 height 20
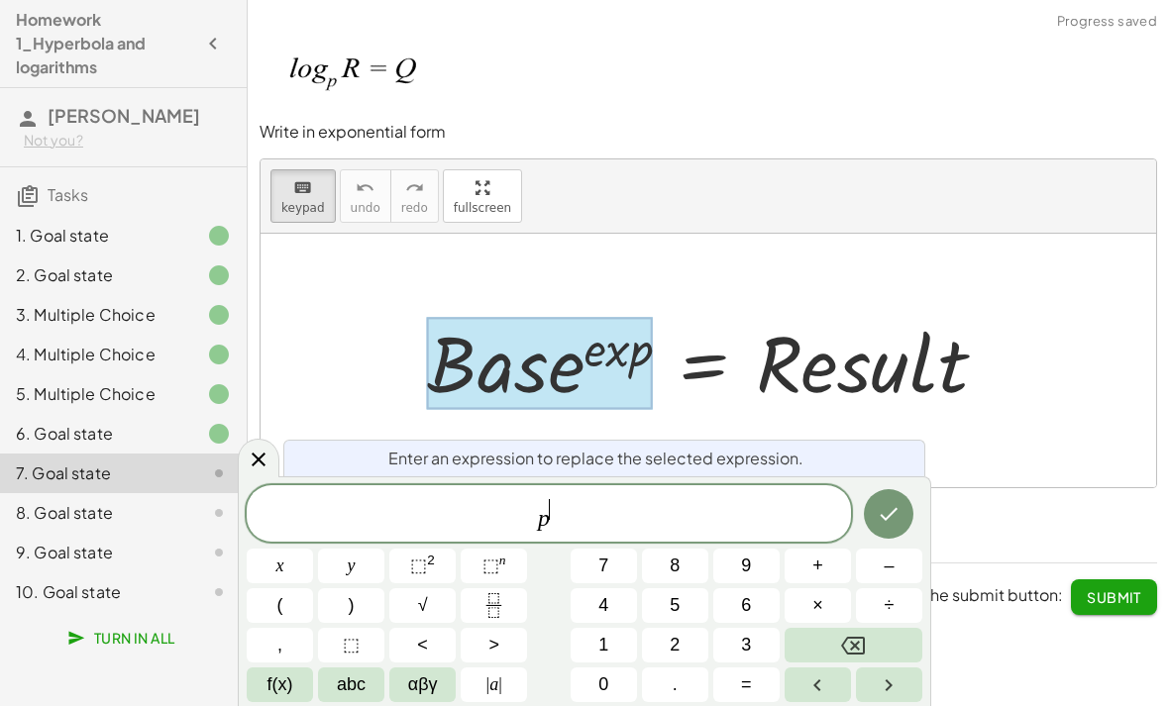
click at [301, 680] on button "f(x)" at bounding box center [280, 685] width 66 height 35
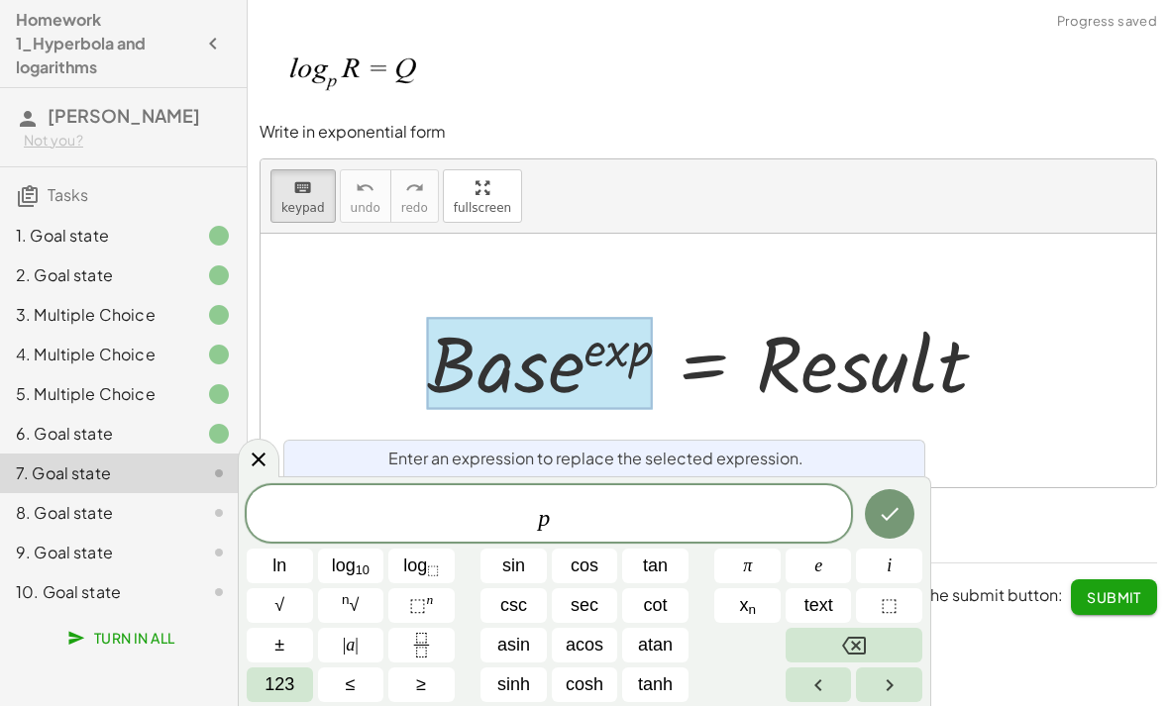
click at [294, 694] on span "123" at bounding box center [280, 685] width 30 height 27
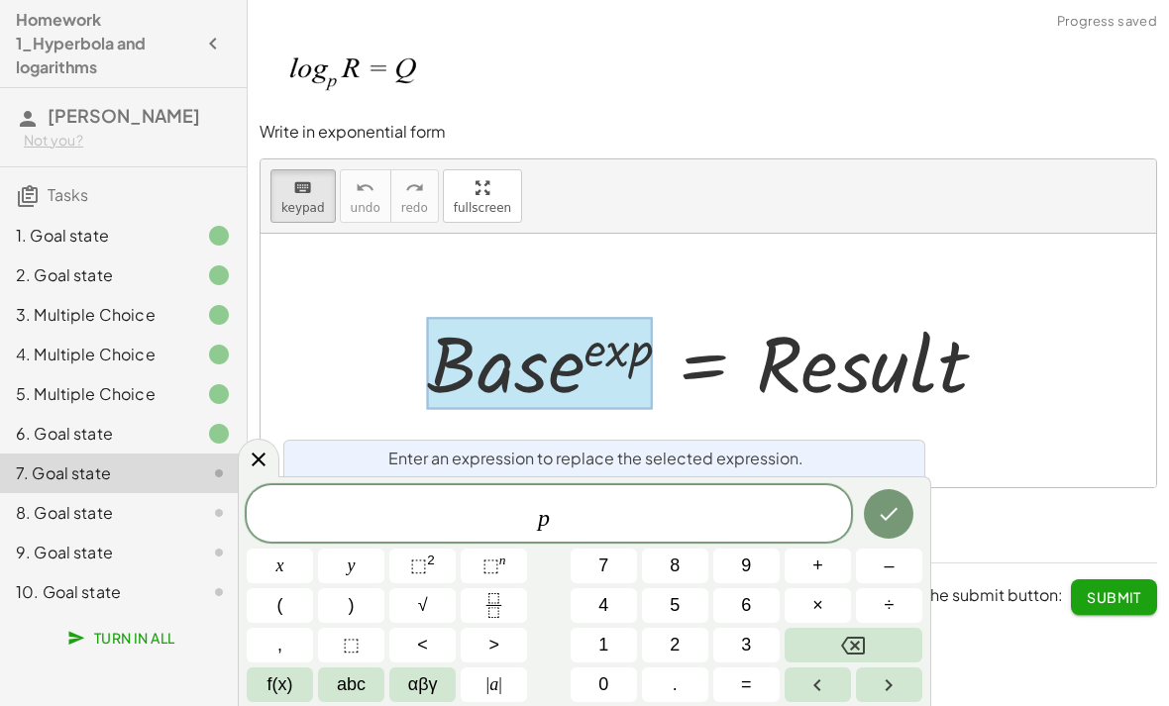
click at [423, 679] on span "αβγ" at bounding box center [423, 685] width 30 height 27
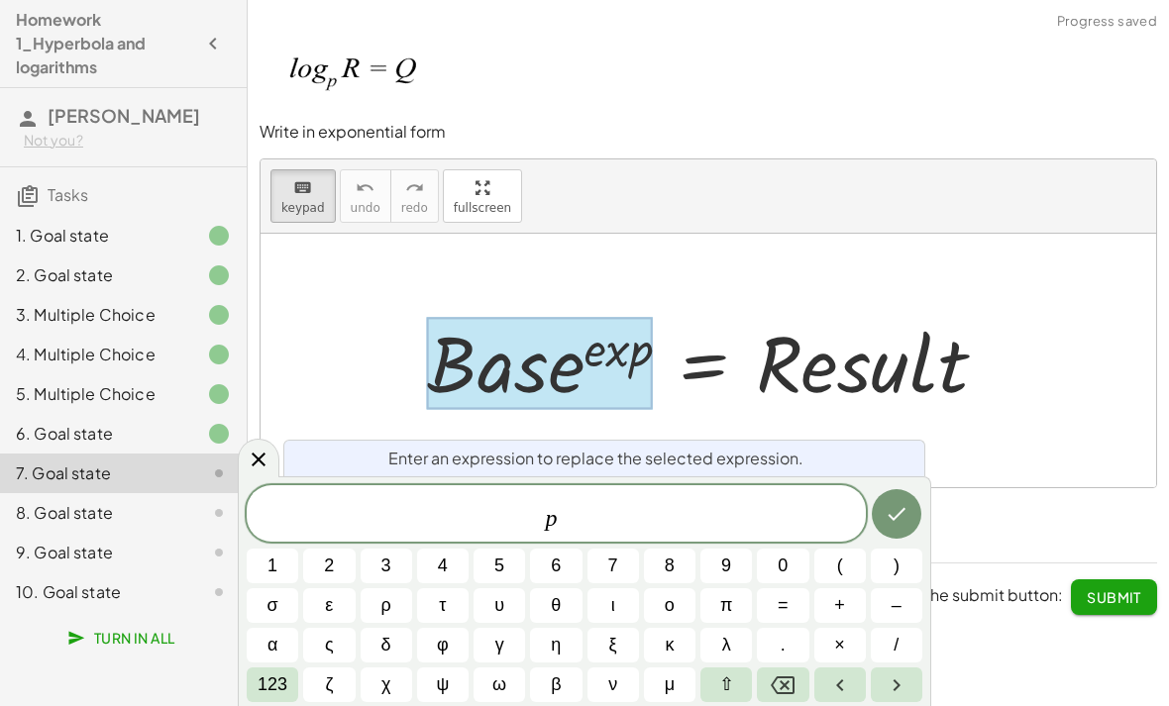
click at [283, 700] on button "123" at bounding box center [273, 685] width 52 height 35
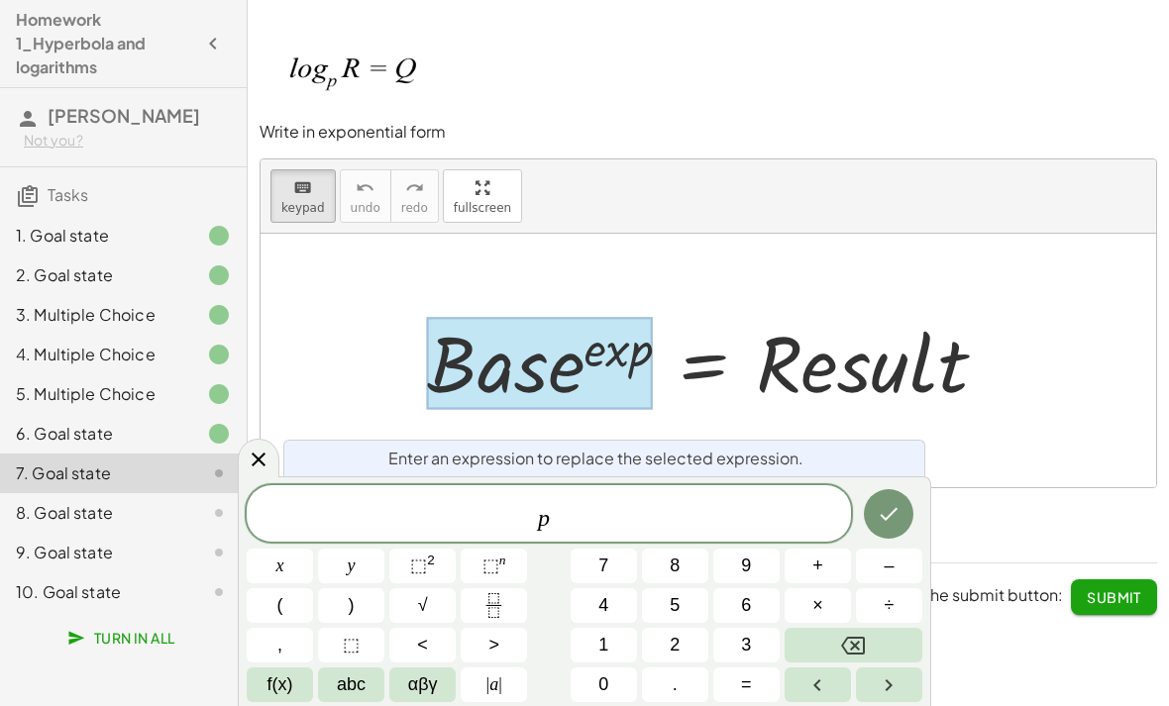
click at [361, 697] on span "abc" at bounding box center [351, 685] width 29 height 27
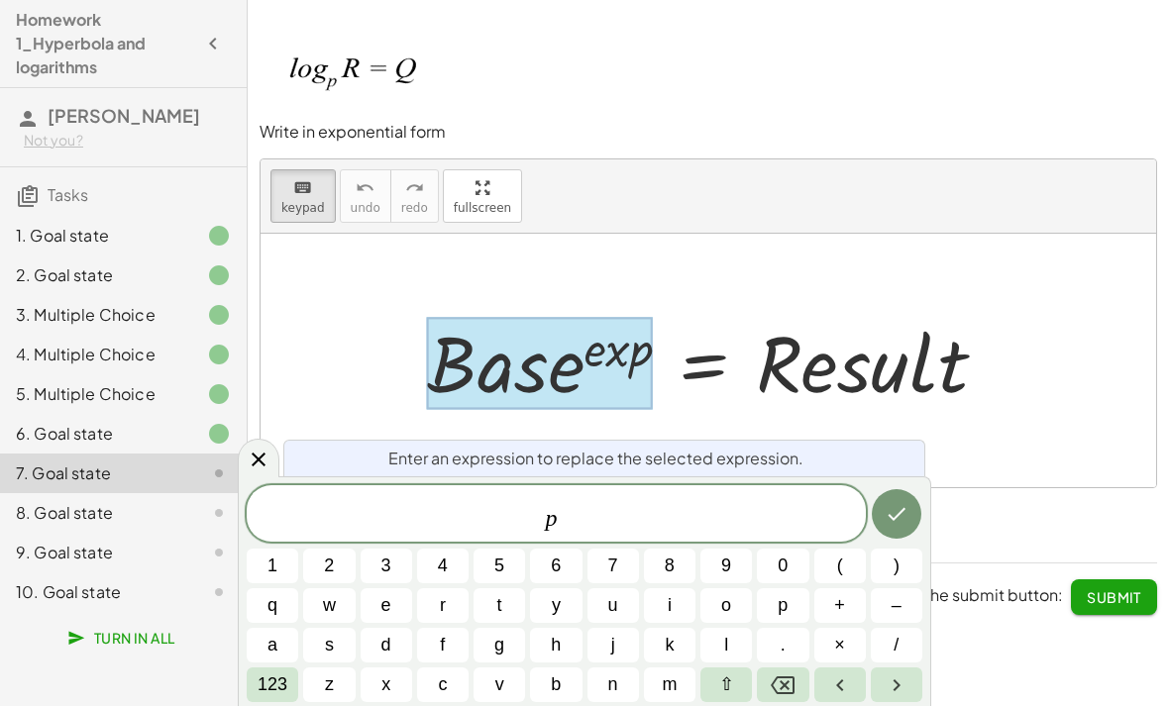
click at [274, 695] on span "123" at bounding box center [273, 685] width 30 height 27
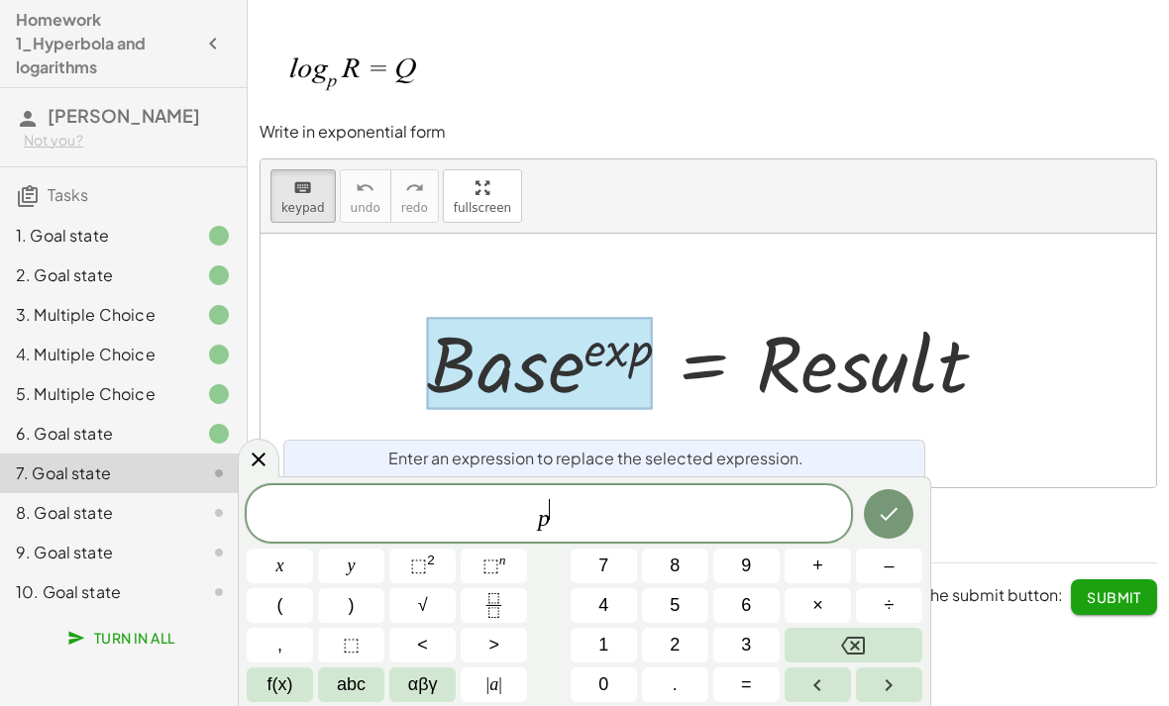
click at [365, 691] on span "abc" at bounding box center [351, 685] width 29 height 27
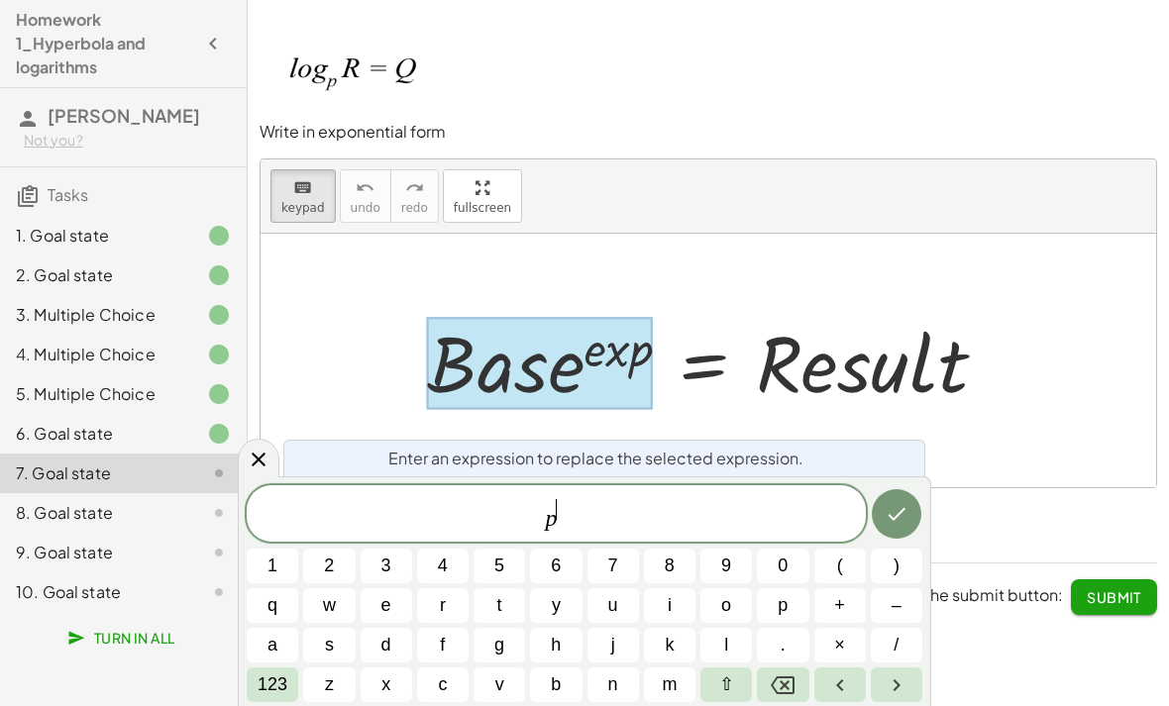
click at [268, 697] on span "123" at bounding box center [273, 685] width 30 height 27
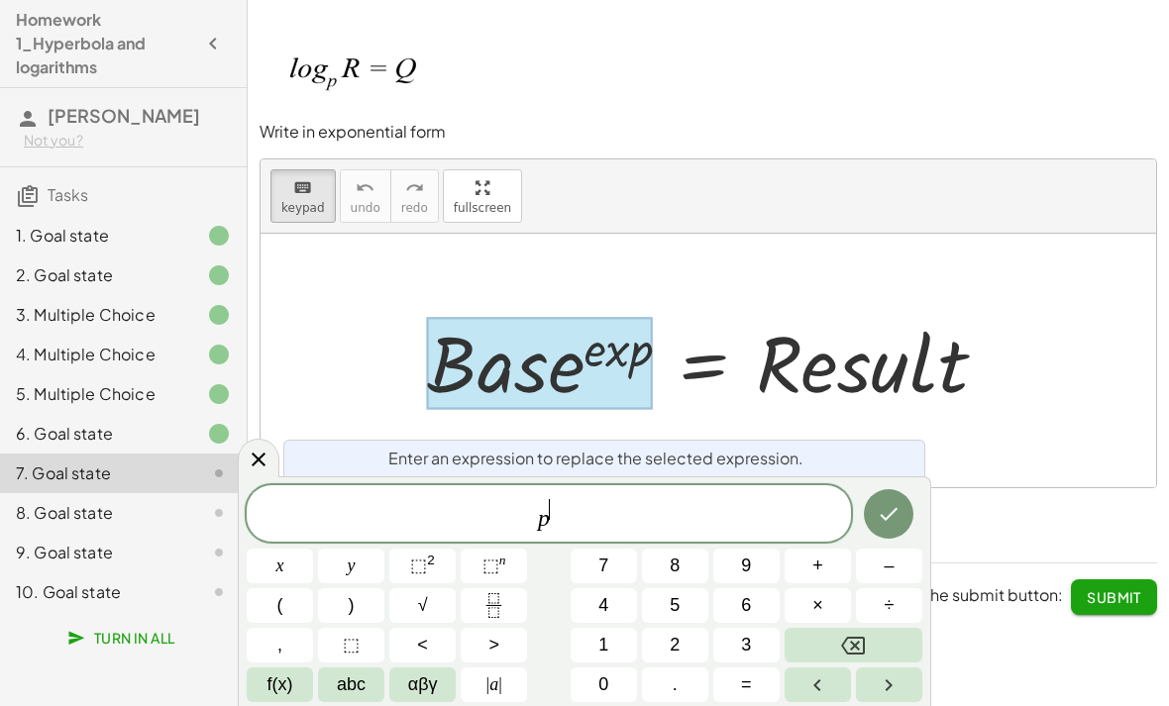
click at [362, 684] on span "abc" at bounding box center [351, 685] width 29 height 27
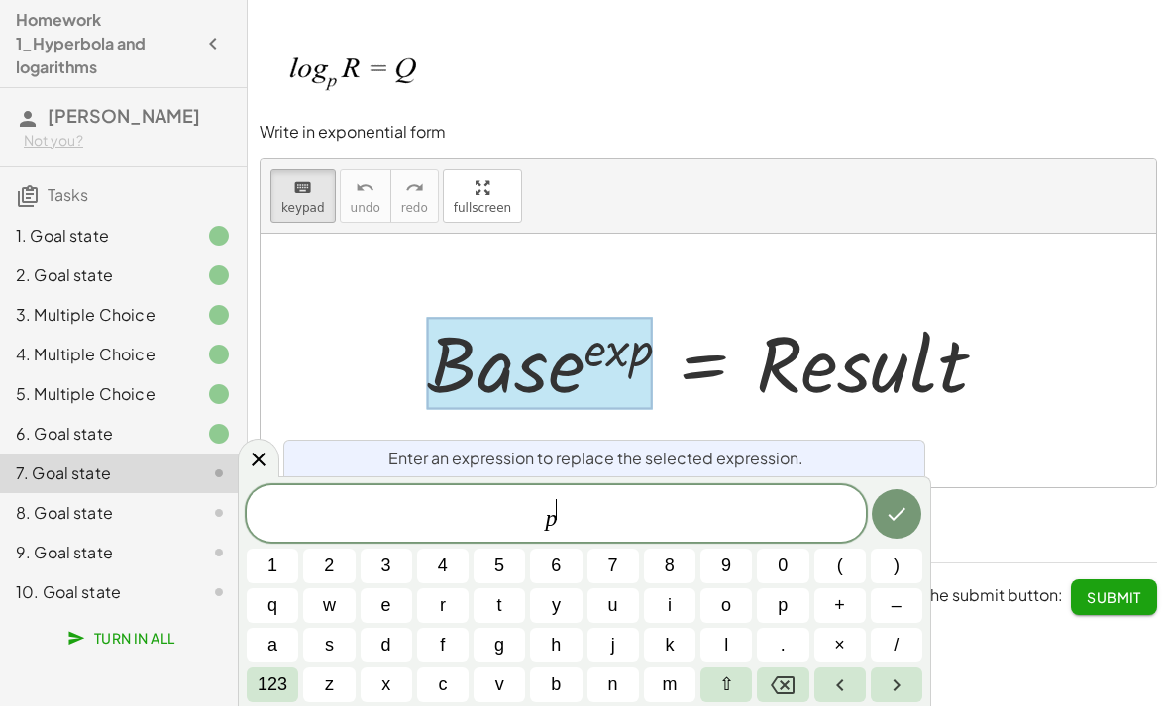
click at [268, 690] on span "123" at bounding box center [273, 685] width 30 height 27
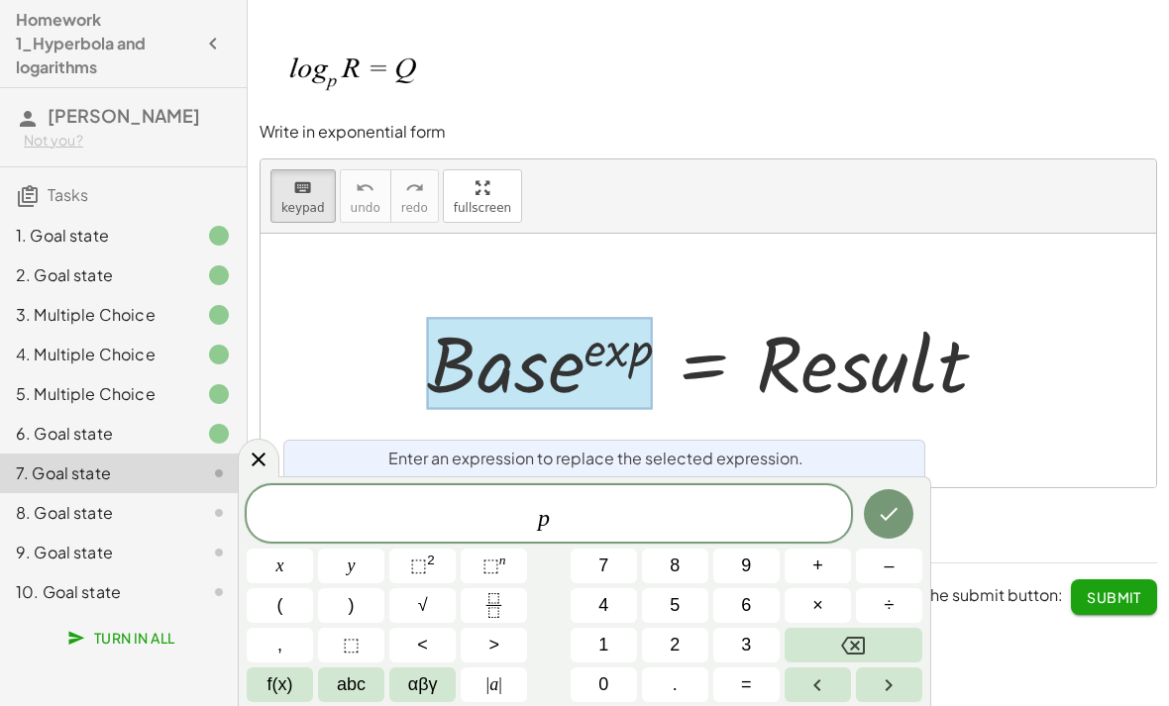
click at [438, 694] on button "αβγ" at bounding box center [422, 685] width 66 height 35
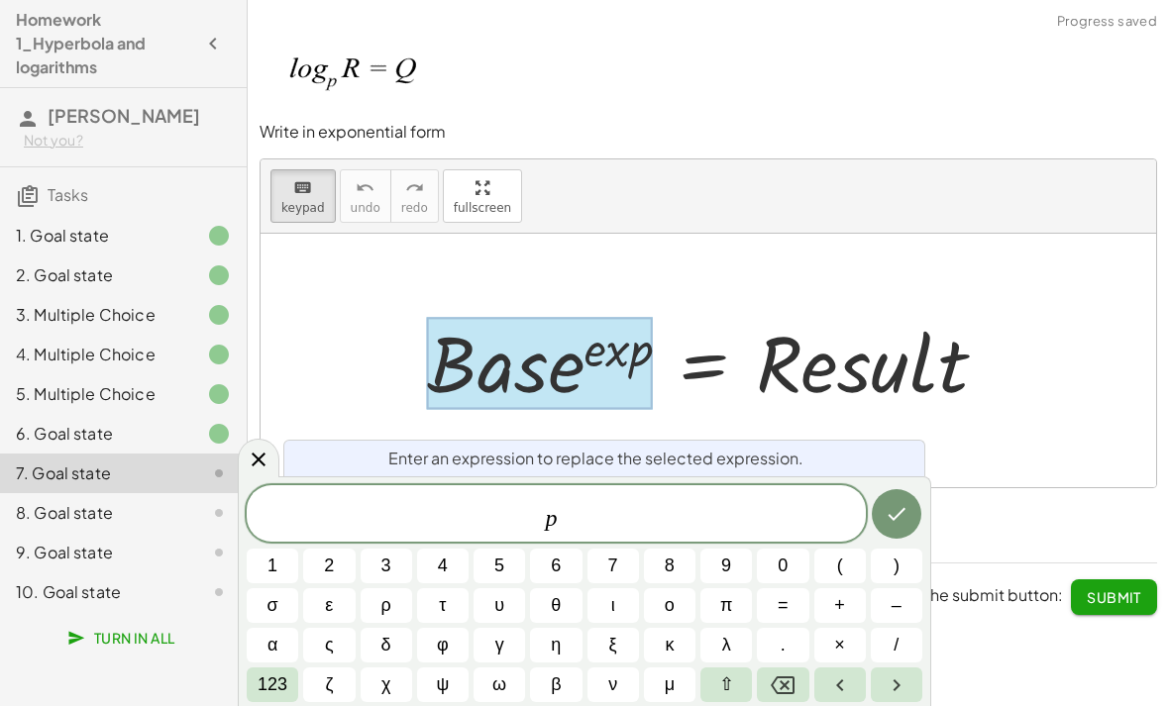
click at [286, 612] on button "σ" at bounding box center [273, 606] width 52 height 35
click at [771, 695] on icon "Backspace" at bounding box center [783, 686] width 24 height 24
click at [279, 696] on span "123" at bounding box center [273, 685] width 30 height 27
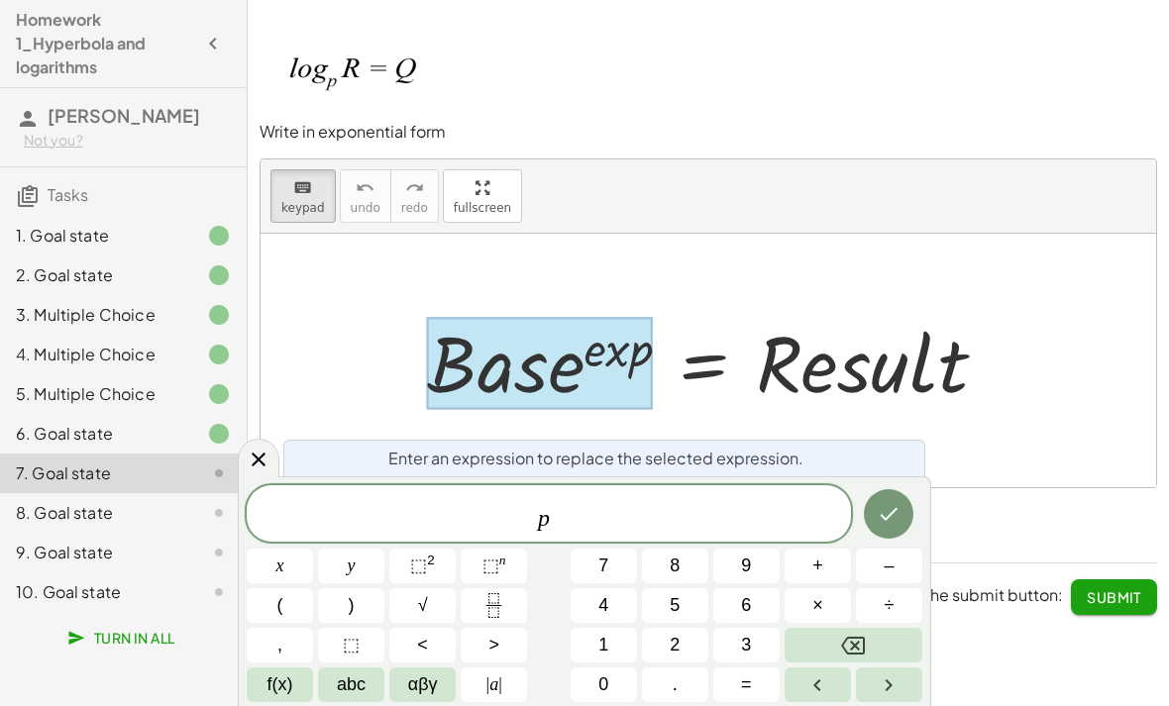
click at [357, 692] on span "abc" at bounding box center [351, 685] width 29 height 27
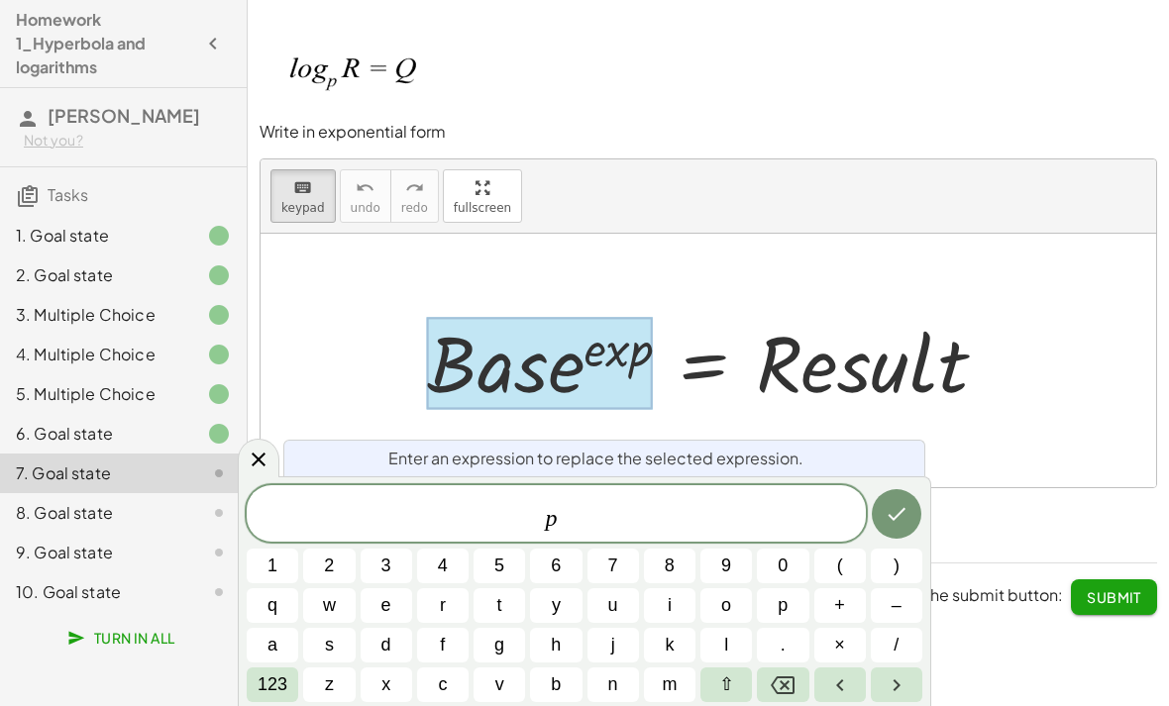
click at [284, 686] on span "123" at bounding box center [273, 685] width 30 height 27
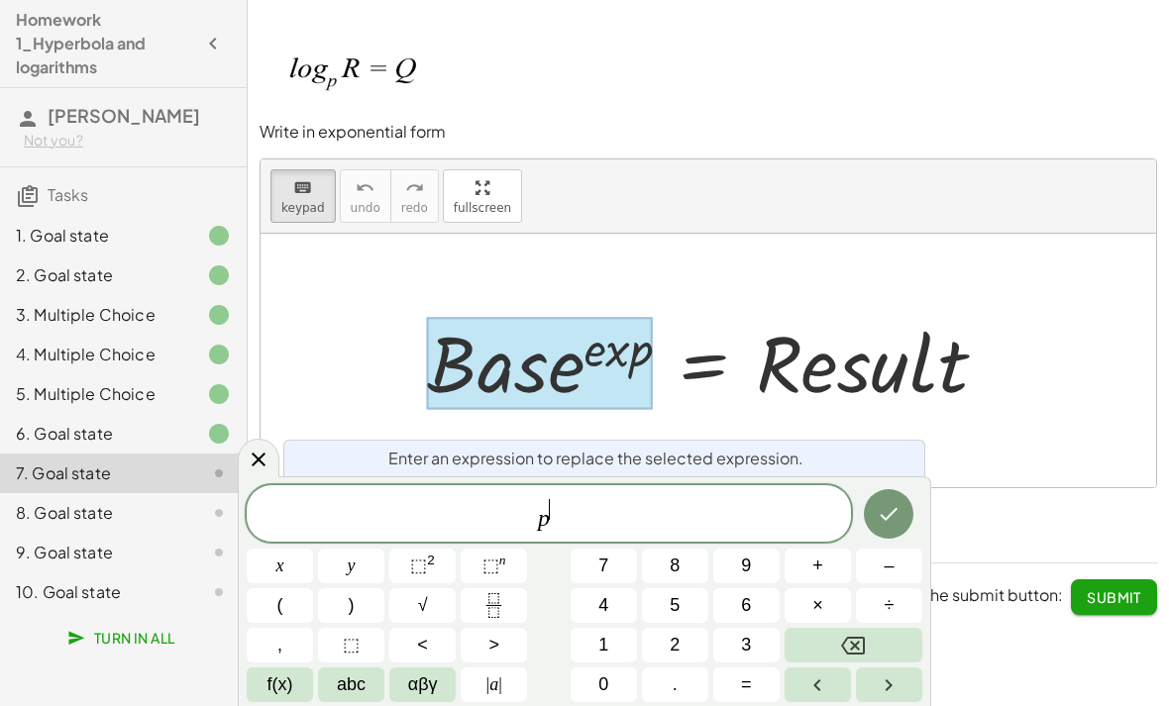
click at [335, 692] on button "abc" at bounding box center [351, 685] width 66 height 35
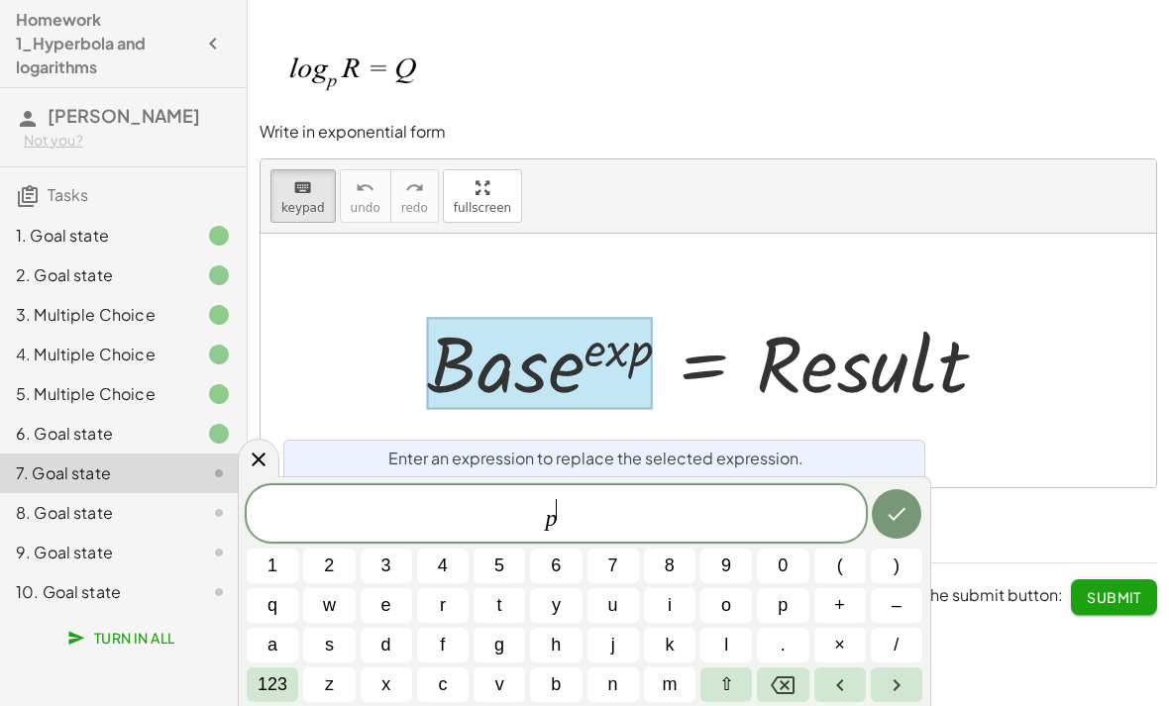
click at [275, 596] on span "q" at bounding box center [273, 606] width 10 height 27
click at [894, 526] on icon "Done" at bounding box center [897, 514] width 24 height 24
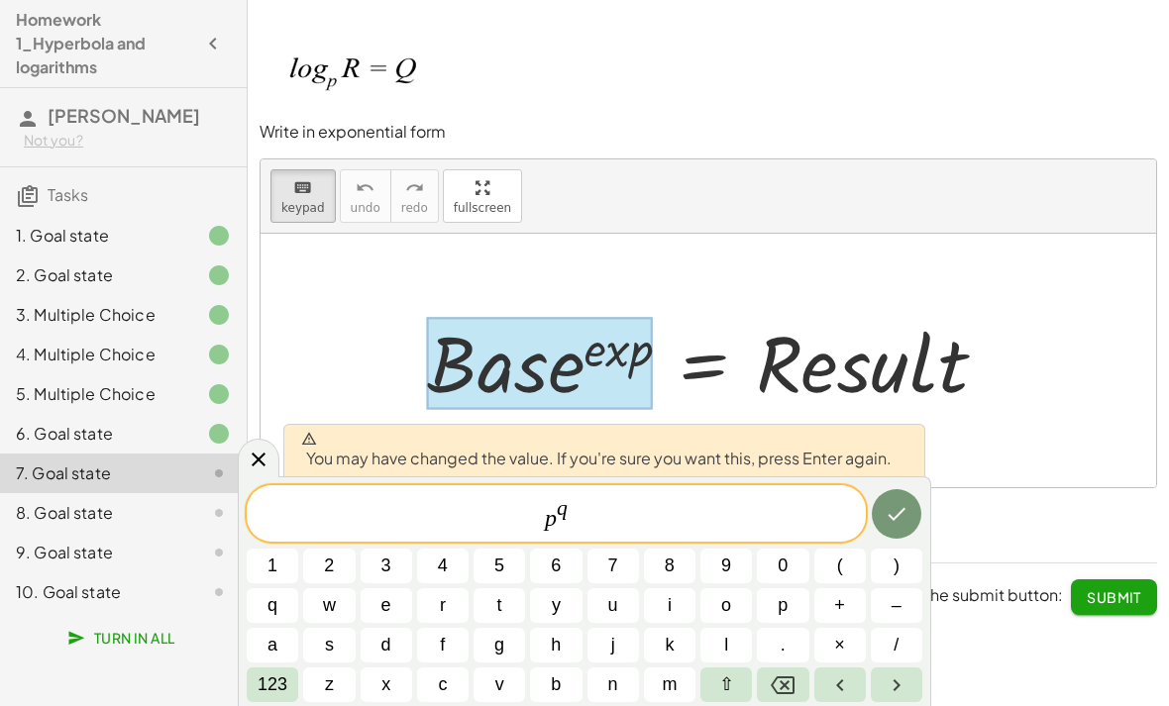
click at [895, 522] on icon "Done" at bounding box center [897, 514] width 24 height 24
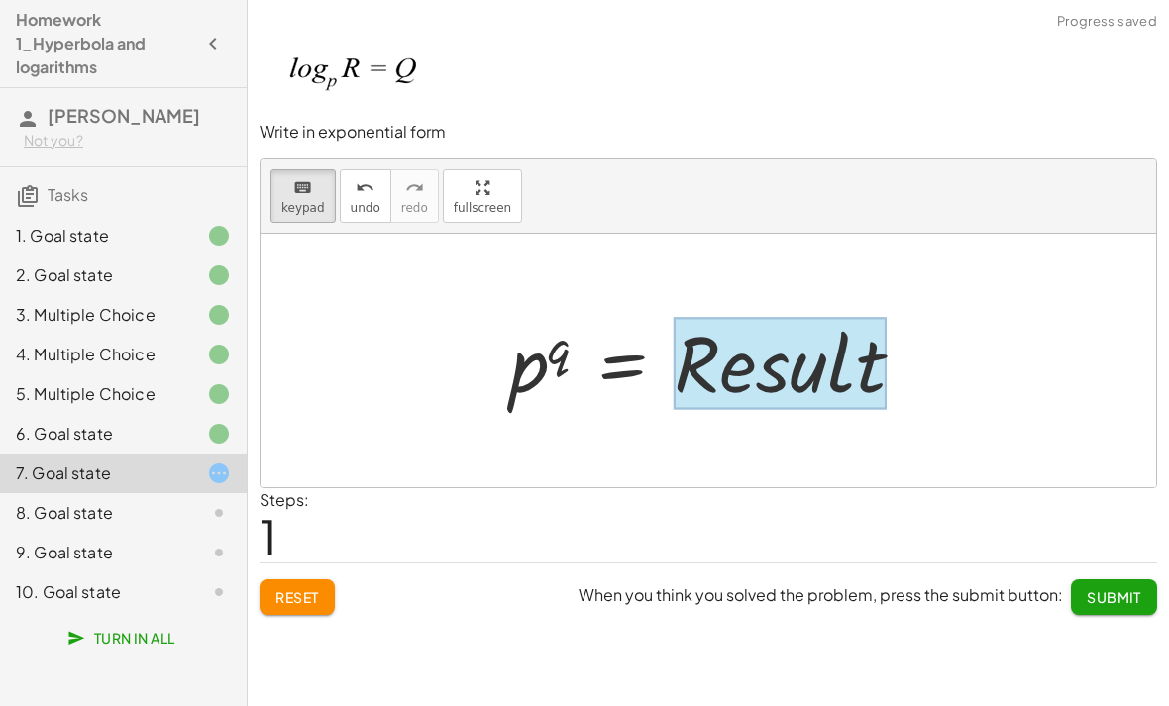
click at [787, 361] on div at bounding box center [780, 363] width 213 height 92
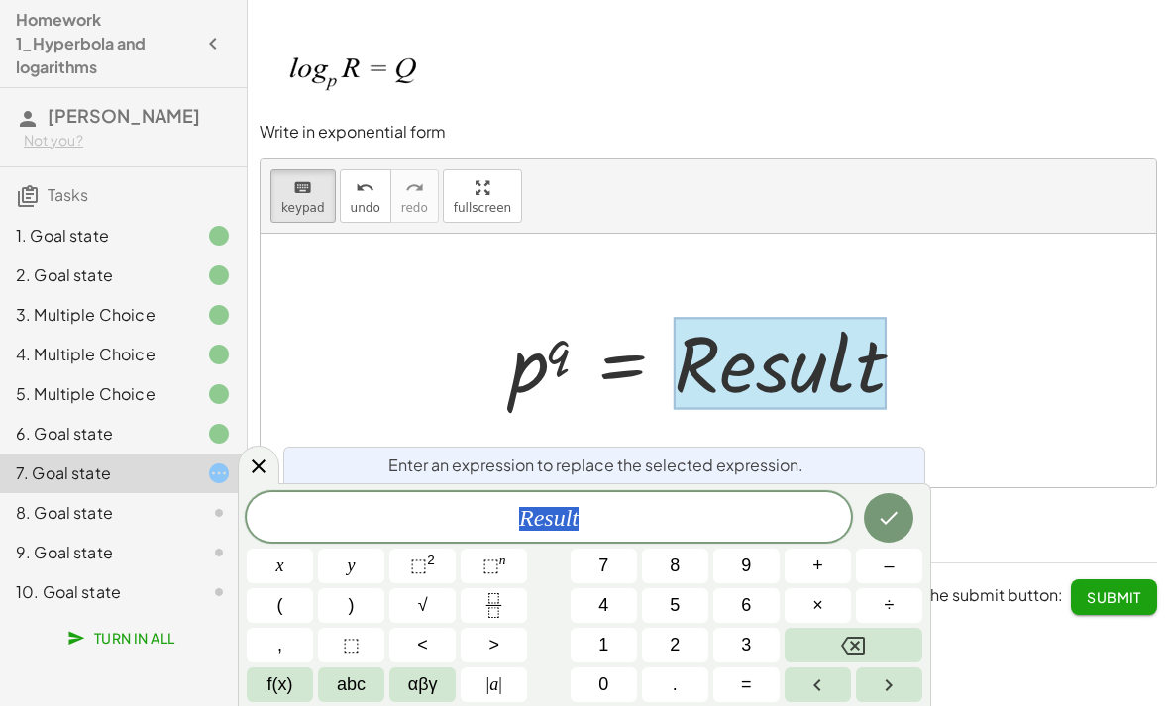
click at [361, 690] on span "abc" at bounding box center [351, 685] width 29 height 27
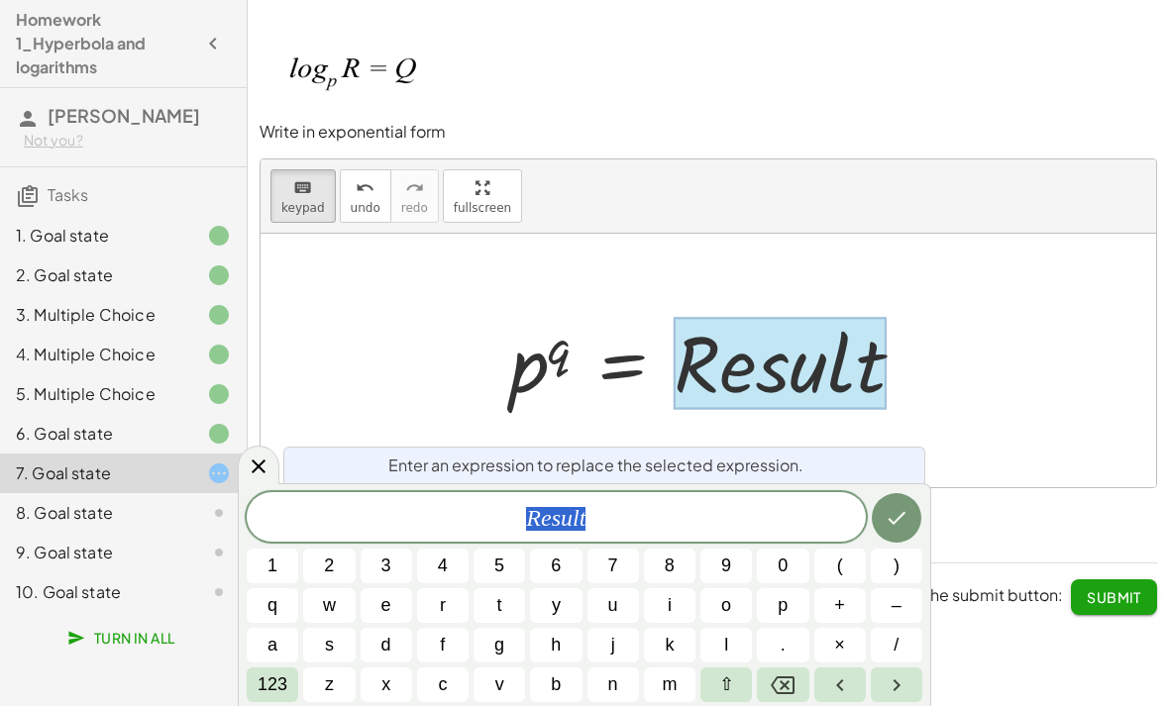
click at [737, 681] on button "⇧" at bounding box center [726, 685] width 52 height 35
click at [443, 602] on span "r" at bounding box center [442, 606] width 13 height 27
click at [905, 520] on icon "Done" at bounding box center [897, 518] width 24 height 24
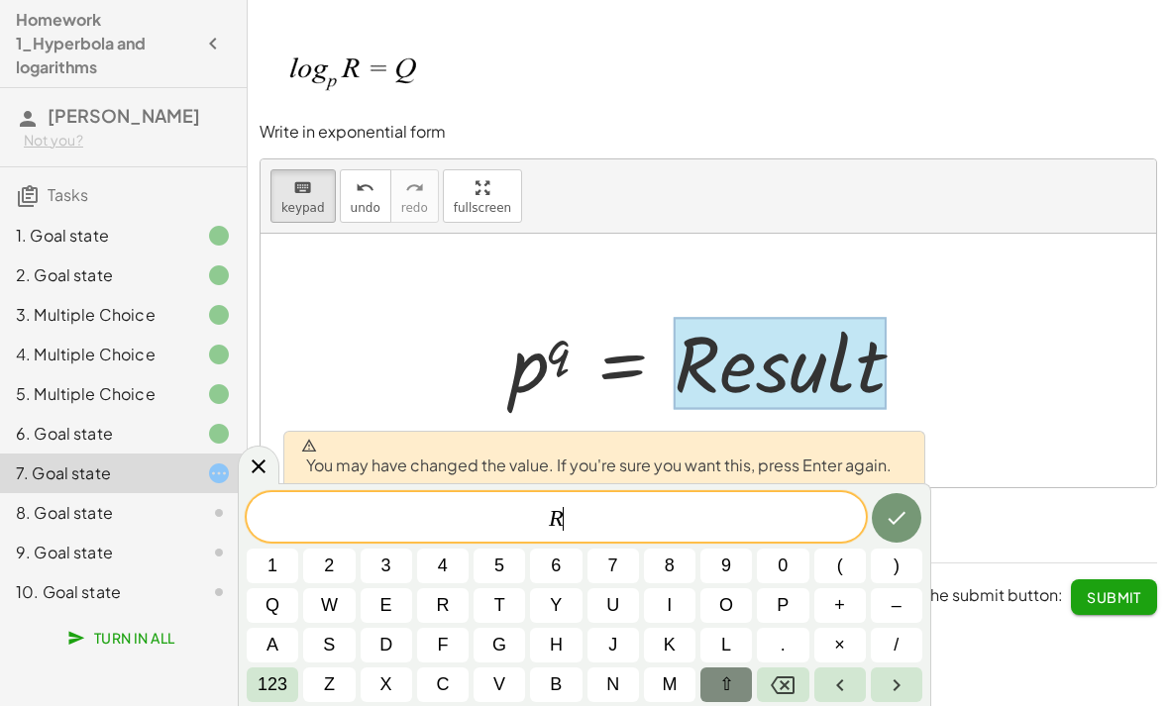
click at [876, 519] on button "Done" at bounding box center [897, 518] width 50 height 50
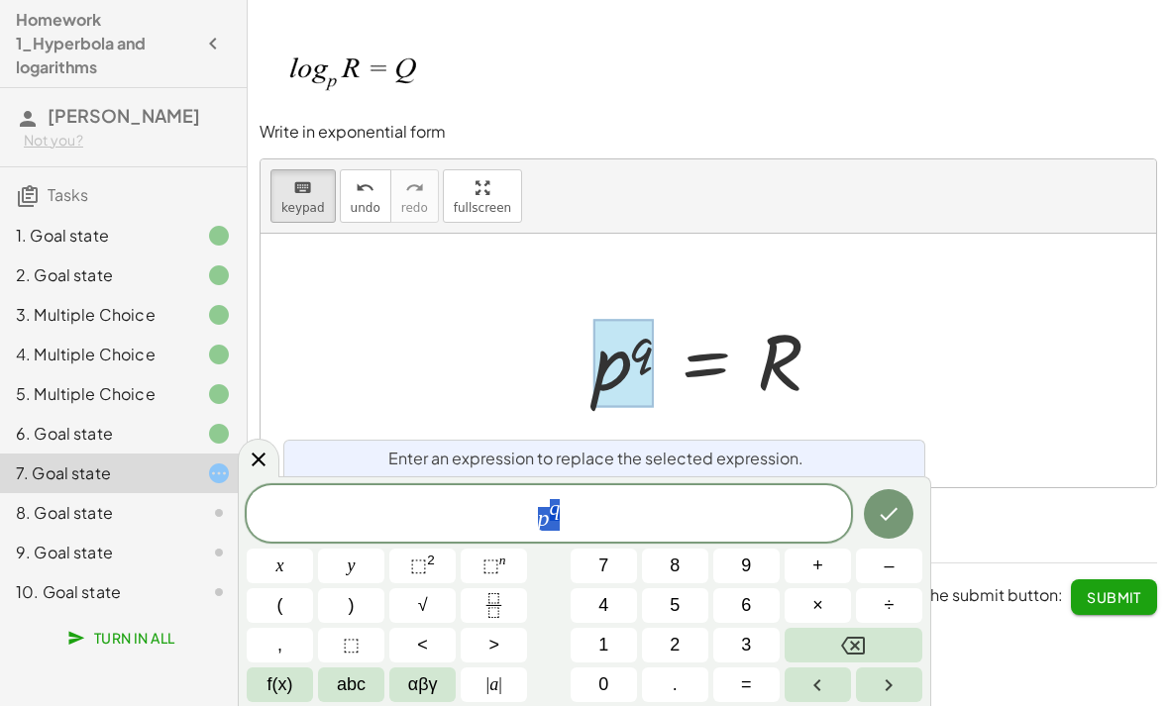
click at [617, 512] on span "p q" at bounding box center [549, 515] width 604 height 36
click at [859, 641] on icon "Backspace" at bounding box center [853, 646] width 24 height 18
click at [854, 642] on icon "Backspace" at bounding box center [853, 646] width 24 height 24
click at [371, 680] on button "abc" at bounding box center [351, 685] width 66 height 35
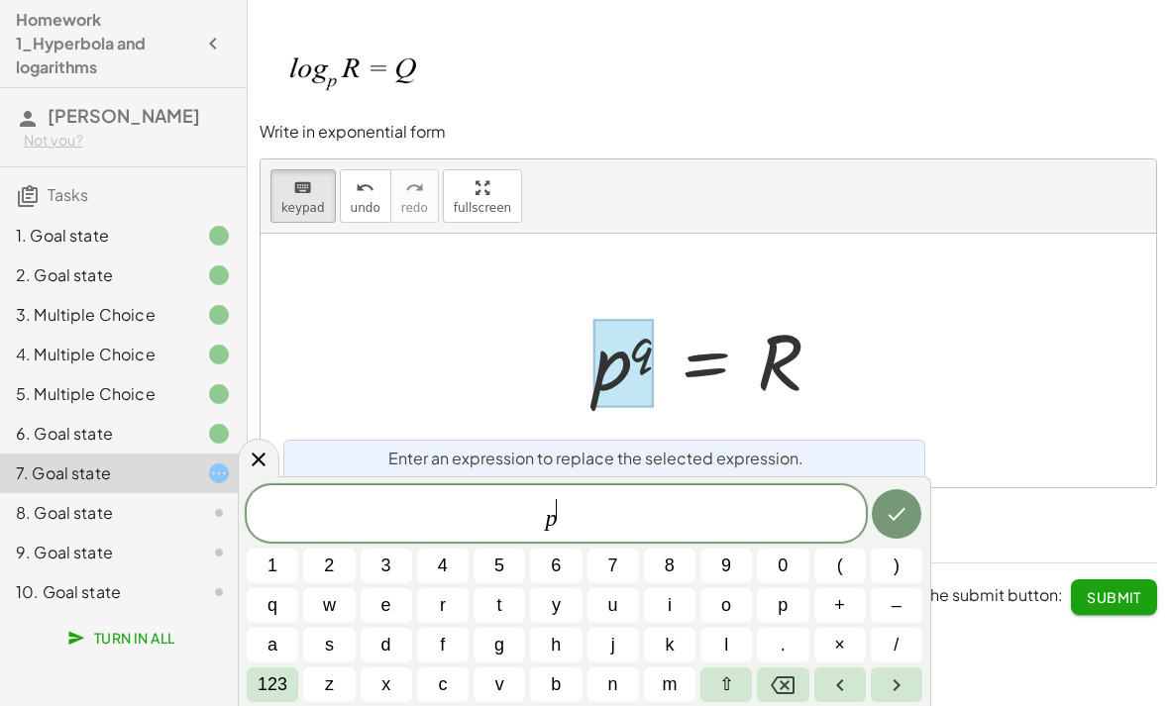
click at [734, 678] on span "⇧" at bounding box center [726, 685] width 15 height 27
click at [274, 598] on span "q" at bounding box center [273, 606] width 14 height 27
click at [893, 519] on icon "Done" at bounding box center [897, 514] width 18 height 13
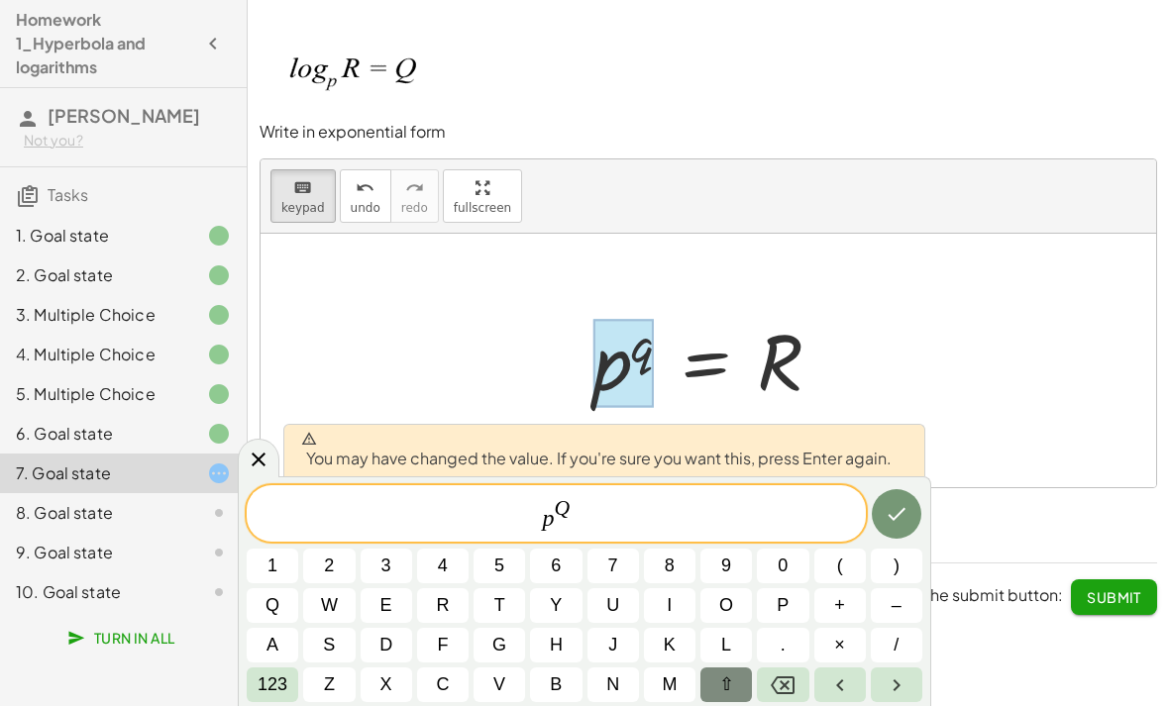
click at [899, 515] on icon "Done" at bounding box center [897, 514] width 18 height 13
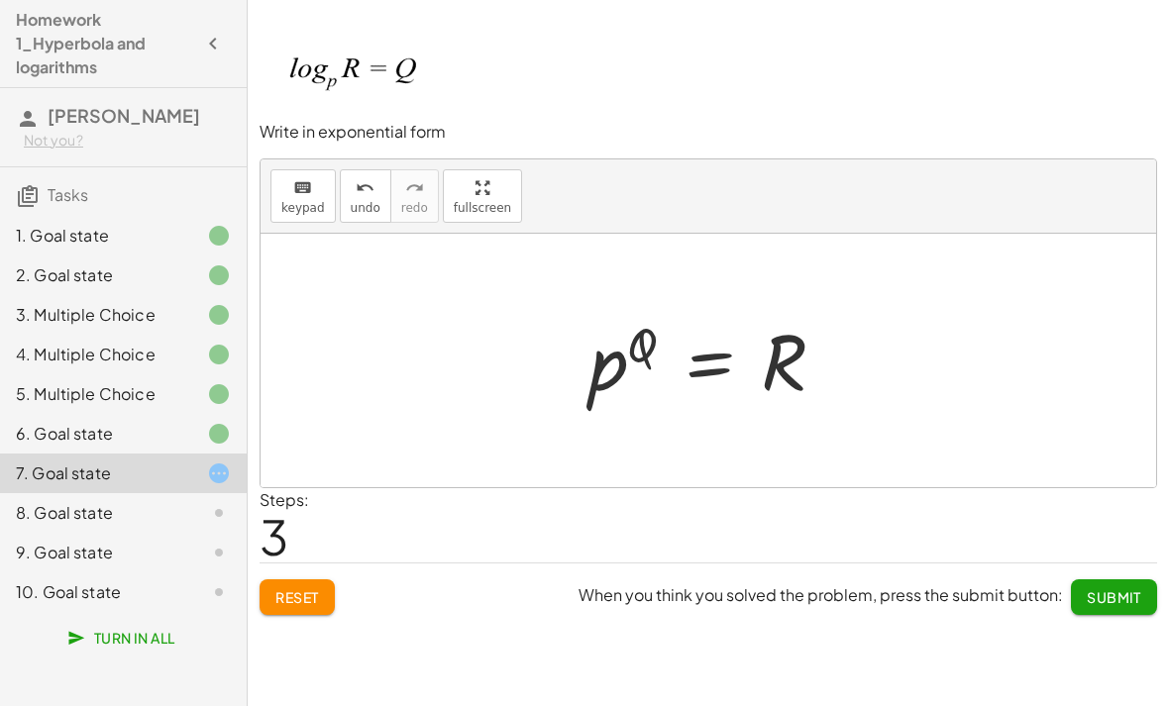
click at [1104, 596] on span "Submit" at bounding box center [1114, 598] width 54 height 18
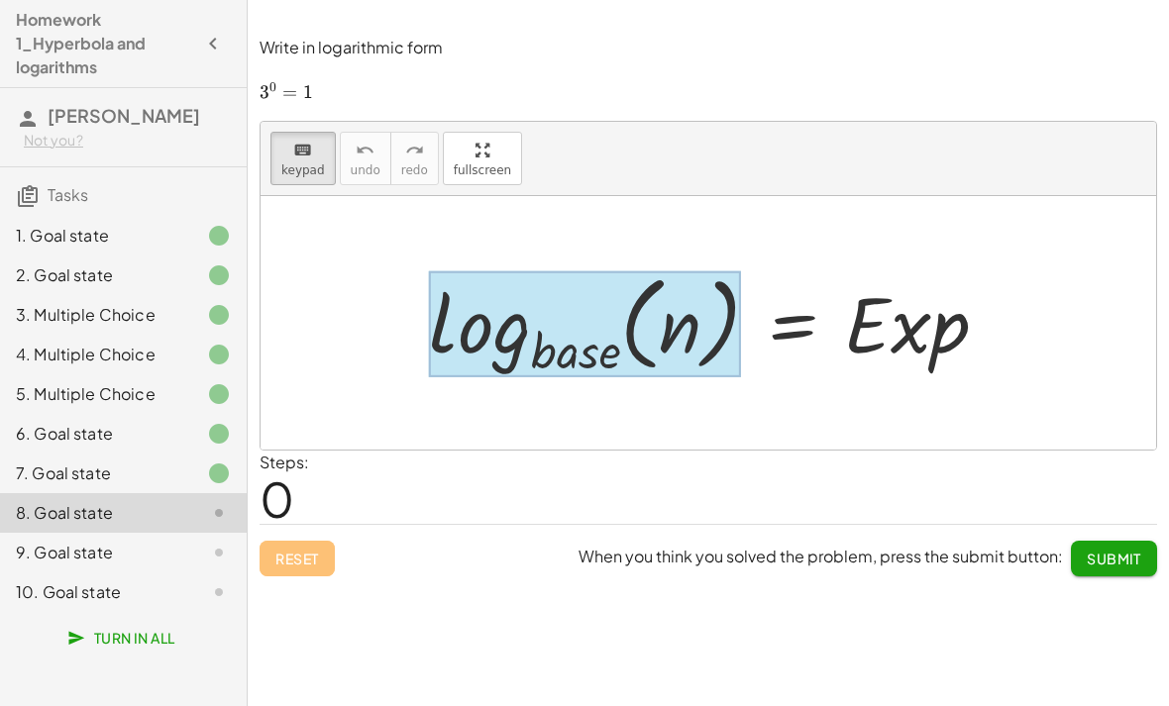
click at [604, 342] on div at bounding box center [585, 324] width 312 height 107
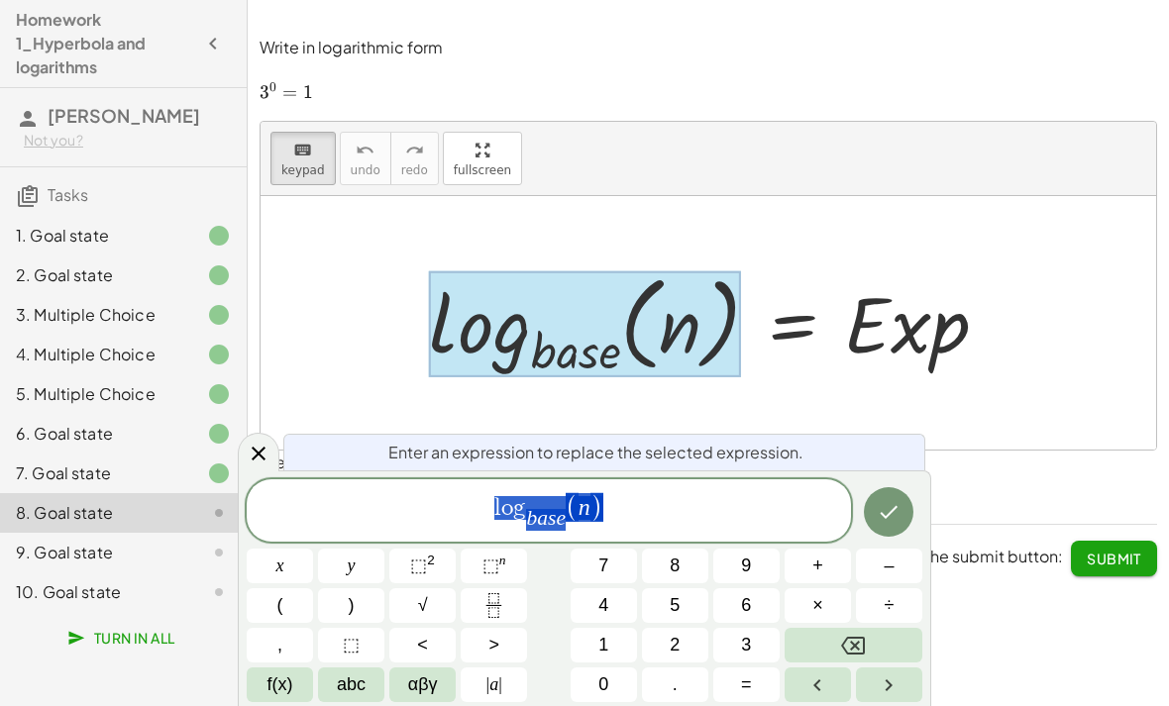
click at [603, 353] on div at bounding box center [585, 324] width 312 height 107
click at [847, 636] on icon "Backspace" at bounding box center [853, 646] width 24 height 24
click at [846, 636] on icon "Backspace" at bounding box center [853, 646] width 24 height 24
click at [845, 637] on icon "Backspace" at bounding box center [853, 646] width 24 height 24
click at [838, 639] on button "Backspace" at bounding box center [854, 645] width 138 height 35
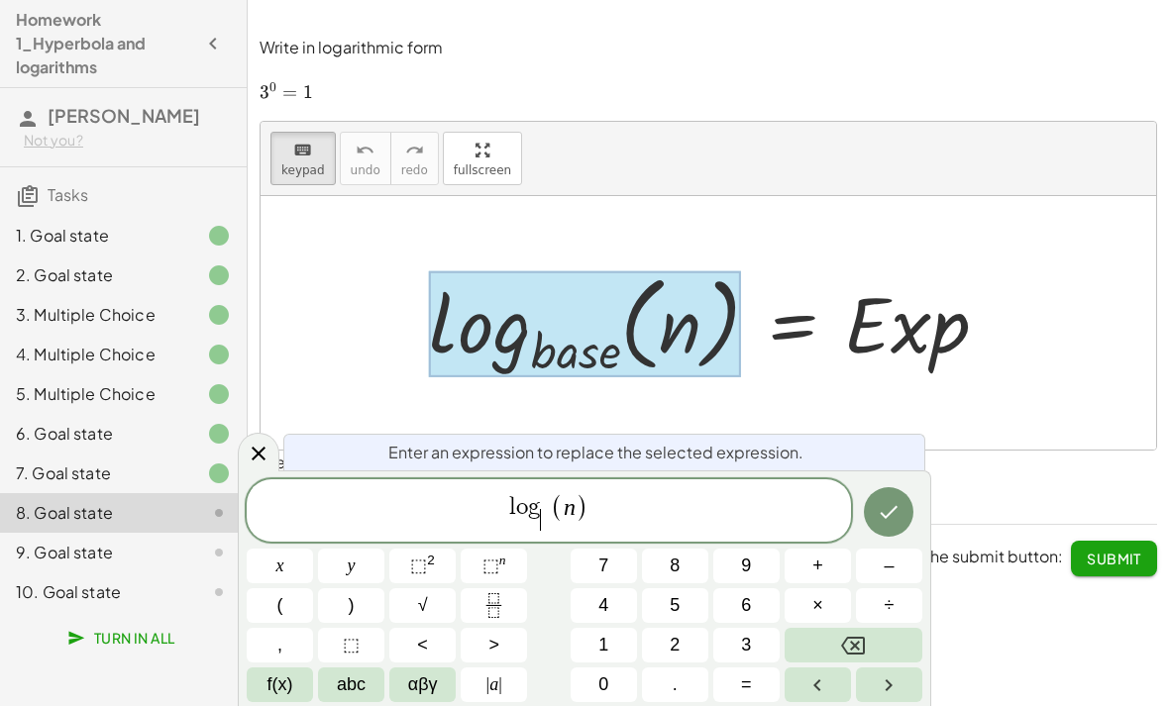
click at [729, 641] on button "3" at bounding box center [746, 645] width 66 height 35
click at [582, 494] on span ")" at bounding box center [582, 507] width 13 height 29
click at [847, 629] on button "Backspace" at bounding box center [854, 645] width 138 height 35
click at [608, 649] on span "1" at bounding box center [603, 645] width 10 height 27
click at [888, 521] on icon "Done" at bounding box center [889, 512] width 24 height 24
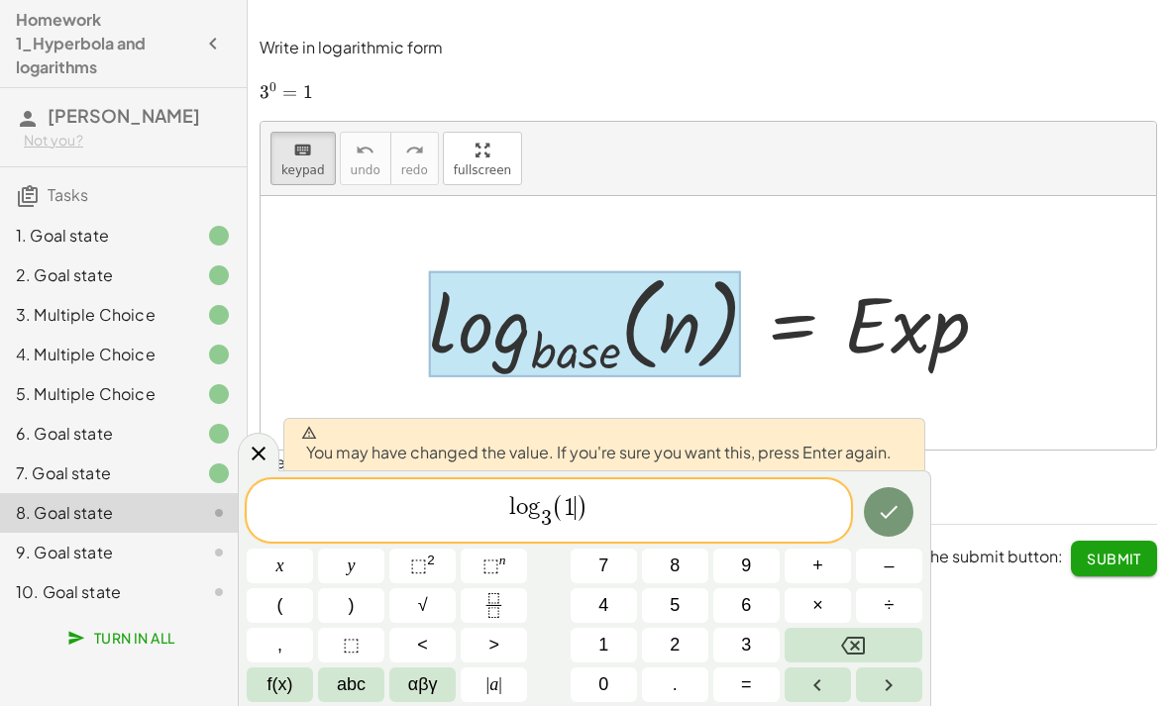
click at [884, 516] on icon "Done" at bounding box center [890, 511] width 18 height 13
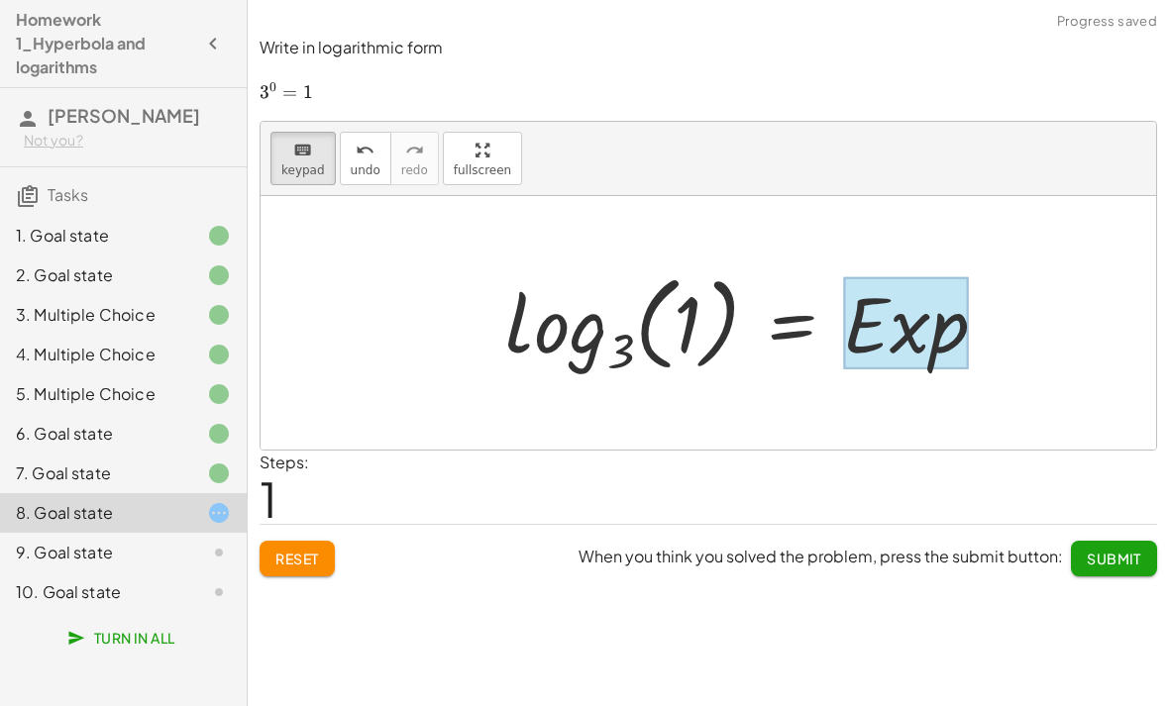
click at [903, 343] on div at bounding box center [905, 323] width 125 height 92
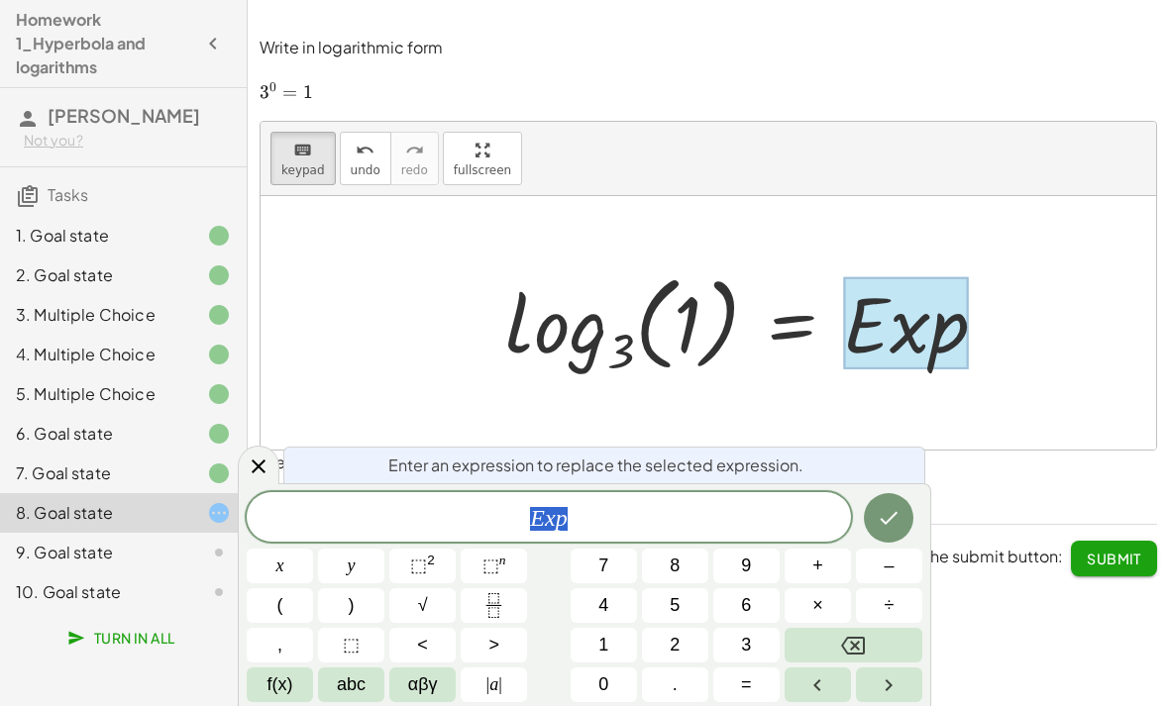
click at [594, 680] on button "0" at bounding box center [604, 685] width 66 height 35
click at [893, 509] on icon "Done" at bounding box center [889, 518] width 24 height 24
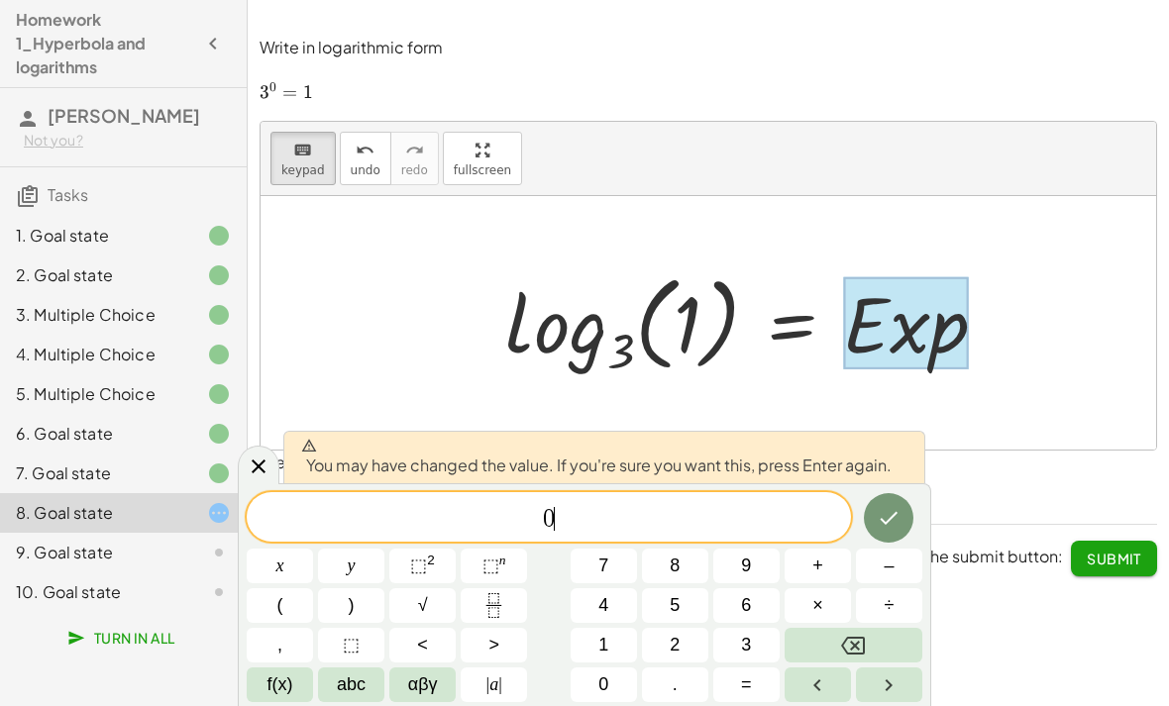
click at [911, 516] on button "Done" at bounding box center [889, 518] width 50 height 50
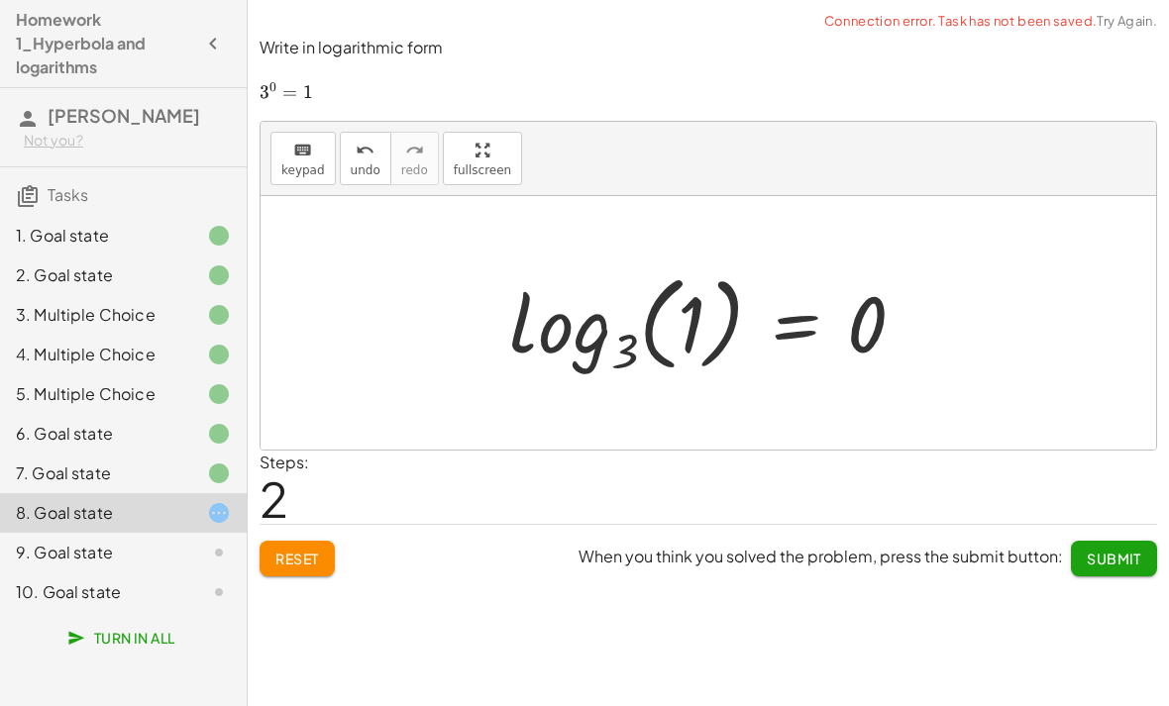
click at [1109, 558] on span "Submit" at bounding box center [1114, 559] width 54 height 18
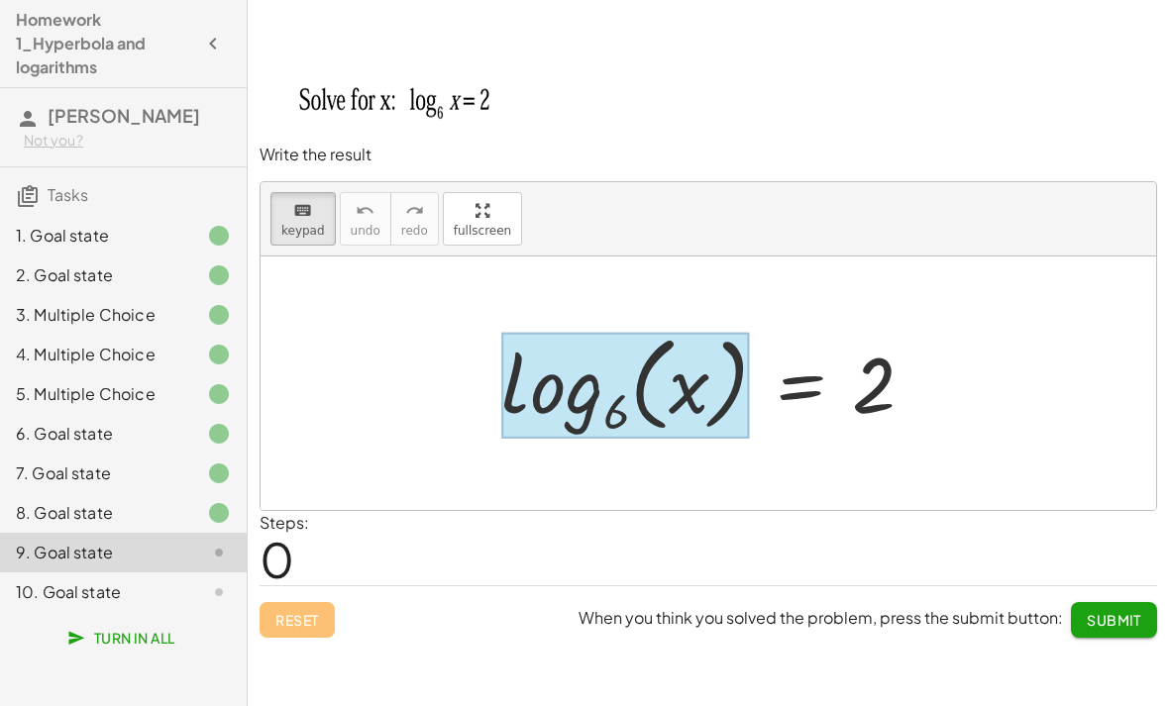
click at [548, 394] on div at bounding box center [625, 385] width 248 height 107
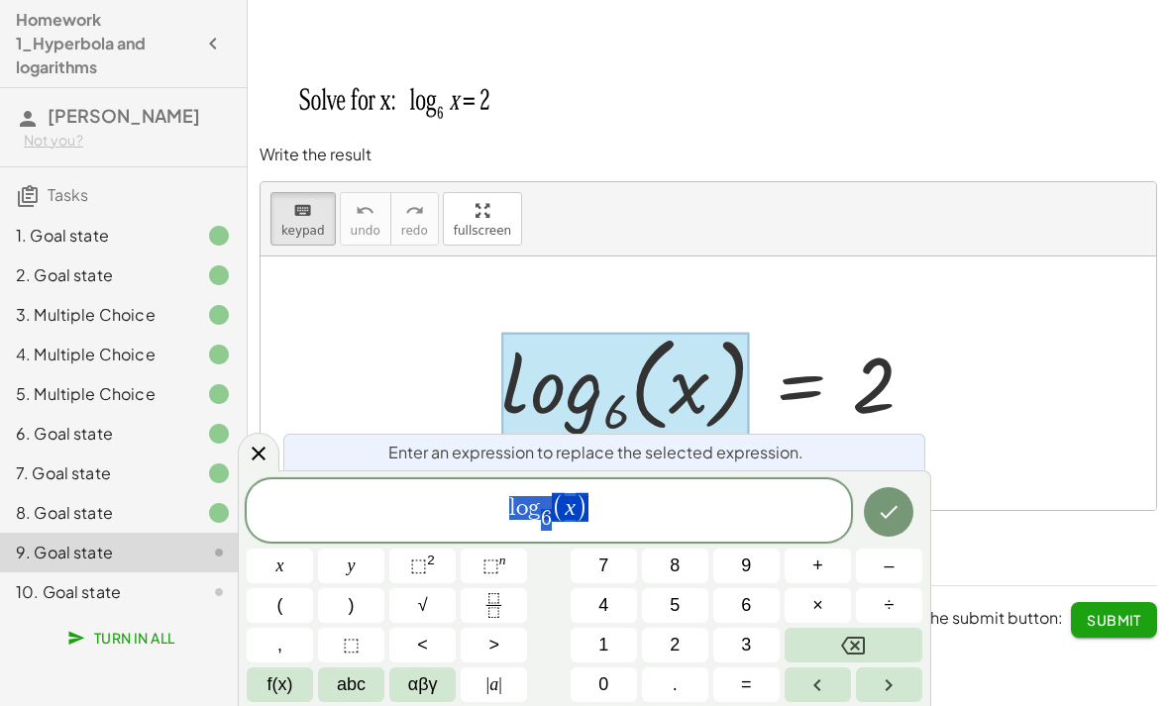
click at [657, 493] on div "l o g 6 ​ ( x )" at bounding box center [549, 511] width 604 height 62
click at [544, 503] on span "l o g 6 ​ ( x ) ​" at bounding box center [549, 512] width 604 height 42
click at [579, 510] on span ")" at bounding box center [582, 507] width 13 height 29
click at [552, 508] on span "l o g 6 ​ ( x ​ )" at bounding box center [549, 512] width 604 height 42
click at [853, 636] on icon "Backspace" at bounding box center [853, 646] width 24 height 24
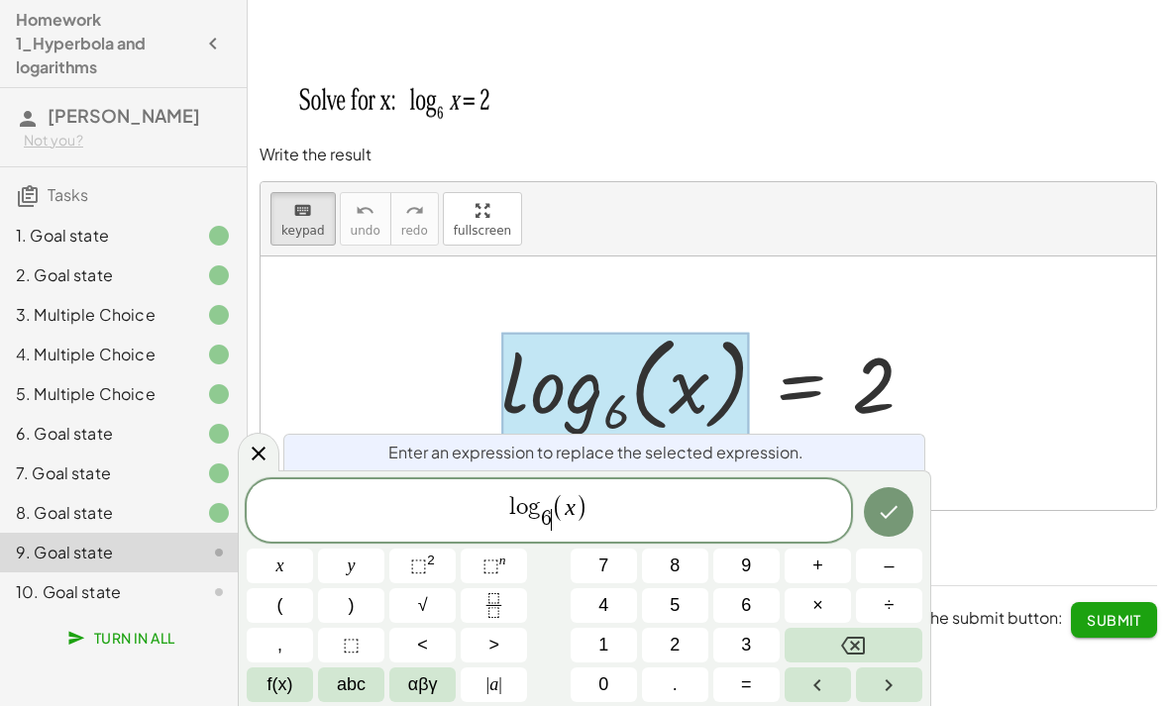
click at [853, 636] on icon "Backspace" at bounding box center [853, 646] width 24 height 24
click at [868, 637] on button "Backspace" at bounding box center [854, 645] width 138 height 35
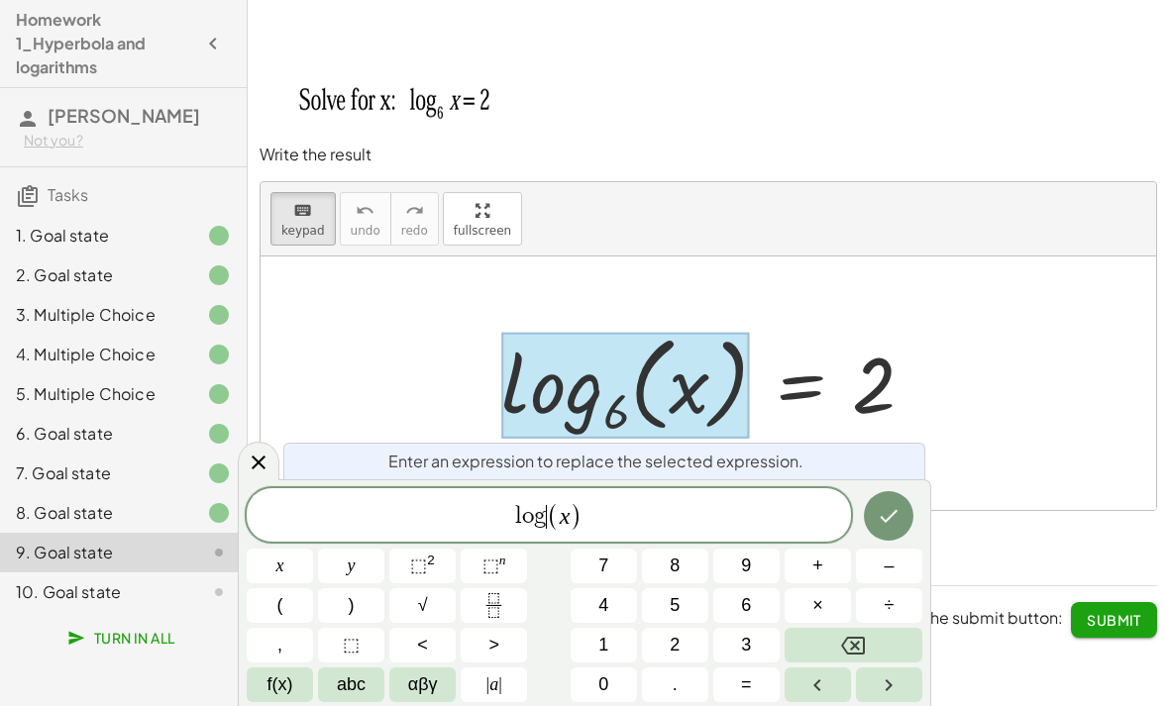
click at [867, 636] on button "Backspace" at bounding box center [854, 645] width 138 height 35
click at [852, 634] on icon "Backspace" at bounding box center [853, 646] width 24 height 24
click at [830, 640] on button "Backspace" at bounding box center [854, 645] width 138 height 35
click at [671, 529] on span "​ ( x )" at bounding box center [549, 516] width 604 height 33
click at [843, 642] on icon "Backspace" at bounding box center [853, 646] width 24 height 24
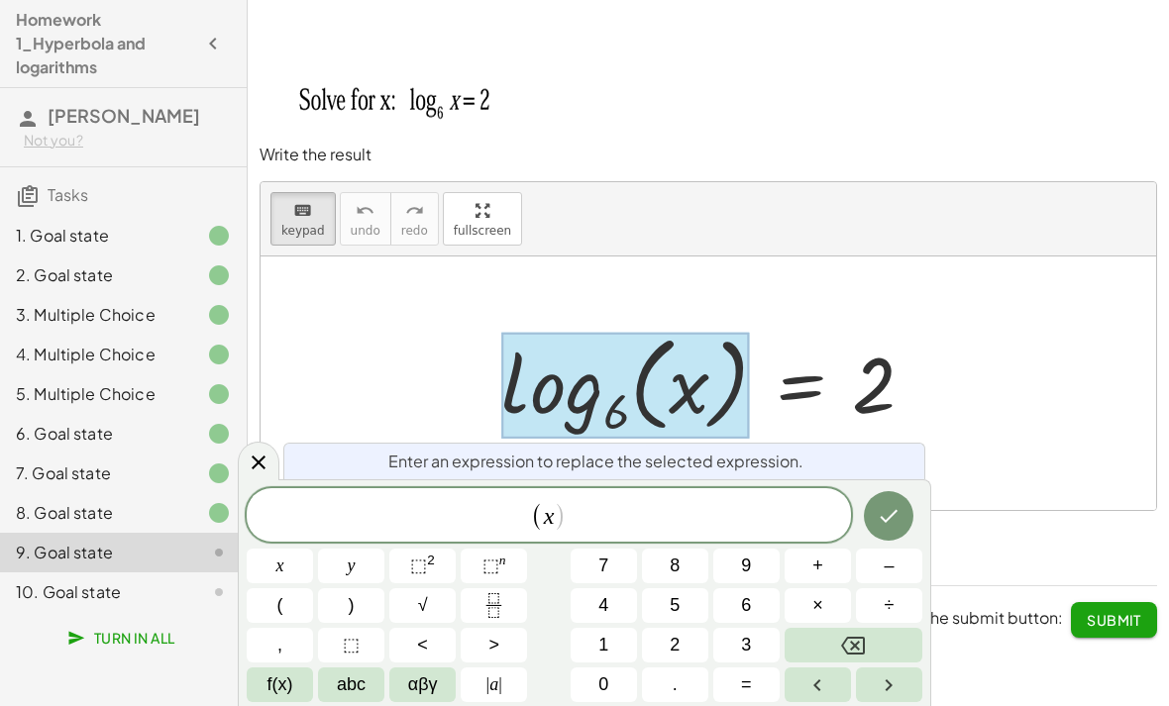
click at [539, 521] on span "(" at bounding box center [537, 516] width 13 height 29
click at [848, 642] on icon "Backspace" at bounding box center [853, 646] width 24 height 24
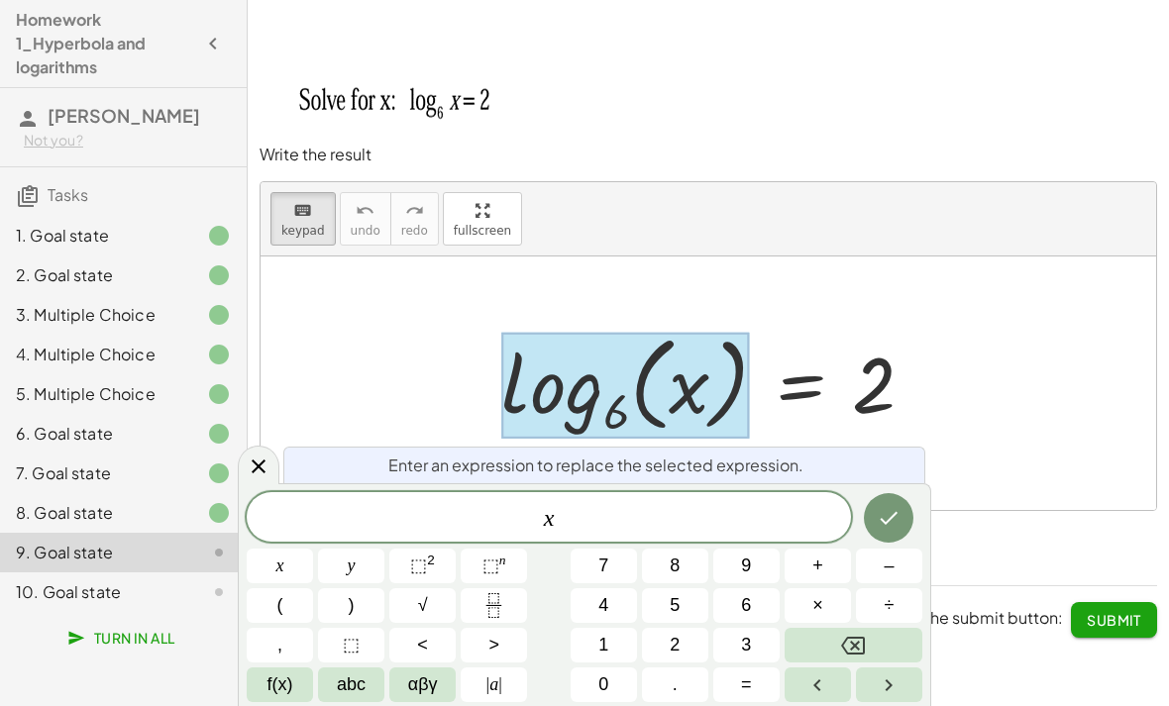
click at [886, 520] on icon "Done" at bounding box center [889, 518] width 24 height 24
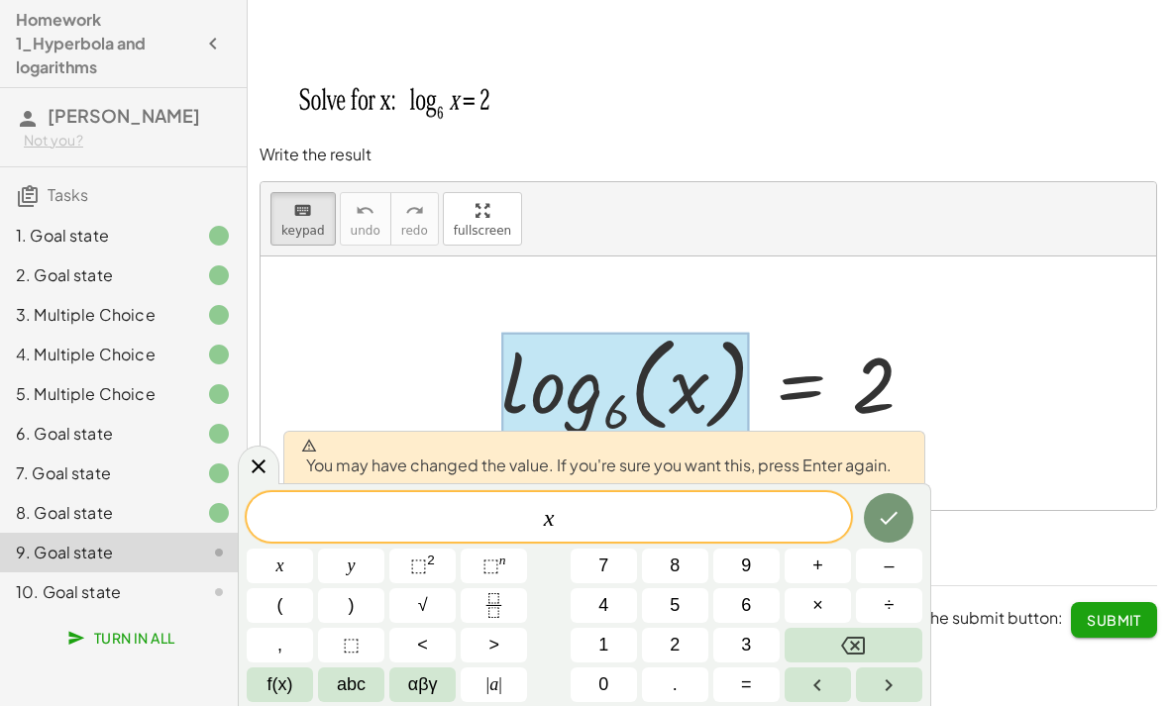
click at [880, 526] on icon "Done" at bounding box center [889, 518] width 24 height 24
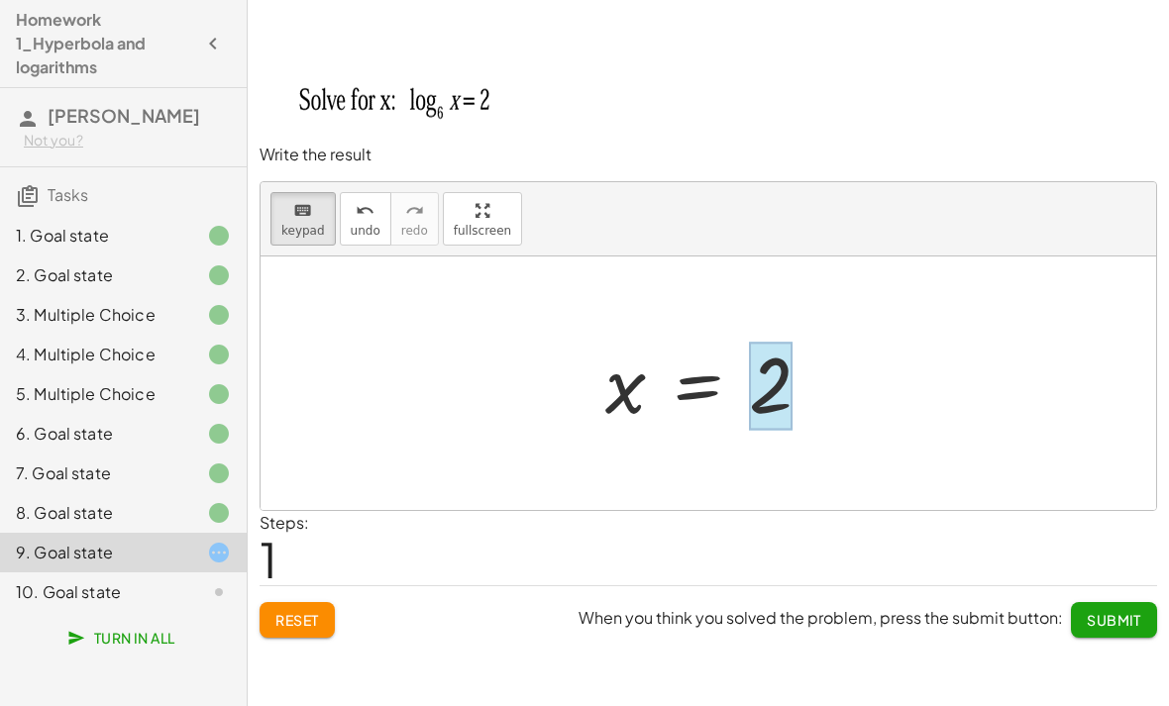
click at [779, 366] on div at bounding box center [771, 386] width 44 height 88
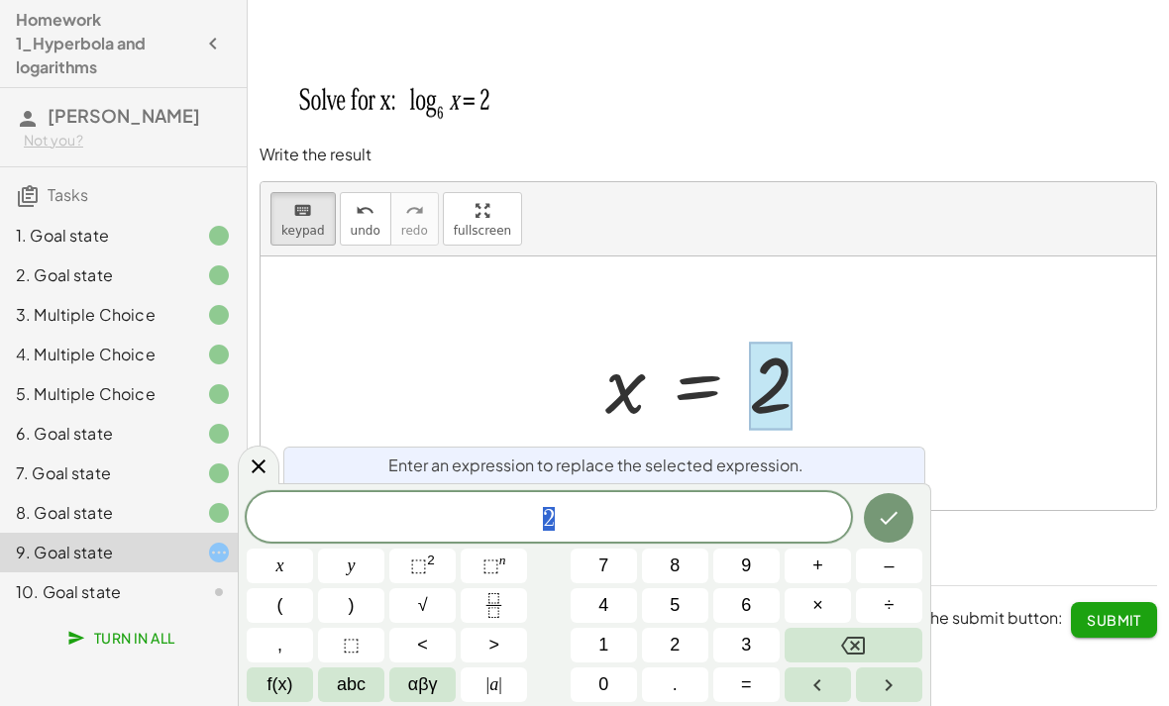
click at [743, 652] on span "3" at bounding box center [746, 645] width 10 height 27
click at [731, 608] on button "6" at bounding box center [746, 606] width 66 height 35
click at [895, 520] on icon "Done" at bounding box center [889, 518] width 24 height 24
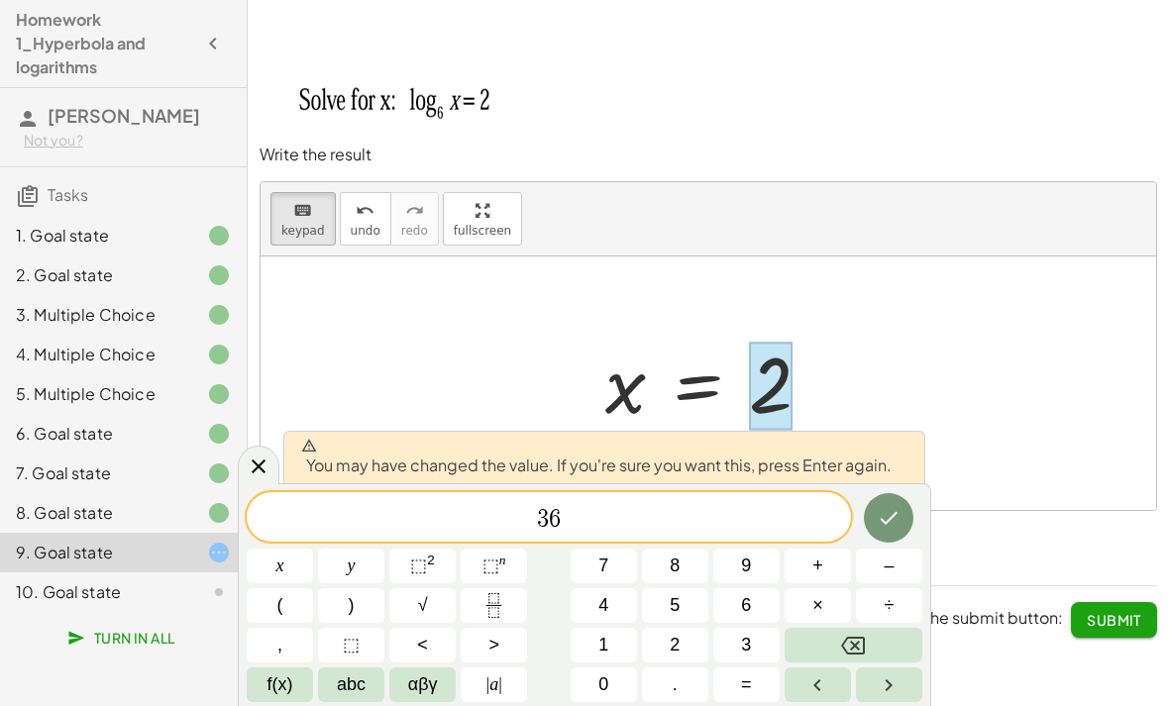
click at [887, 525] on icon "Done" at bounding box center [889, 518] width 24 height 24
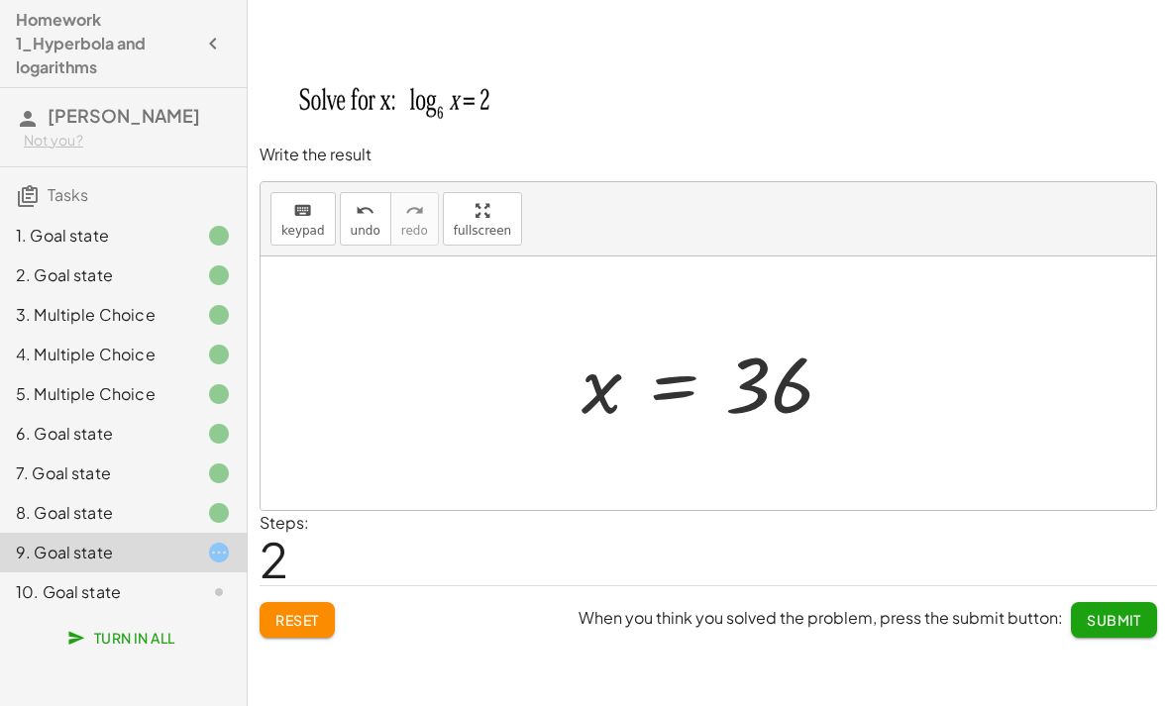
click at [1122, 618] on span "Submit" at bounding box center [1114, 620] width 54 height 18
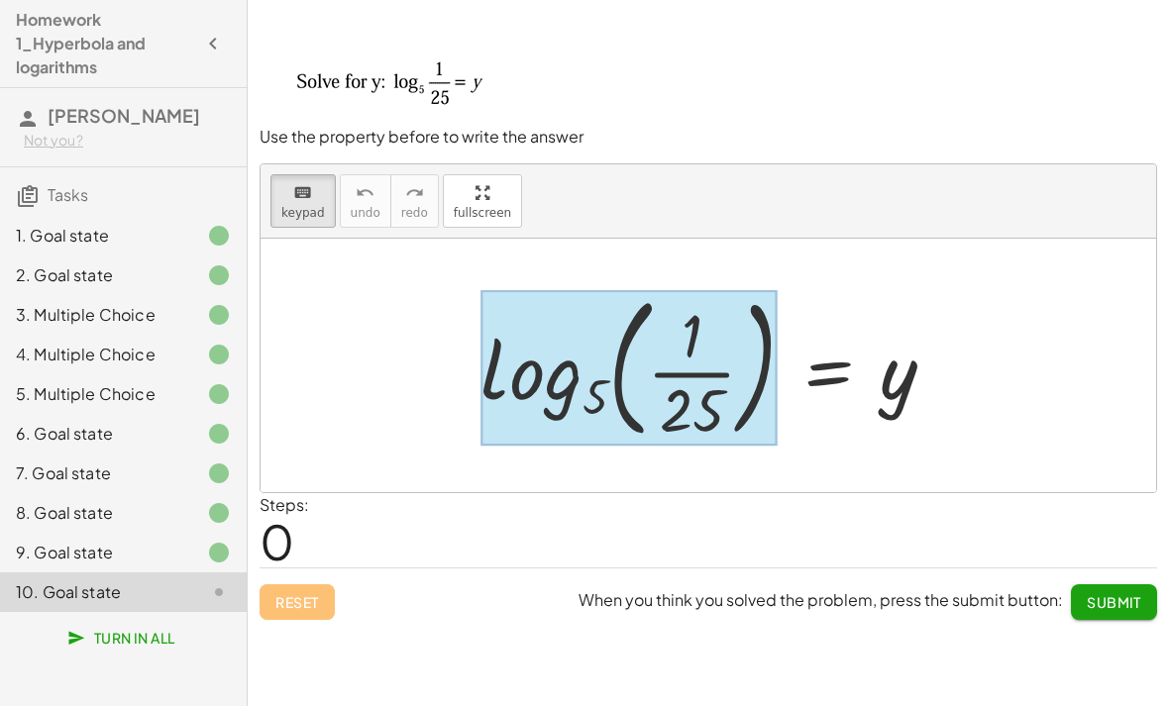
click at [579, 394] on div at bounding box center [629, 367] width 296 height 155
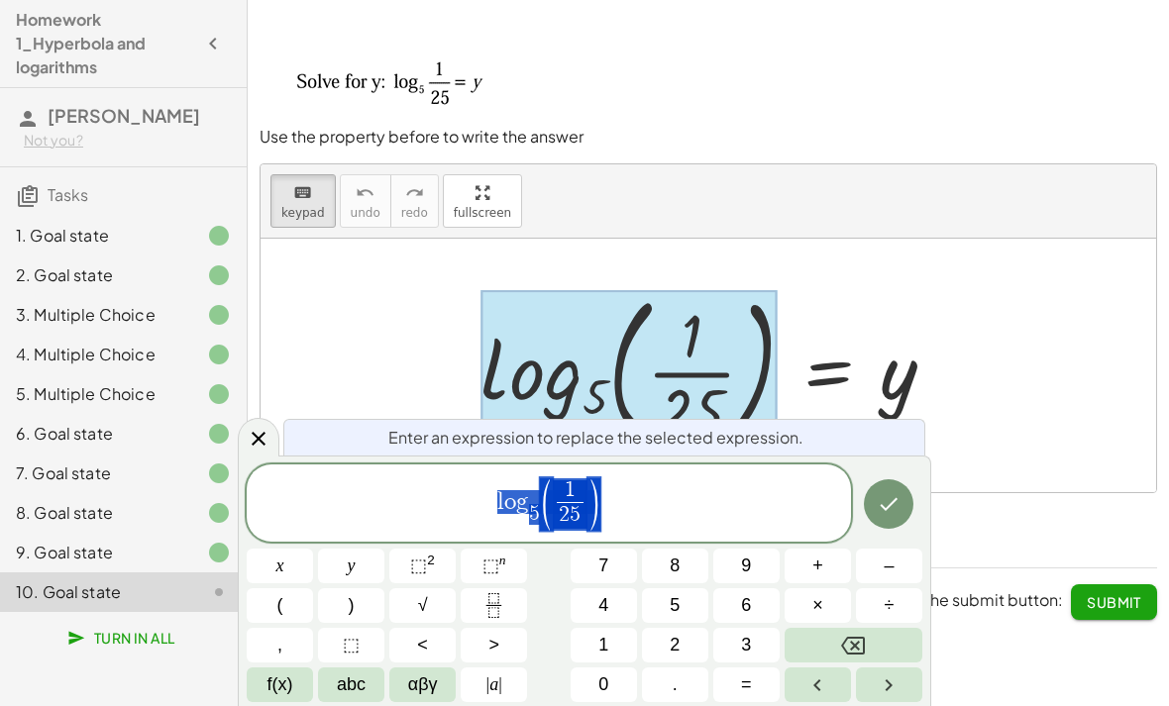
click at [861, 640] on icon "Backspace" at bounding box center [853, 646] width 24 height 24
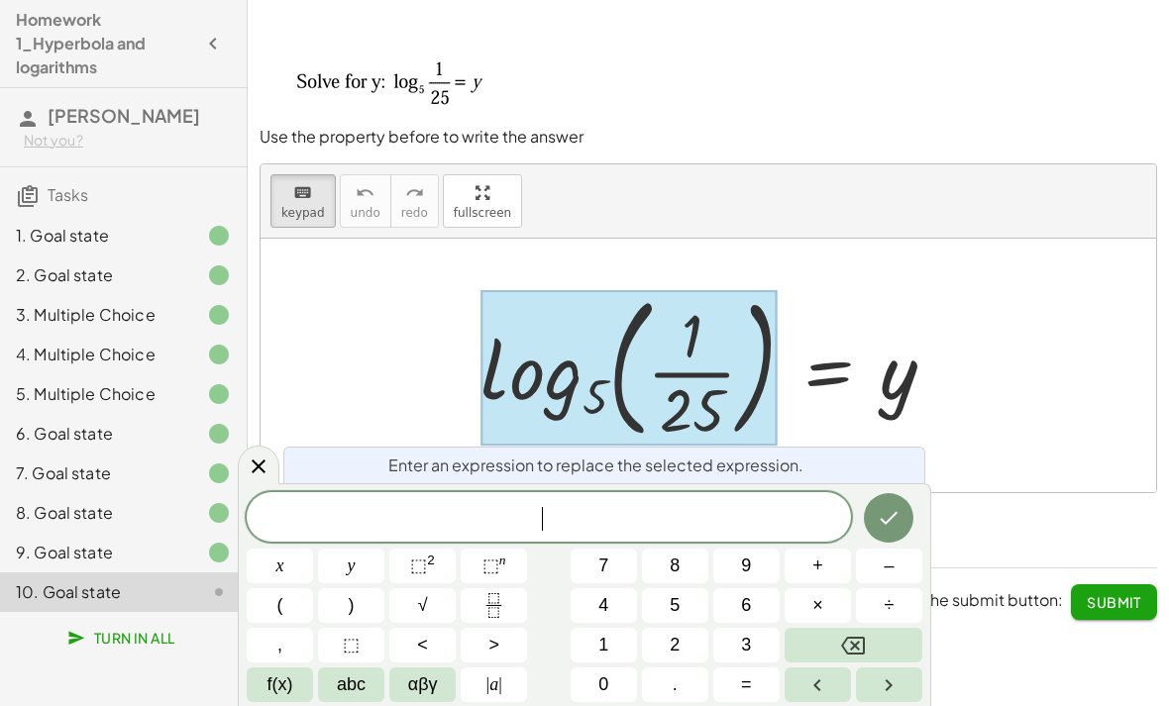
click at [893, 575] on span "–" at bounding box center [889, 566] width 10 height 27
click at [693, 643] on button "2" at bounding box center [675, 645] width 66 height 35
click at [884, 517] on icon "Done" at bounding box center [889, 518] width 24 height 24
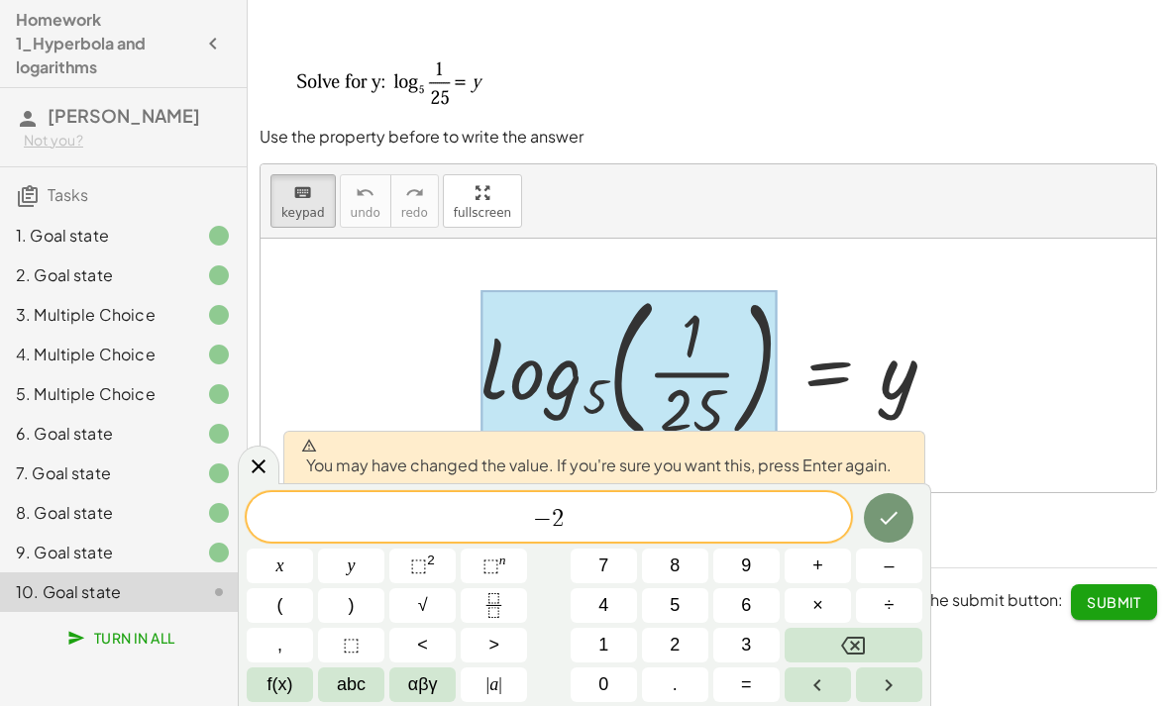
click at [872, 519] on button "Done" at bounding box center [889, 518] width 50 height 50
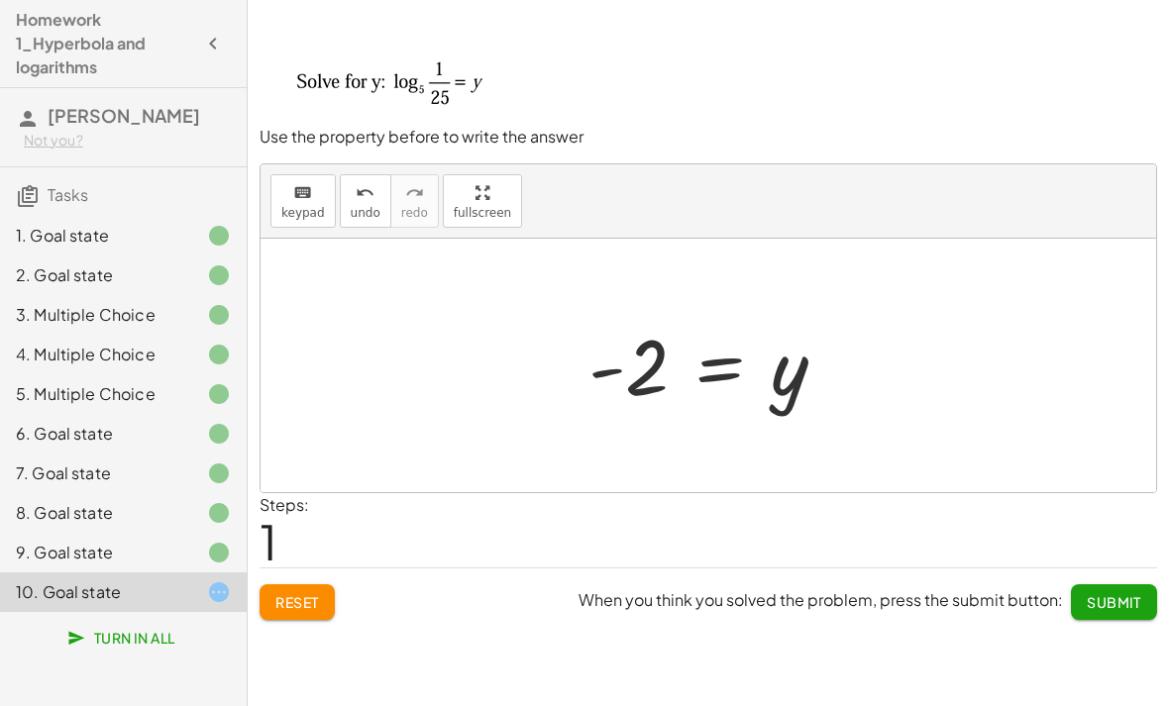
click at [1137, 604] on span "Submit" at bounding box center [1114, 602] width 54 height 18
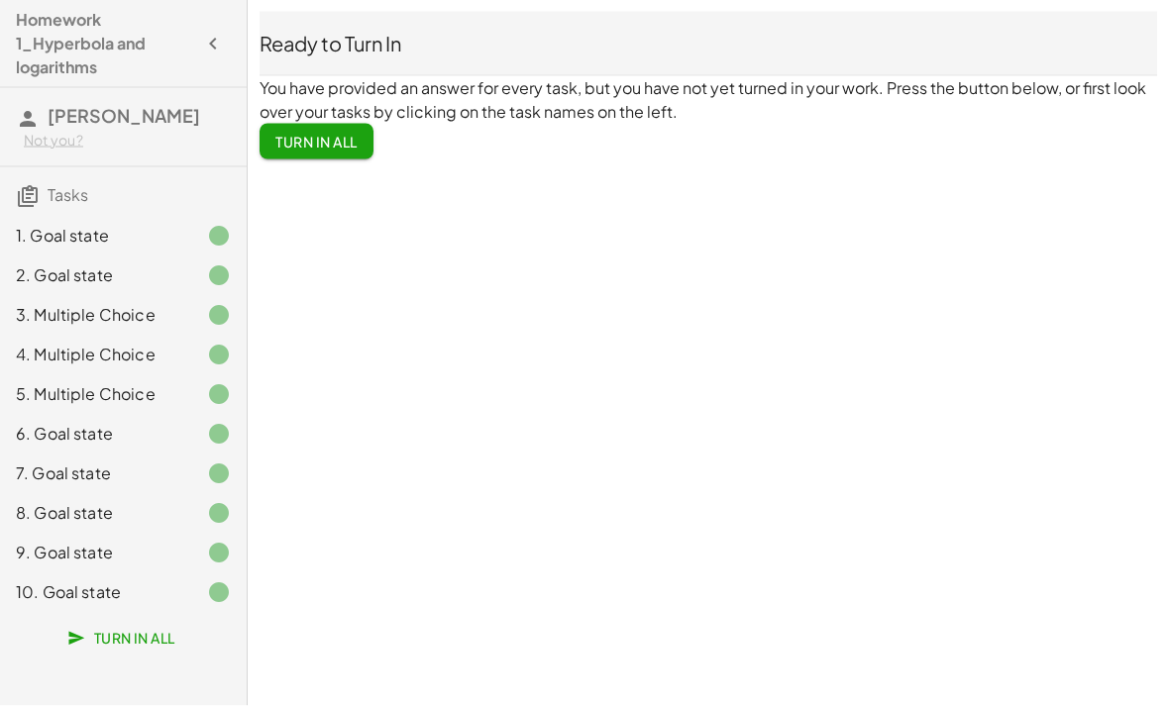
scroll to position [23, 0]
click at [348, 133] on span "Turn In All" at bounding box center [316, 142] width 82 height 18
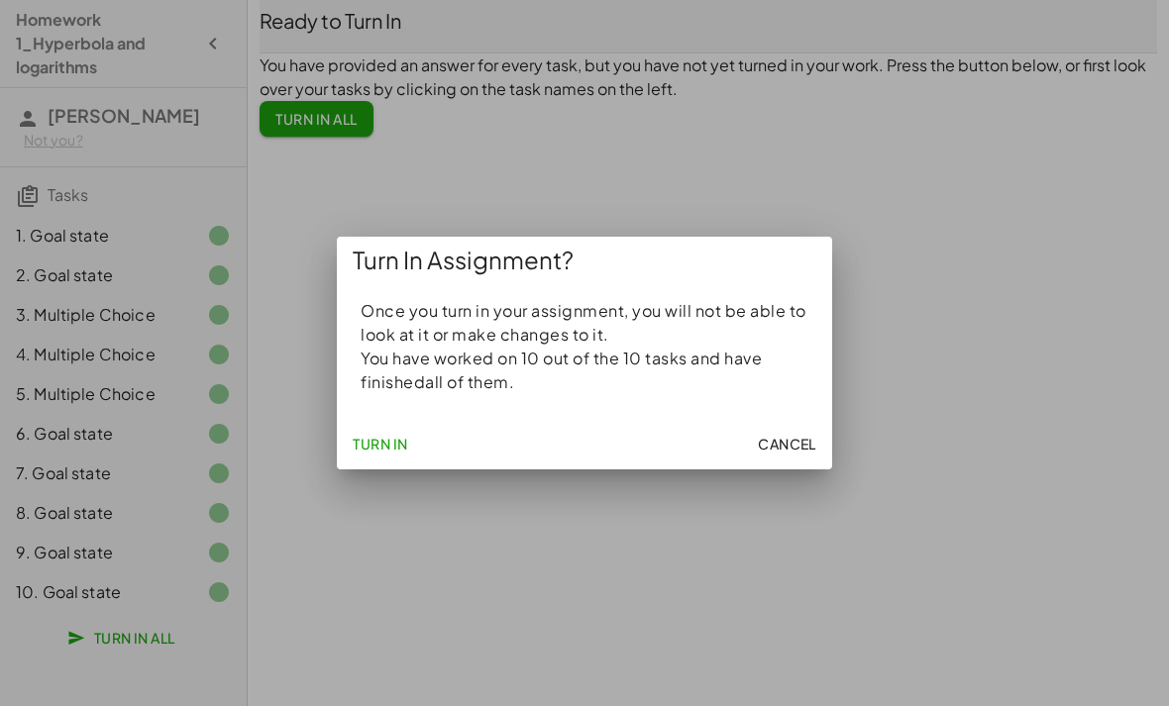
click at [384, 450] on span "Turn In" at bounding box center [380, 444] width 55 height 18
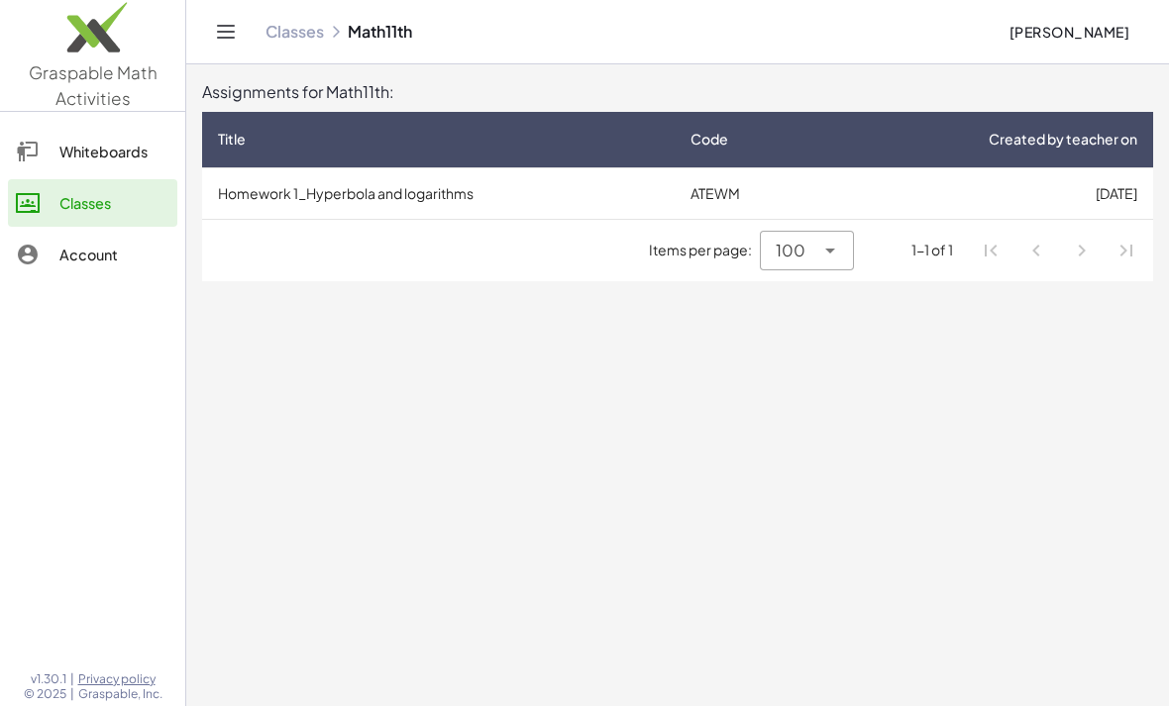
click at [105, 268] on link "Account" at bounding box center [92, 255] width 169 height 48
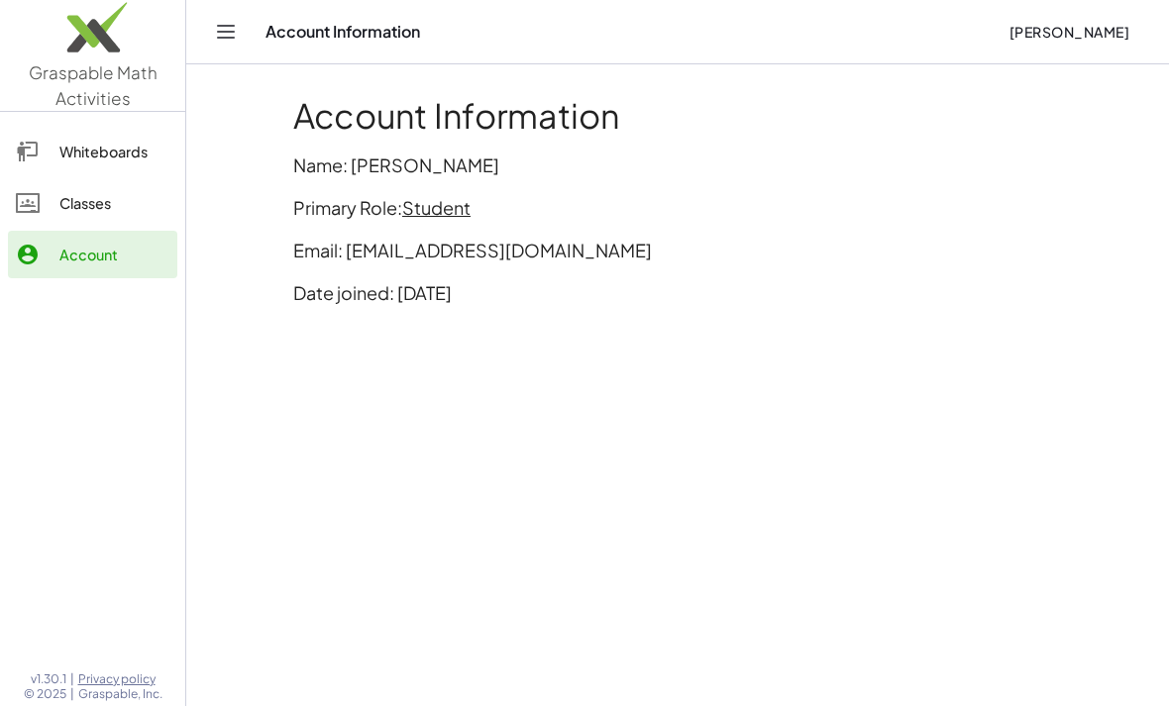
click at [113, 150] on div "Whiteboards" at bounding box center [114, 152] width 110 height 24
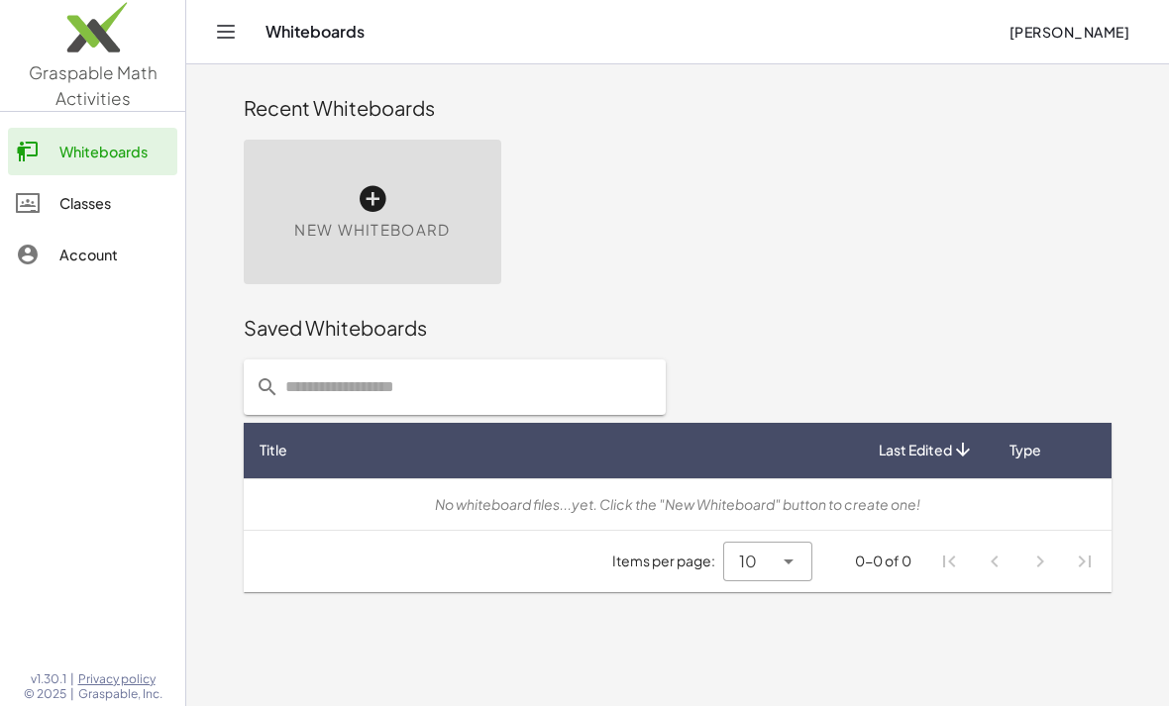
click at [126, 214] on link "Classes" at bounding box center [92, 203] width 169 height 48
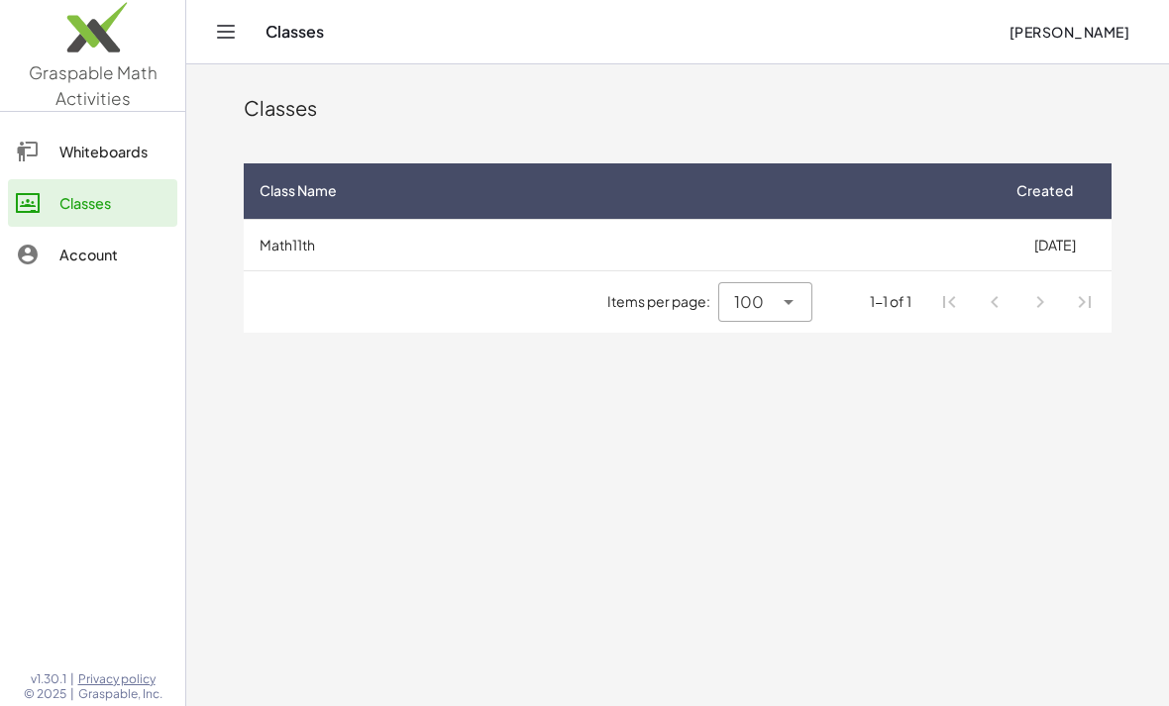
click at [234, 39] on icon "Toggle navigation" at bounding box center [226, 32] width 24 height 24
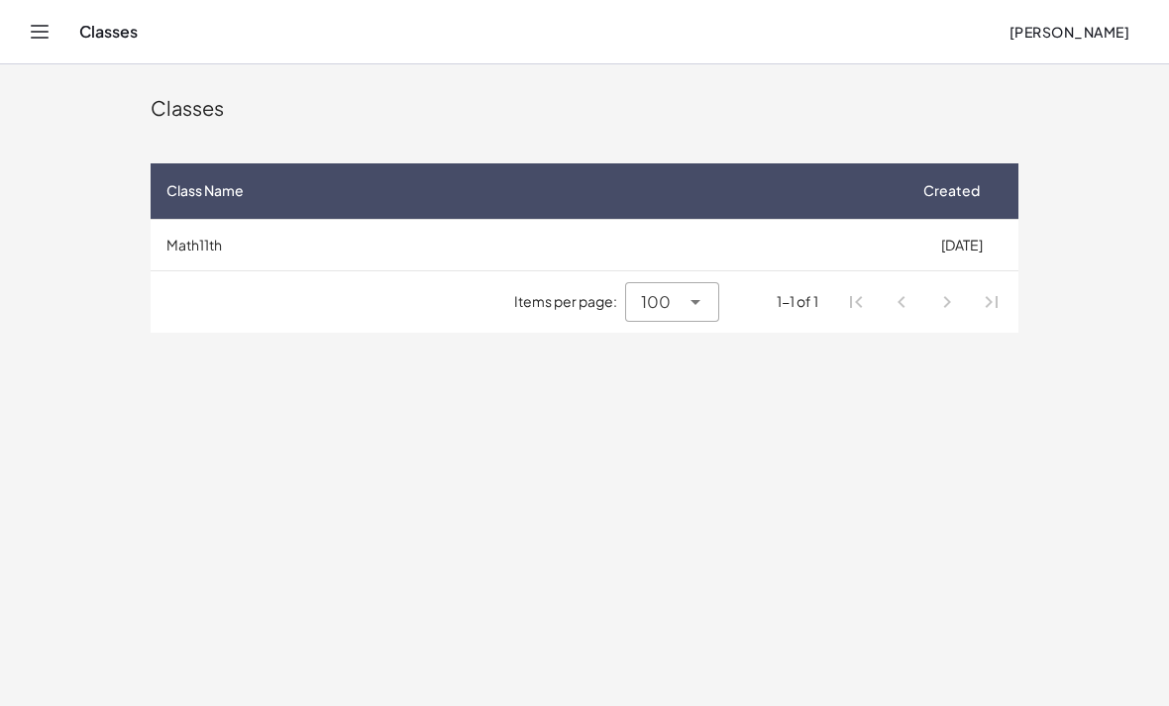
click at [42, 44] on button "Toggle navigation" at bounding box center [40, 32] width 32 height 32
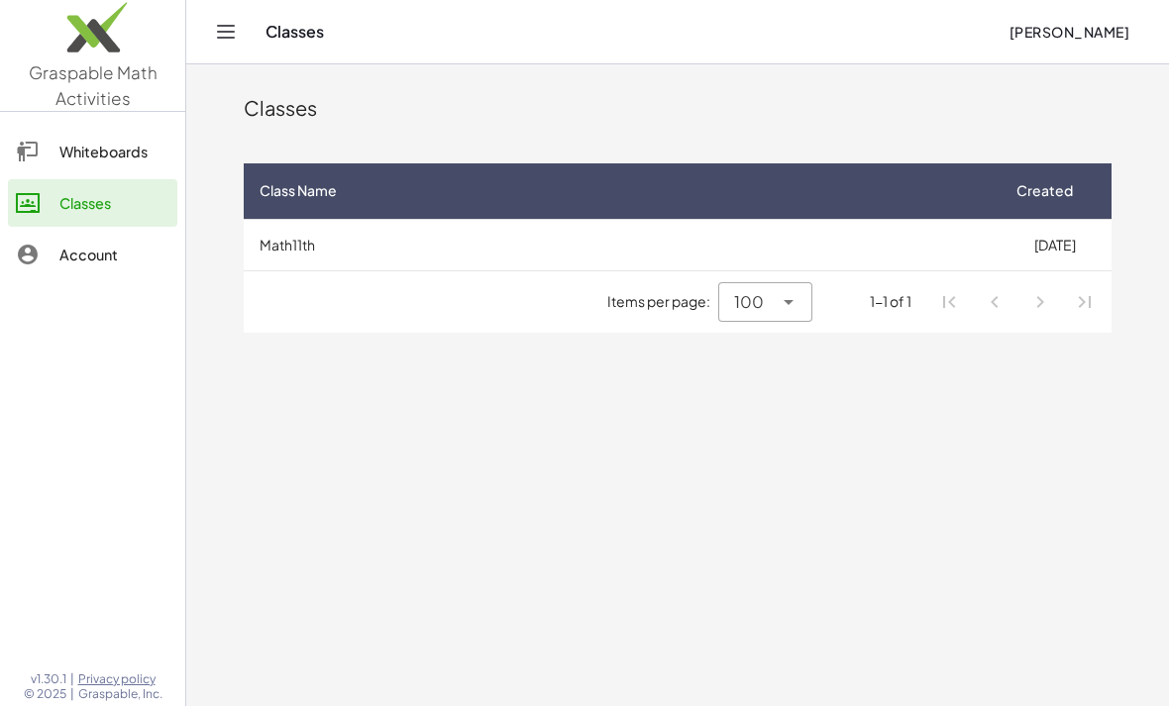
scroll to position [53, 0]
click at [114, 238] on link "Account" at bounding box center [92, 255] width 169 height 48
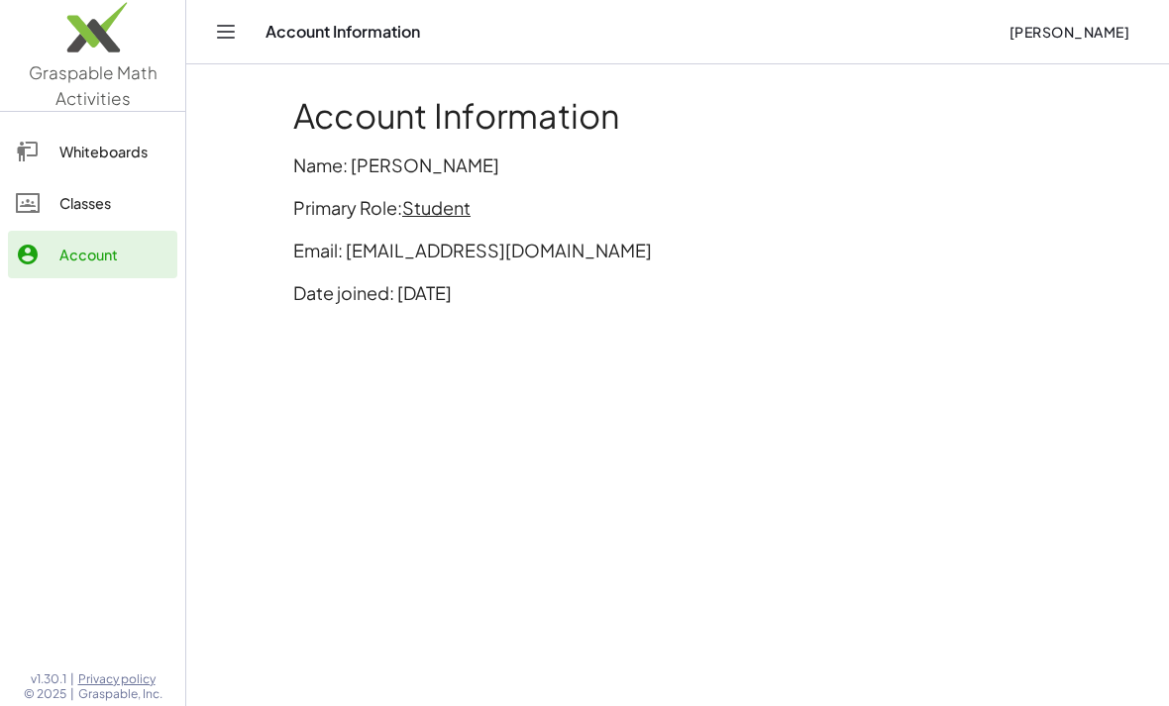
click at [811, 14] on button "[PERSON_NAME]" at bounding box center [1069, 32] width 153 height 36
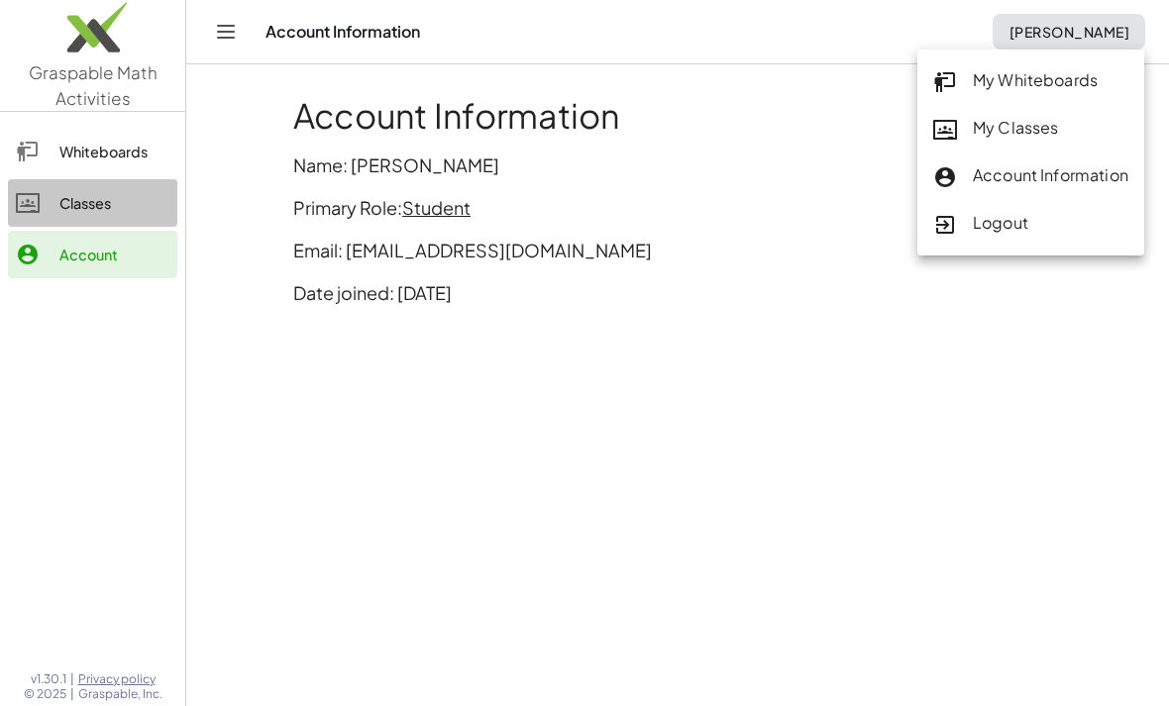
click at [118, 183] on link "Classes" at bounding box center [92, 203] width 169 height 48
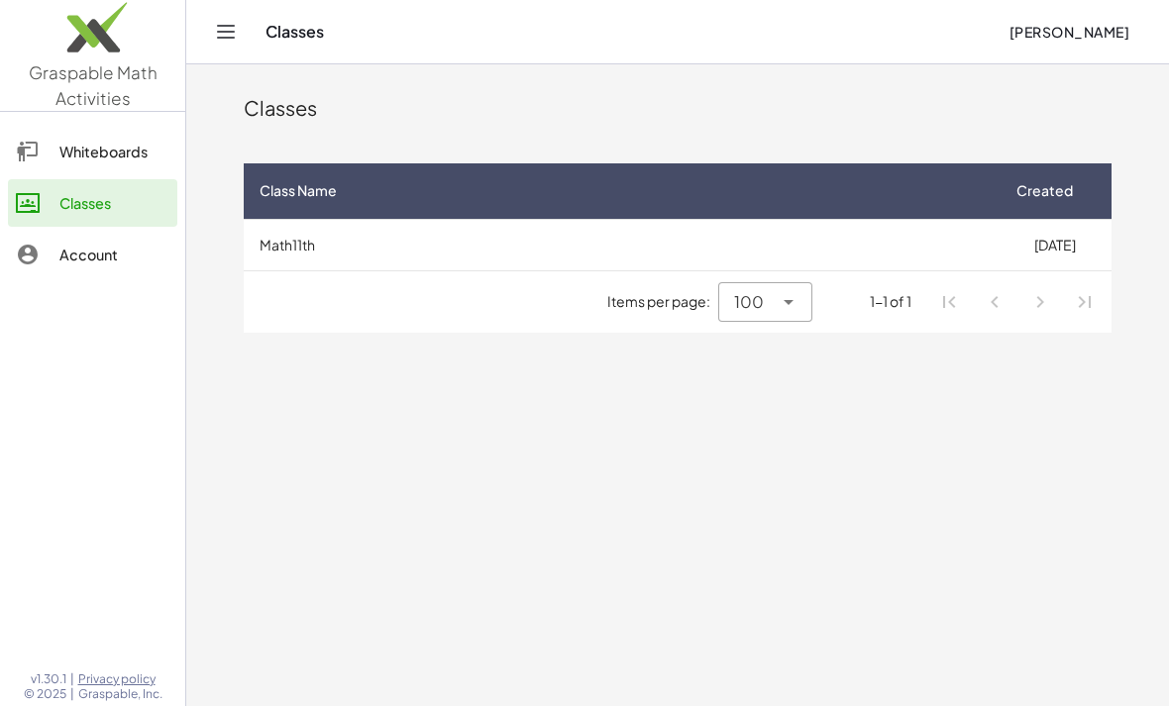
click at [811, 258] on td "13/8/2025" at bounding box center [1055, 245] width 114 height 52
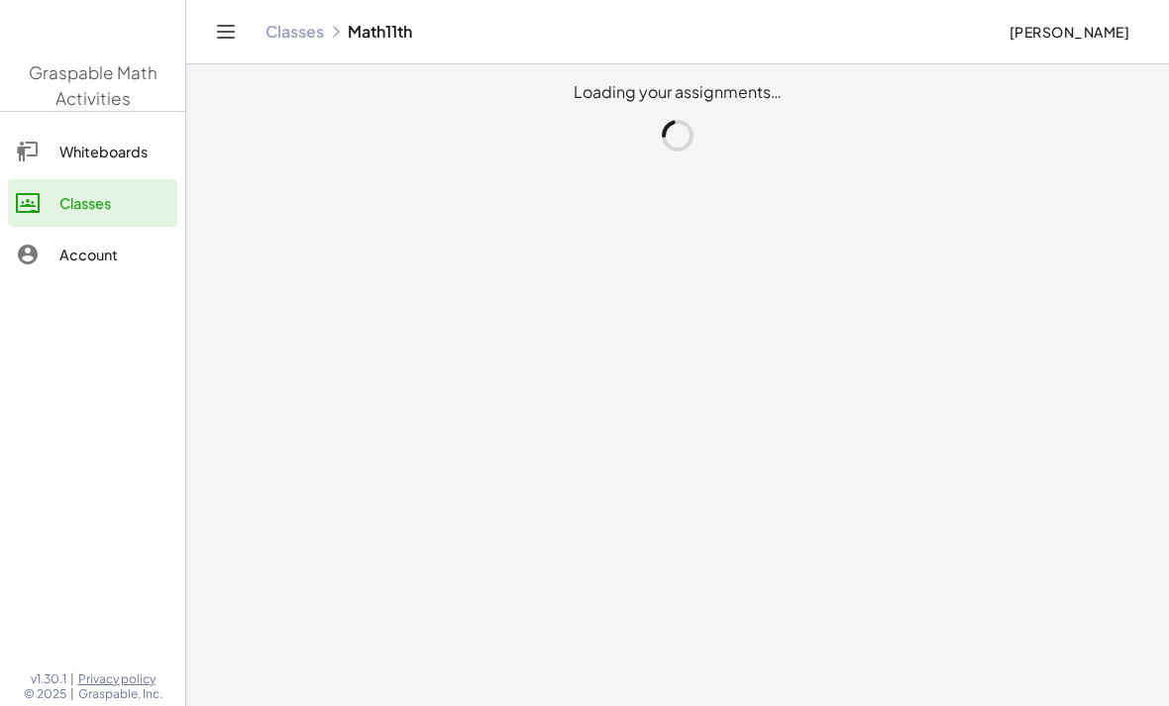
click at [811, 249] on main "Loading your assignments…" at bounding box center [677, 353] width 983 height 706
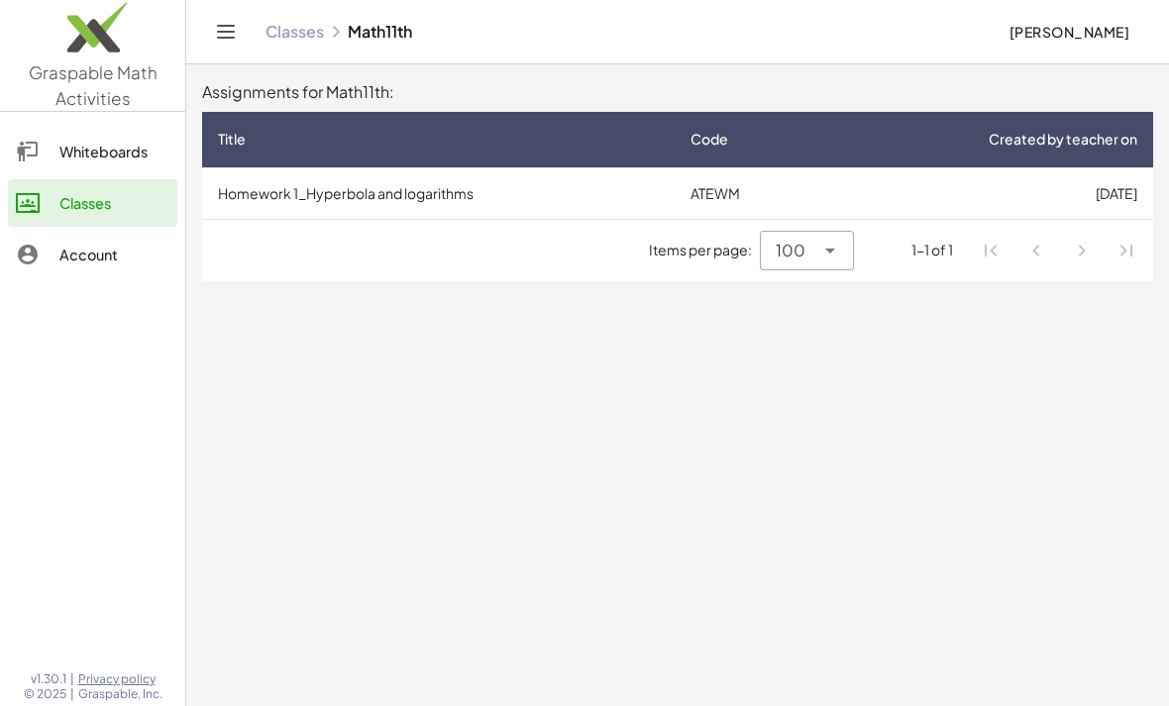
click at [771, 183] on td "ATEWM" at bounding box center [749, 193] width 149 height 52
click at [811, 243] on icon at bounding box center [830, 251] width 24 height 24
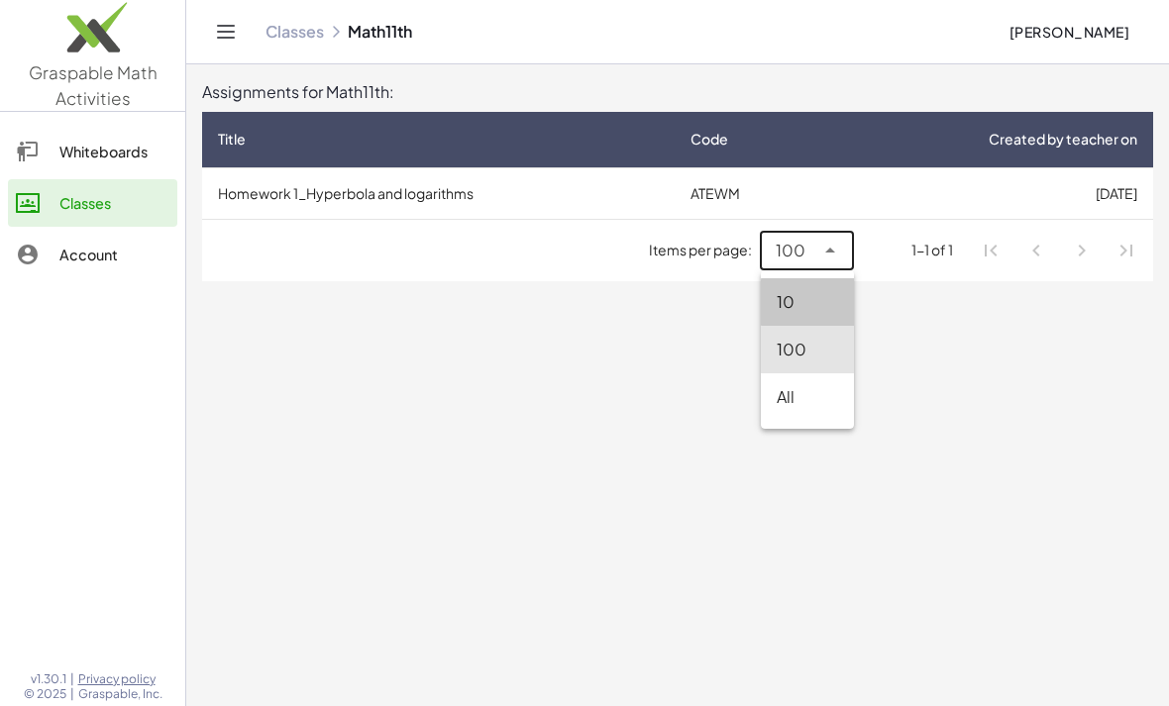
click at [808, 302] on div "10" at bounding box center [807, 302] width 61 height 24
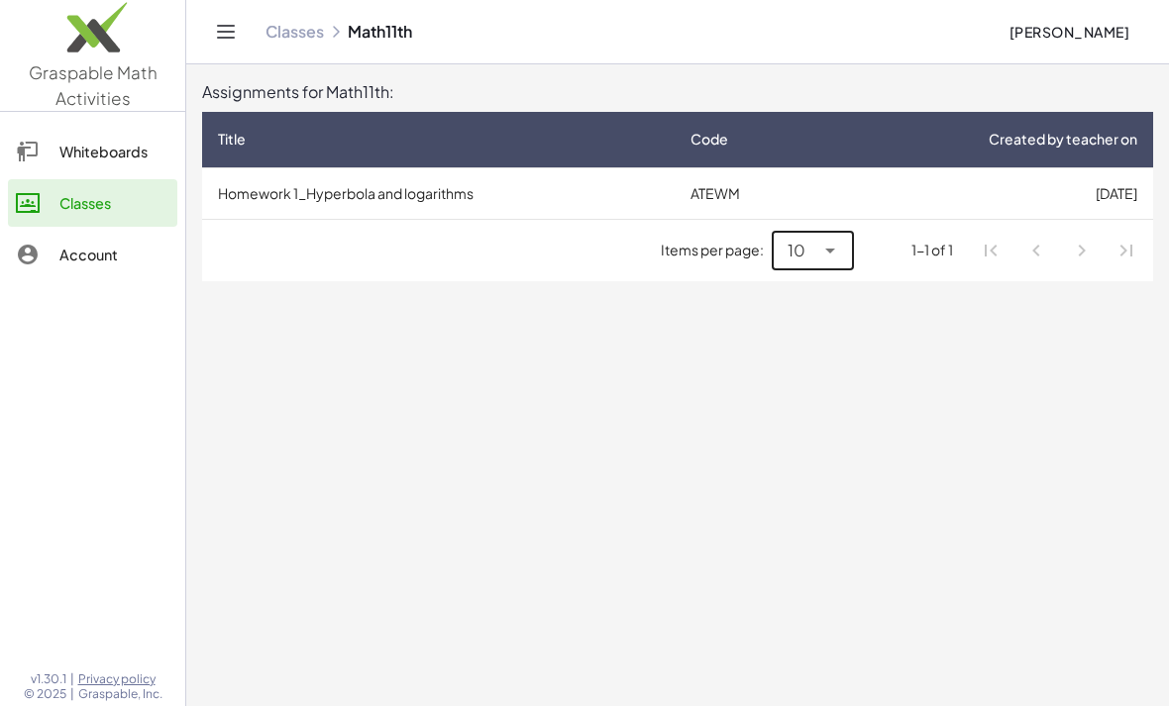
click at [811, 256] on icon at bounding box center [830, 251] width 24 height 24
click at [811, 403] on div "All" at bounding box center [814, 397] width 50 height 24
type input "**"
click at [115, 275] on link "Account" at bounding box center [92, 255] width 169 height 48
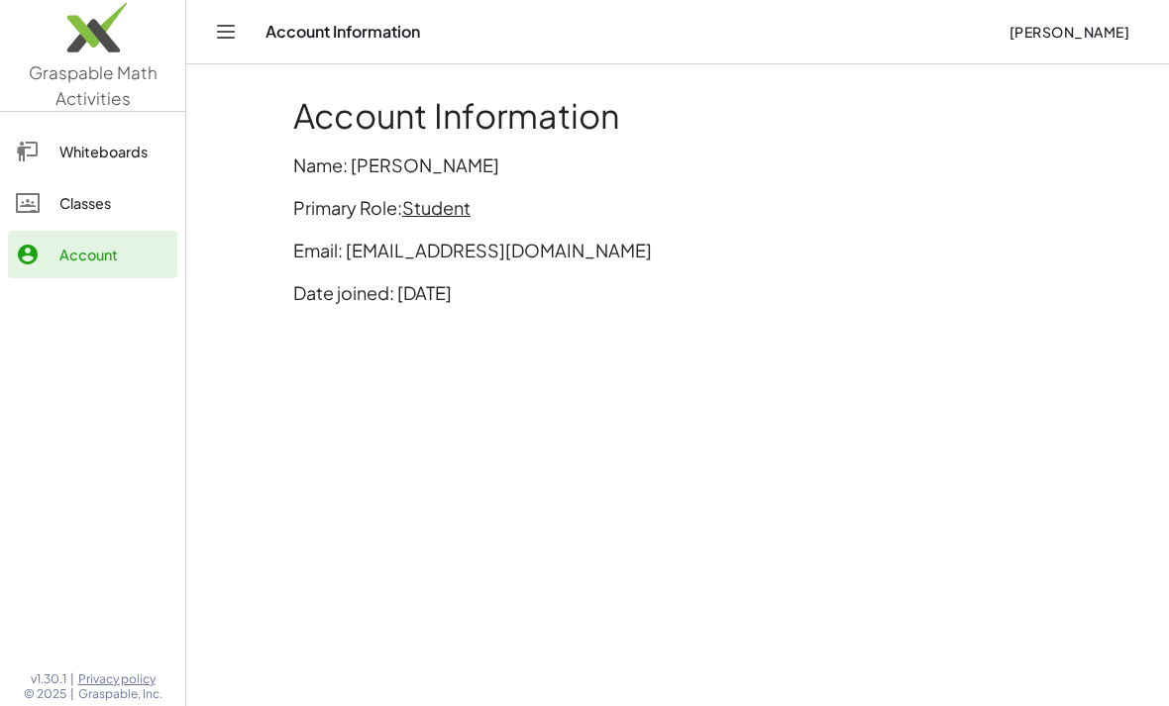
click at [148, 204] on div "Classes" at bounding box center [114, 203] width 110 height 24
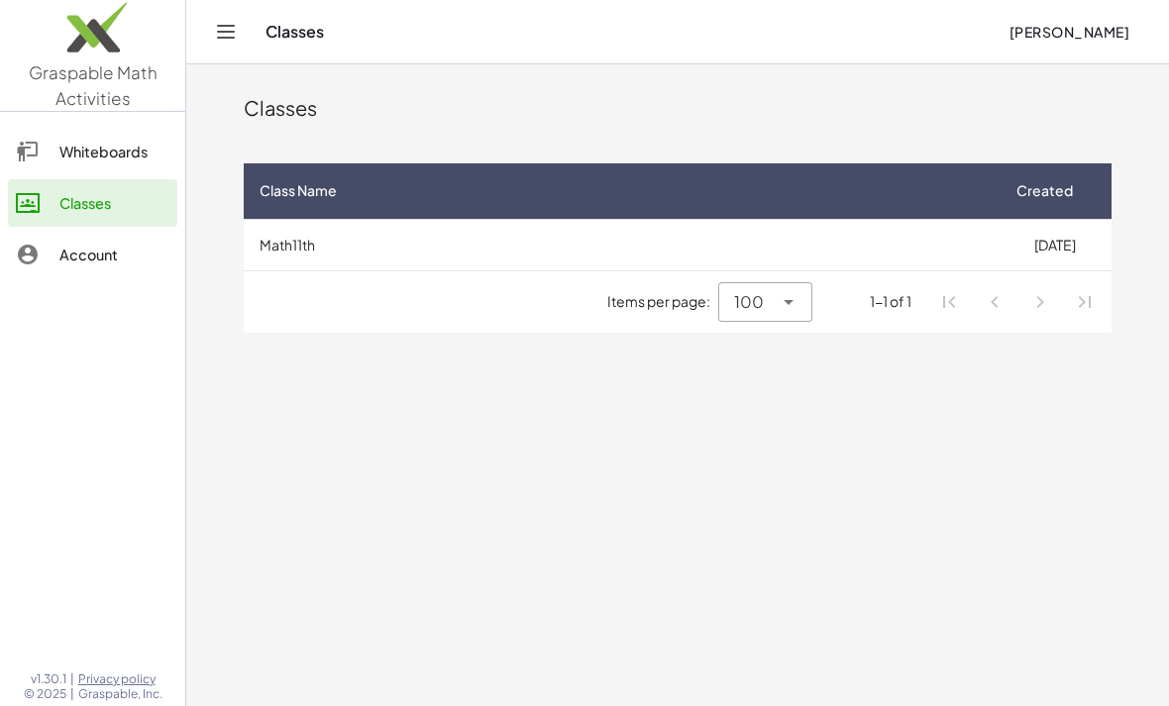
click at [811, 2] on div "Classes María Aguirre" at bounding box center [677, 31] width 935 height 63
click at [811, 242] on td "13/8/2025" at bounding box center [1055, 245] width 114 height 52
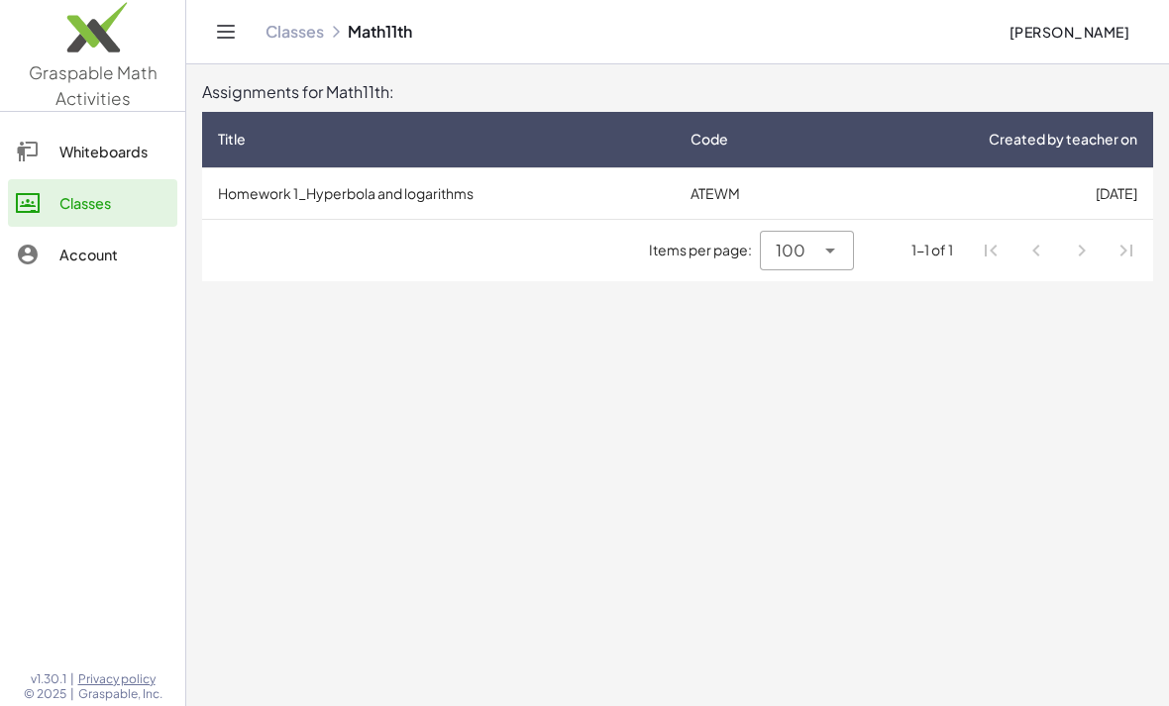
click at [811, 193] on td "13/8/2025" at bounding box center [987, 193] width 331 height 52
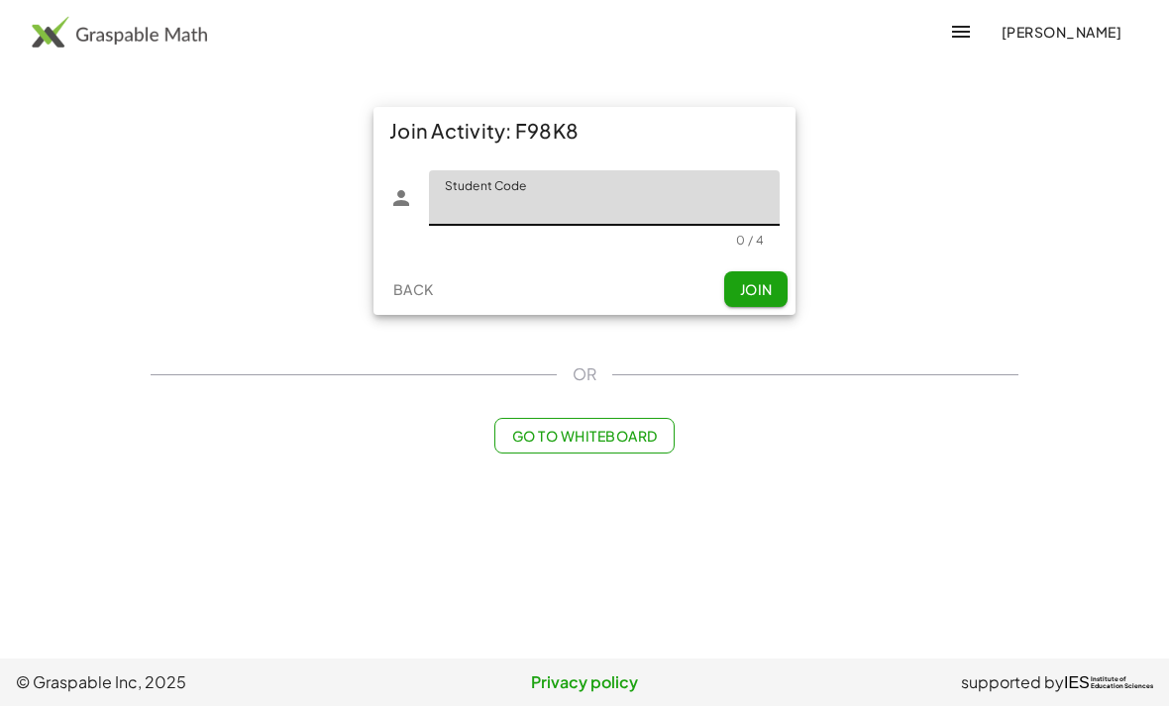
click at [610, 427] on span "Go to Whiteboard" at bounding box center [584, 436] width 146 height 18
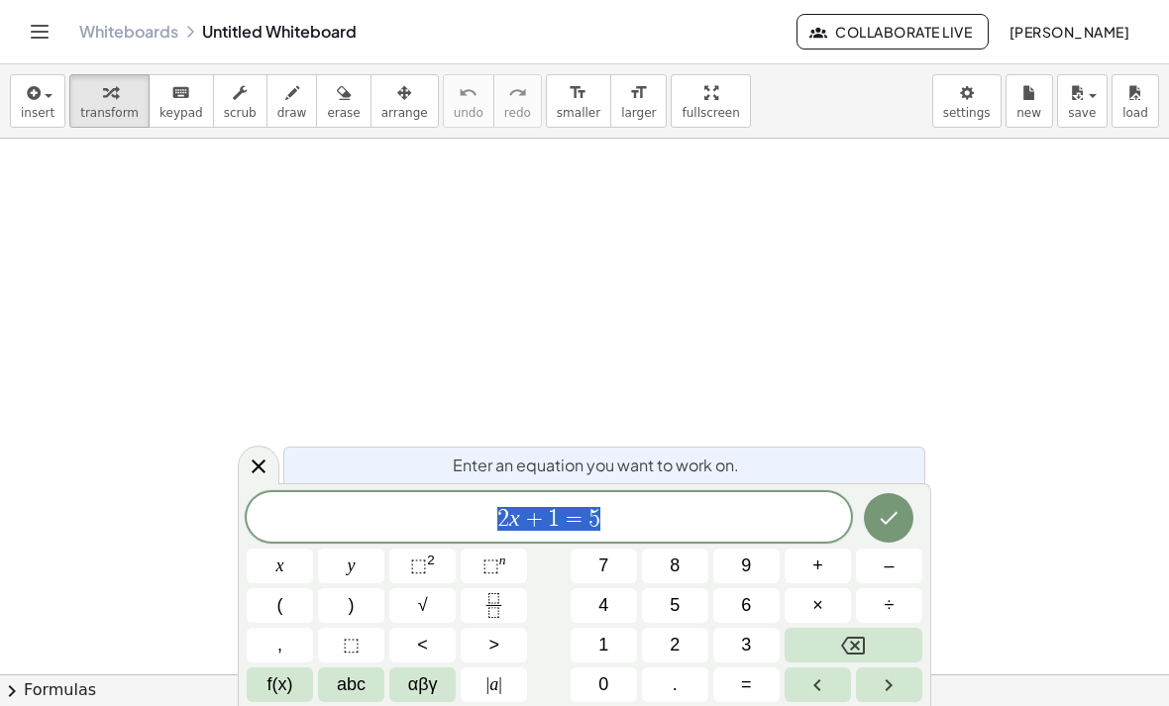
click at [599, 604] on span "4" at bounding box center [603, 606] width 10 height 27
click at [806, 572] on button "+" at bounding box center [818, 566] width 66 height 35
click at [666, 609] on button "5" at bounding box center [675, 606] width 66 height 35
click at [875, 523] on button "Done" at bounding box center [889, 518] width 50 height 50
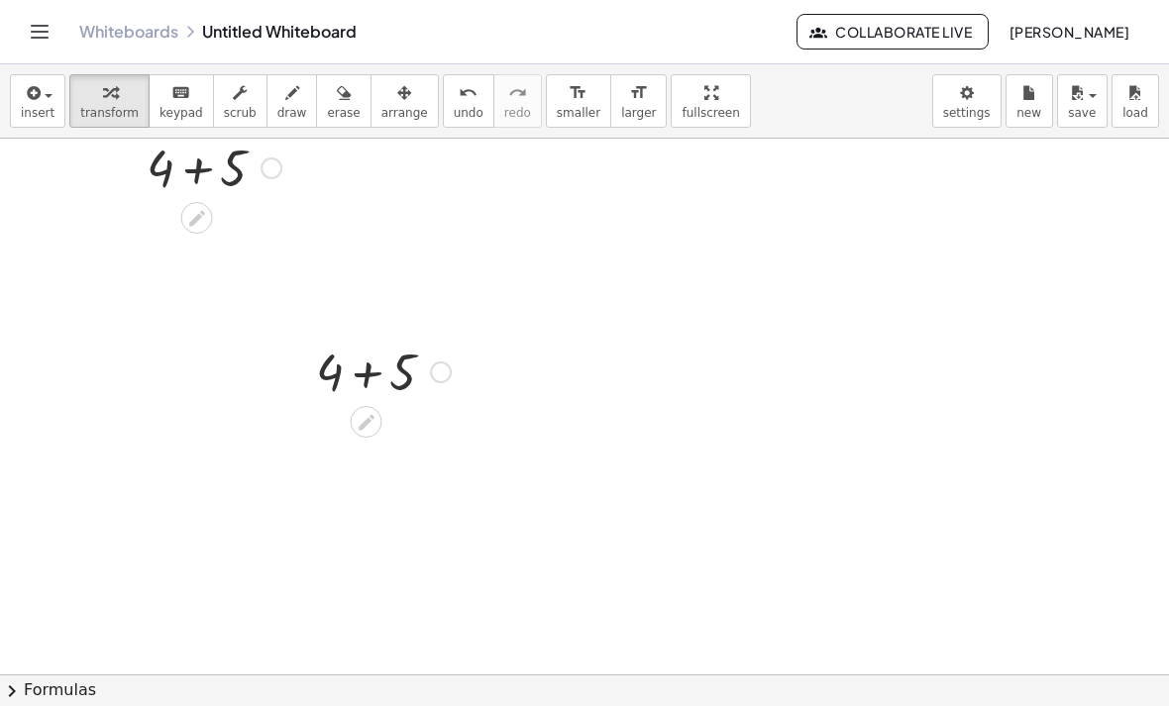
scroll to position [128, 0]
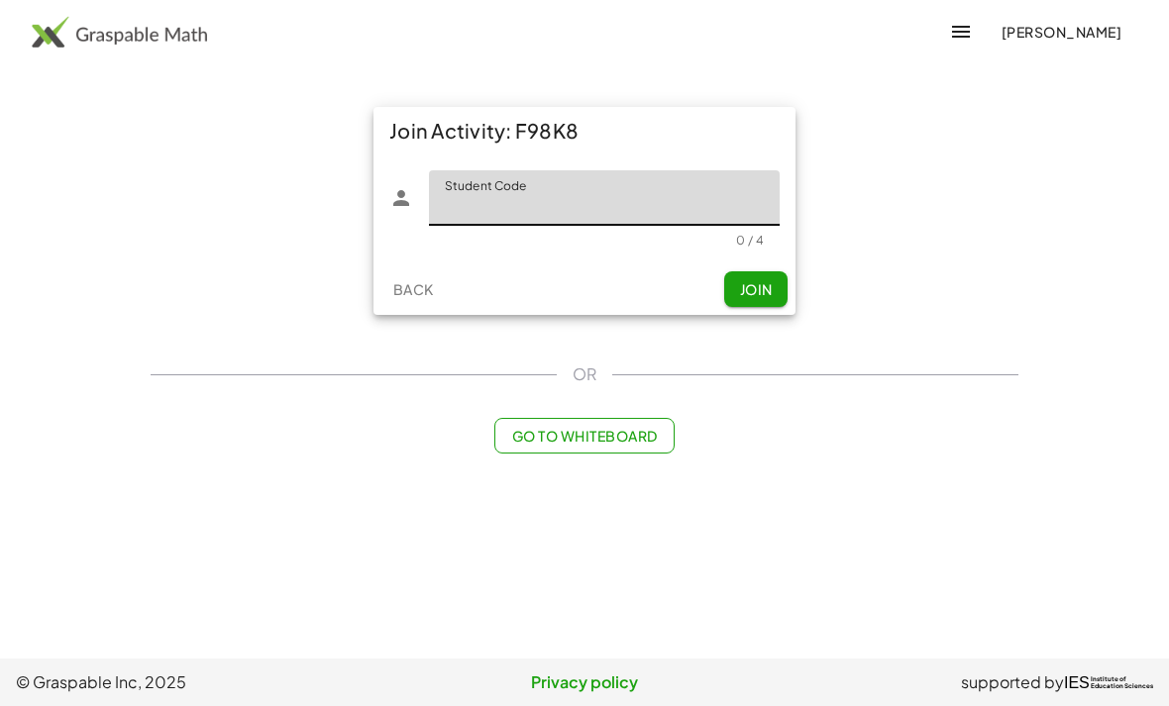
click at [610, 216] on input "Student Code" at bounding box center [604, 197] width 351 height 55
click at [944, 175] on div "Join Activity: F98K8 Student Code Student Code 0 / 4 Back Join" at bounding box center [585, 211] width 892 height 232
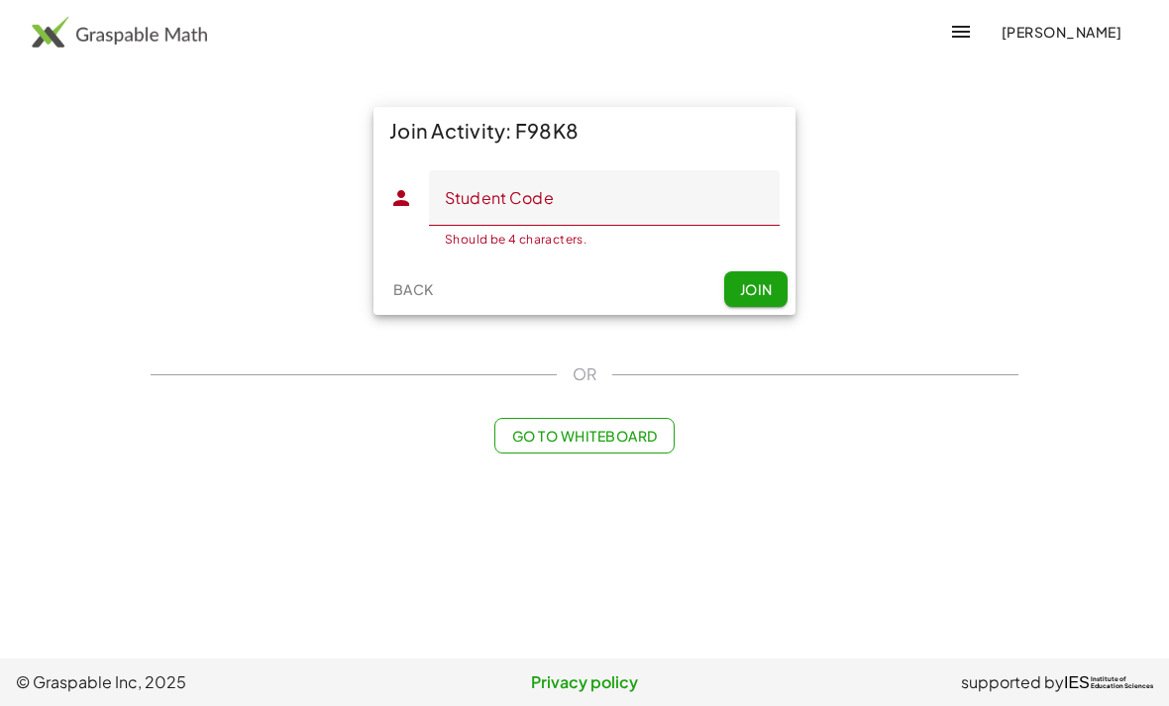
click at [657, 206] on input "Student Code" at bounding box center [604, 197] width 351 height 55
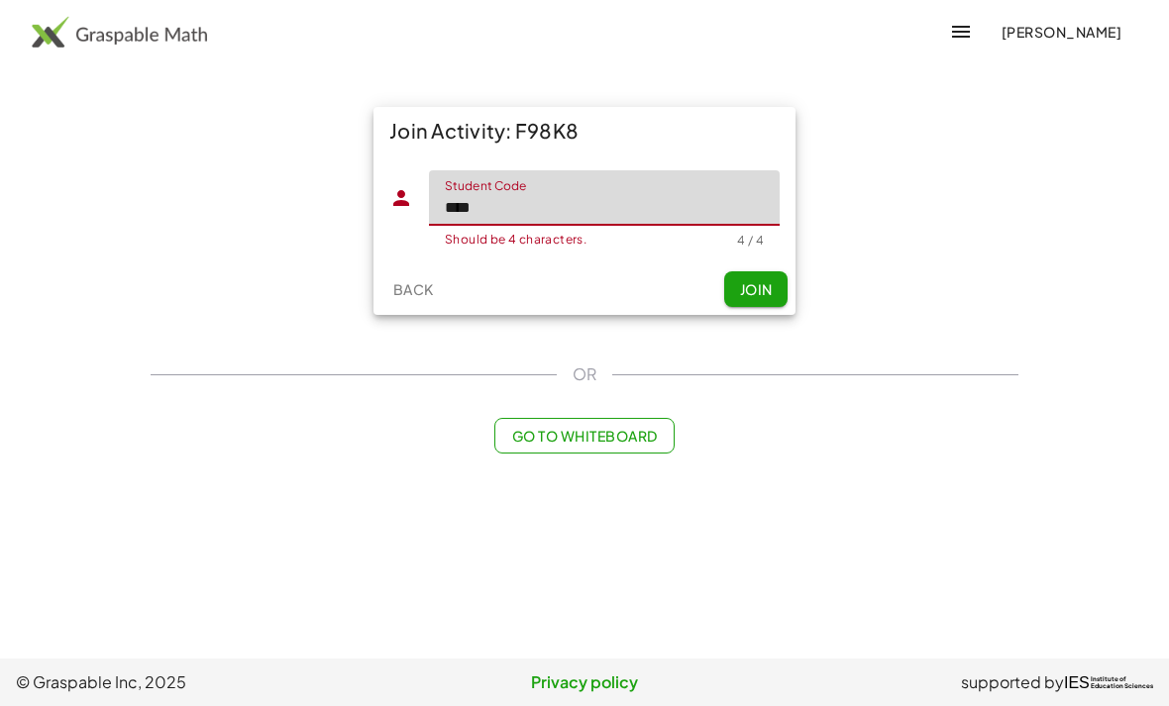
click at [756, 280] on span "Join" at bounding box center [755, 289] width 33 height 18
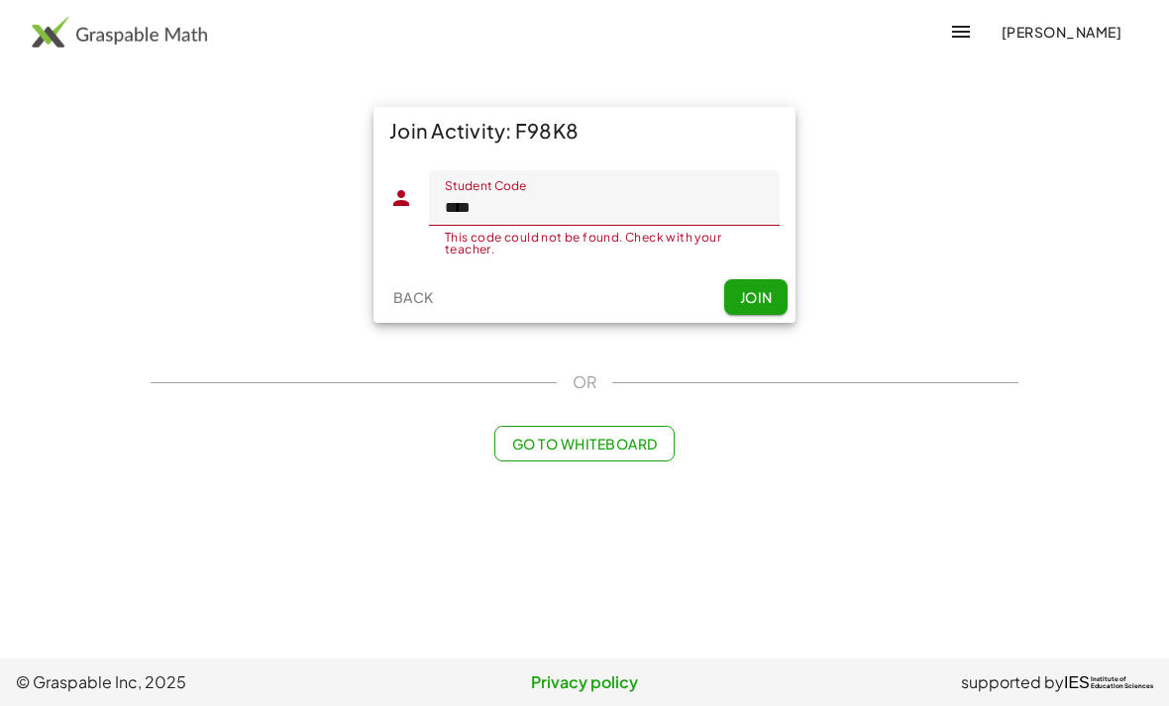
click at [643, 211] on input "****" at bounding box center [604, 197] width 351 height 55
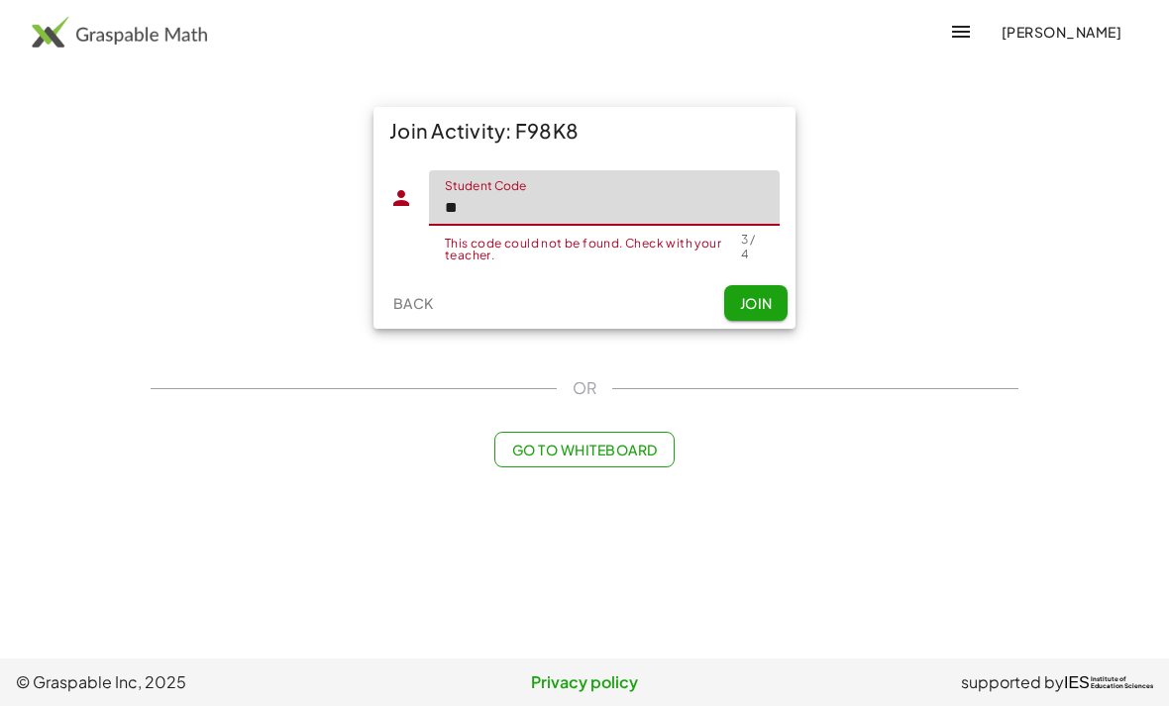
type input "*"
click at [1055, 221] on main "Join Activity: F98K8 Student Code Student Code This code could not be found. Ch…" at bounding box center [584, 329] width 1169 height 659
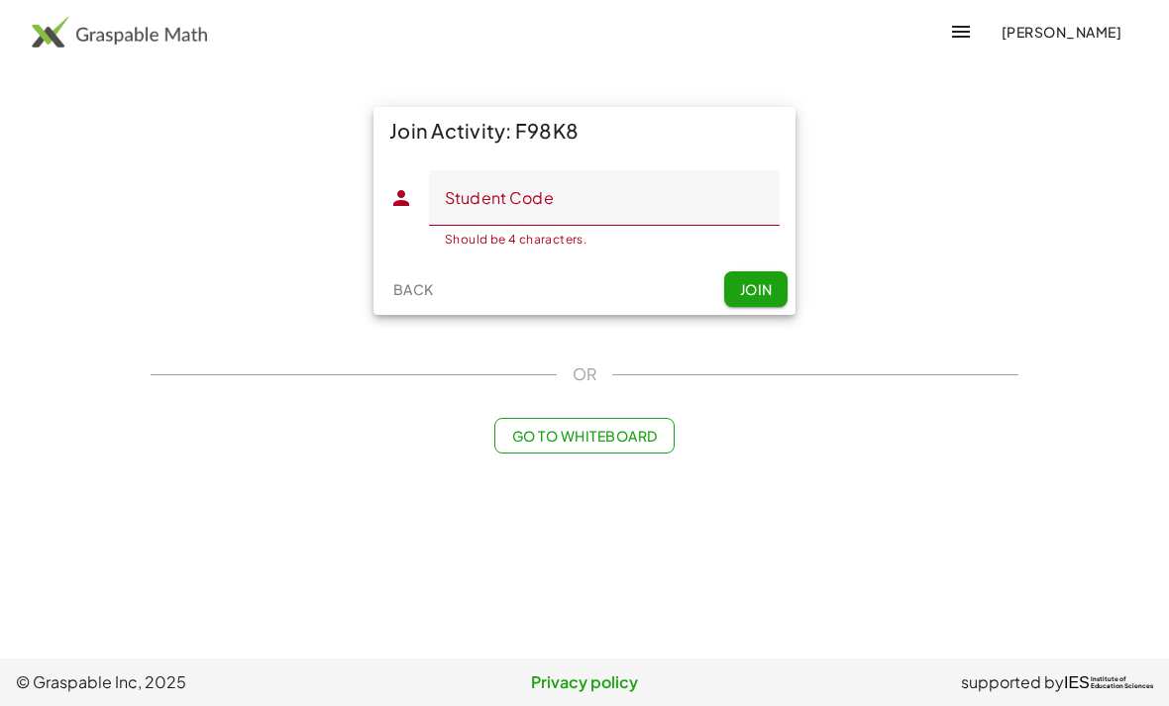
scroll to position [63, 0]
click at [636, 170] on input "Student Code" at bounding box center [604, 197] width 351 height 55
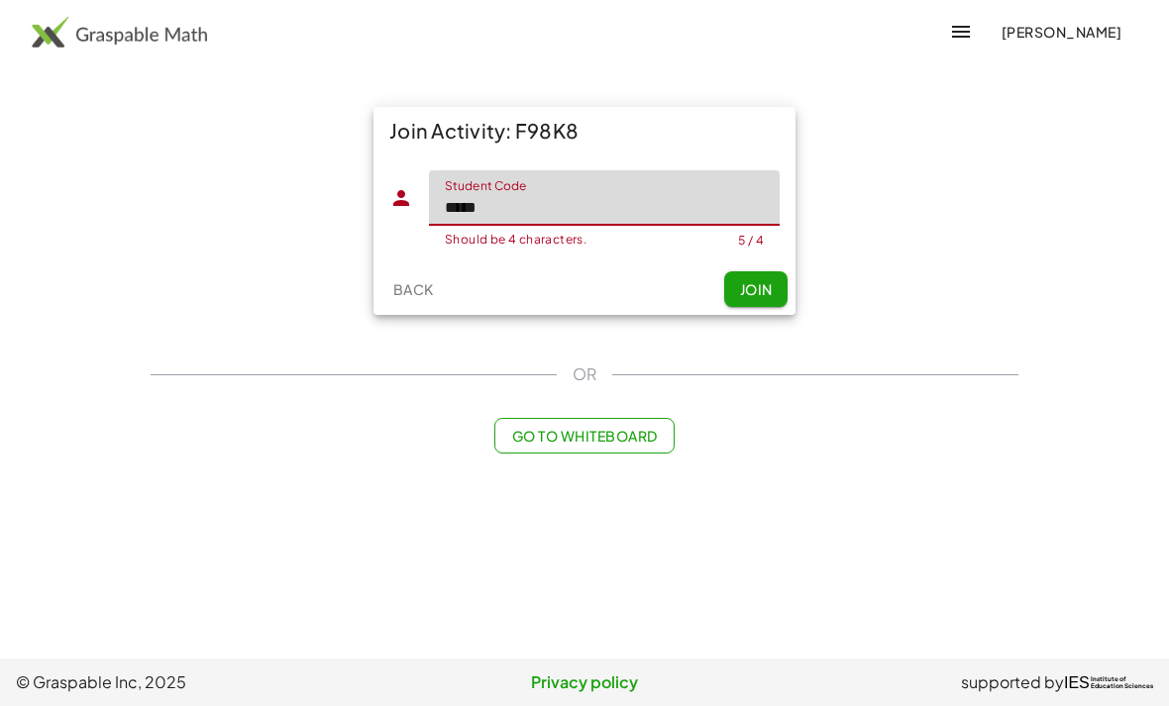
click at [773, 271] on button "Join" at bounding box center [755, 289] width 63 height 36
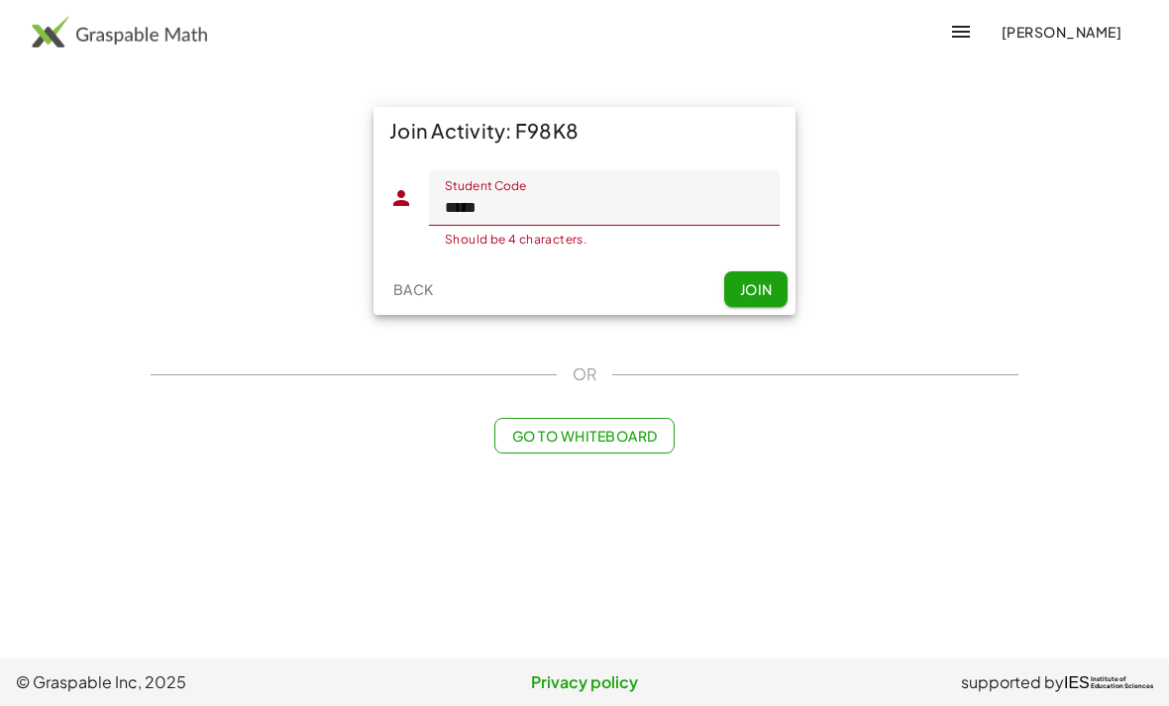
click at [627, 170] on input "*****" at bounding box center [604, 197] width 351 height 55
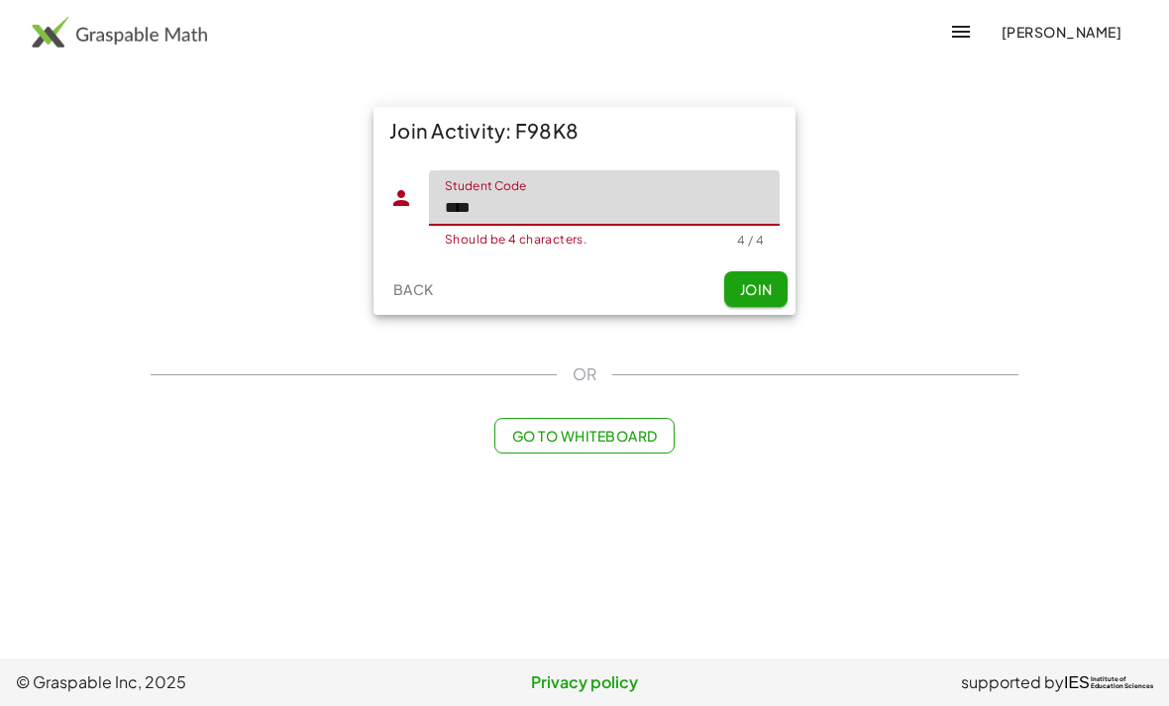
type input "****"
click at [776, 271] on button "Join" at bounding box center [755, 289] width 63 height 36
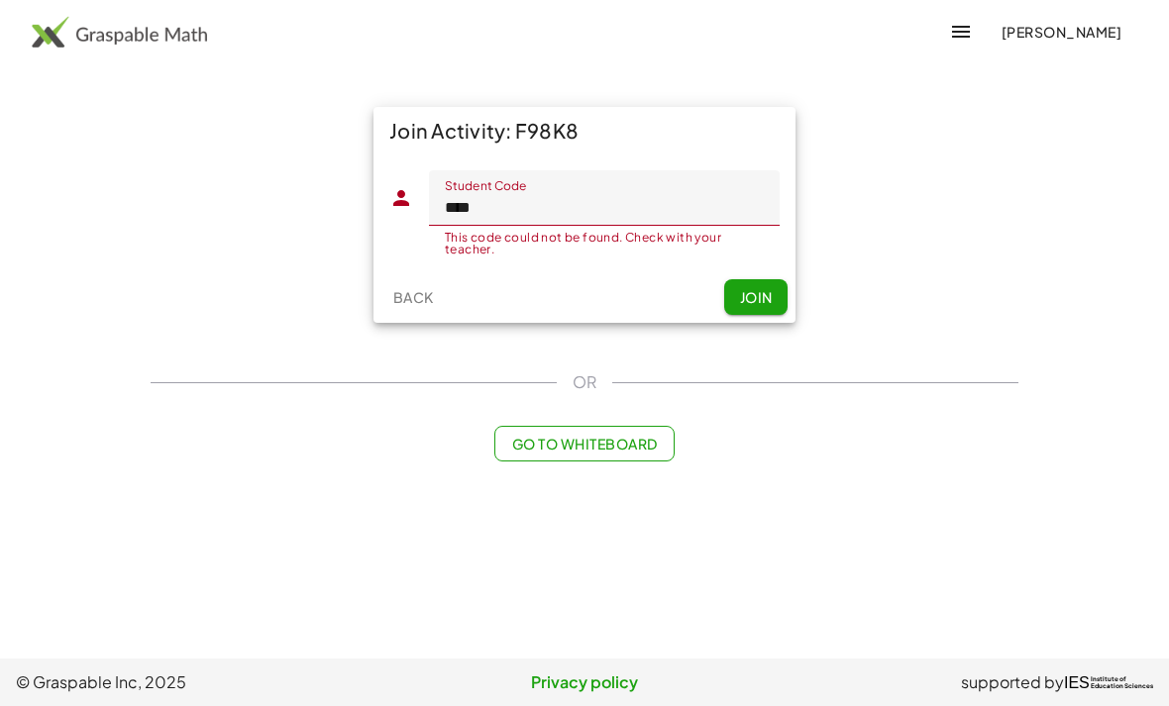
click at [4, 282] on main "Join Activity: F98K8 Student Code Student Code **** This code could not be foun…" at bounding box center [584, 329] width 1169 height 659
